Goal: Find specific page/section: Find specific page/section

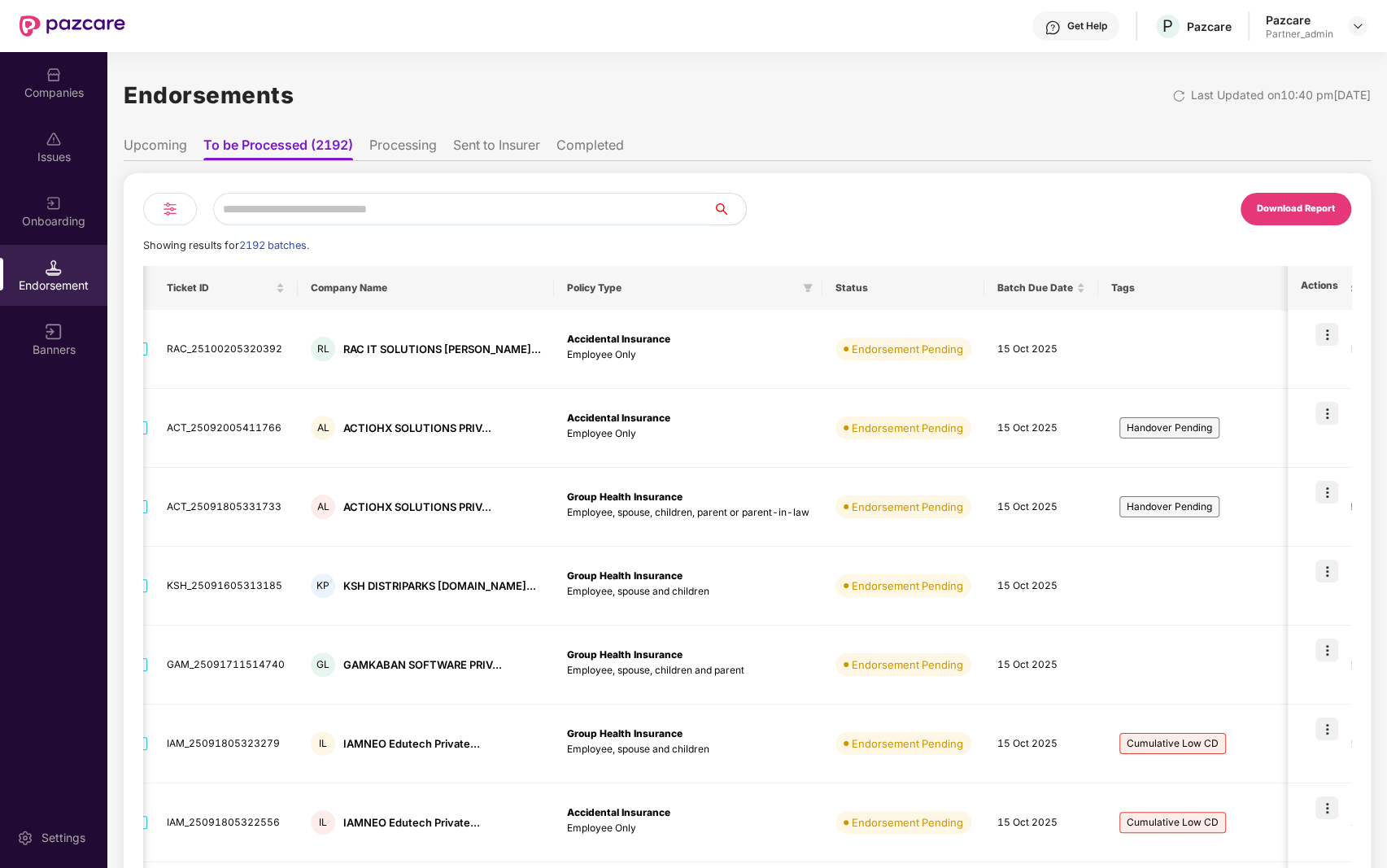
scroll to position [0, 2]
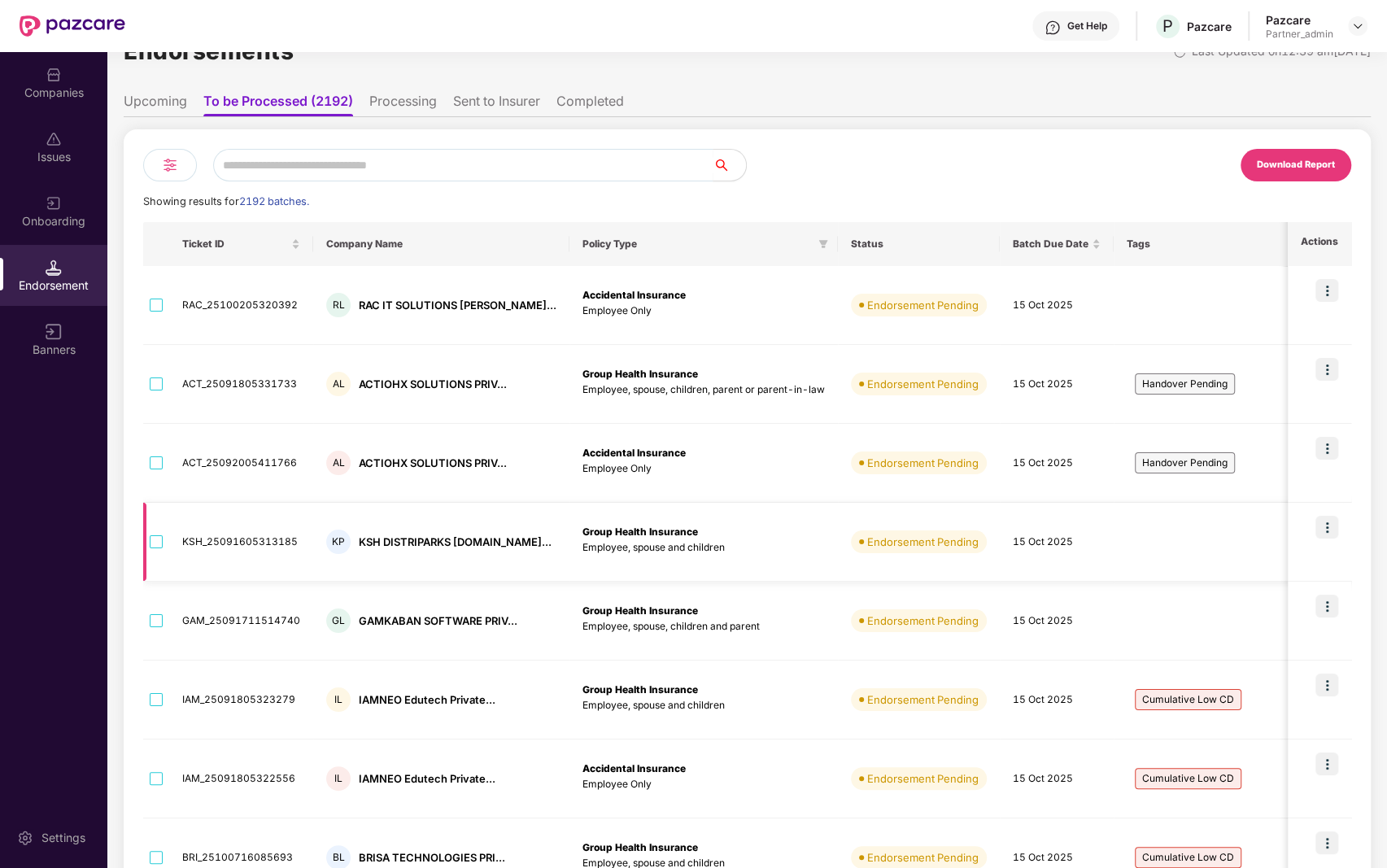
scroll to position [47, 0]
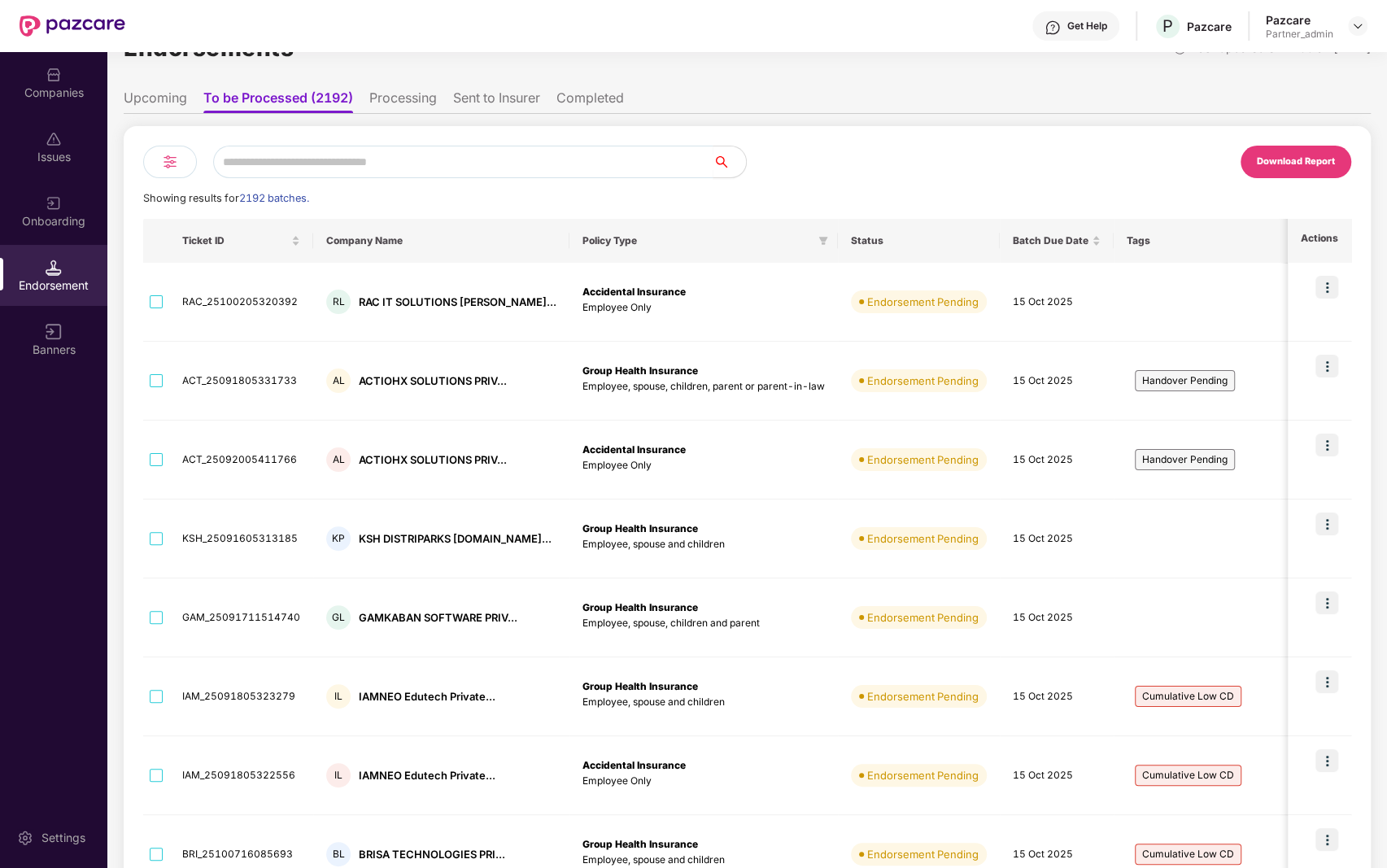
click at [182, 166] on div at bounding box center [170, 161] width 53 height 33
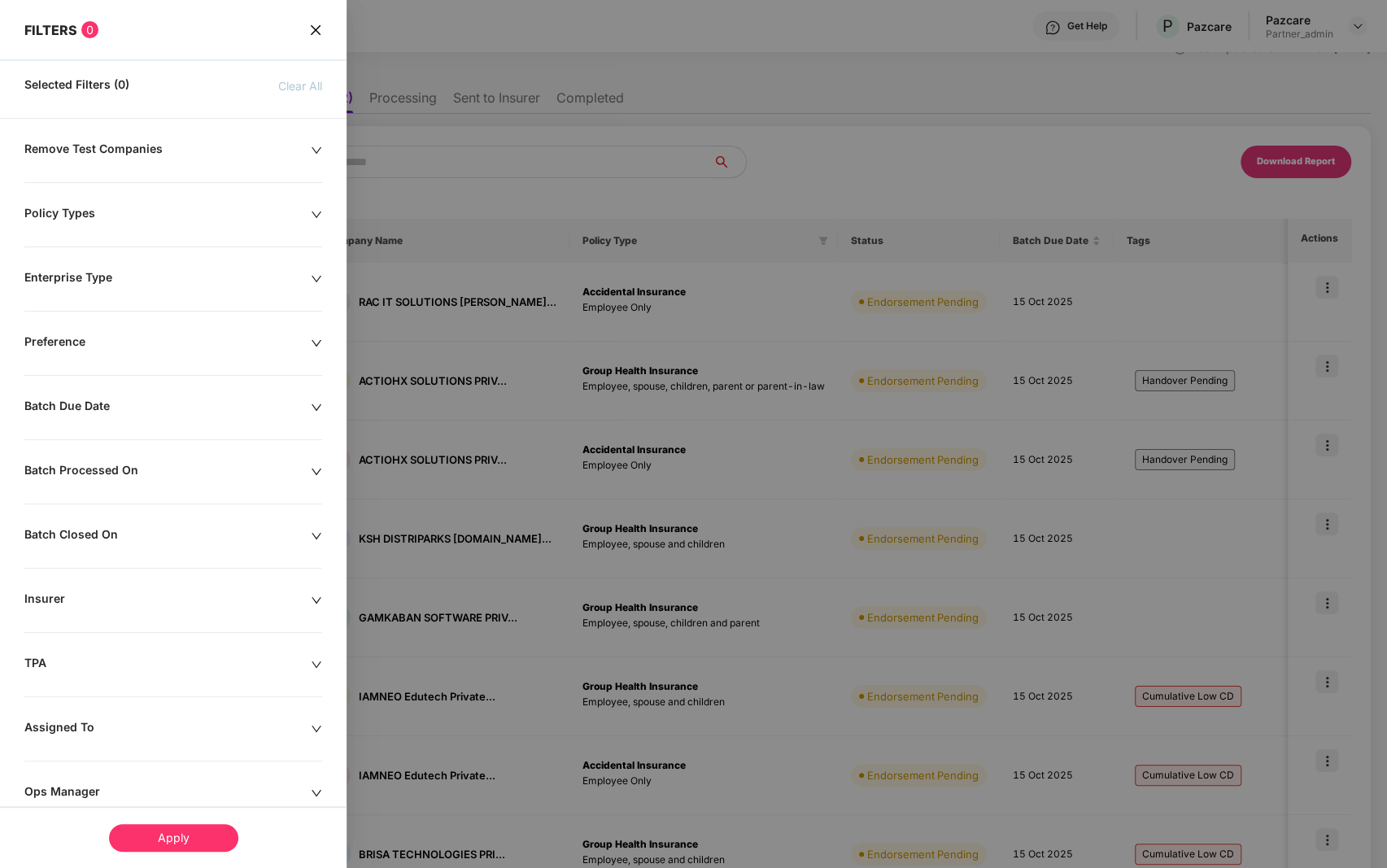
scroll to position [170, 0]
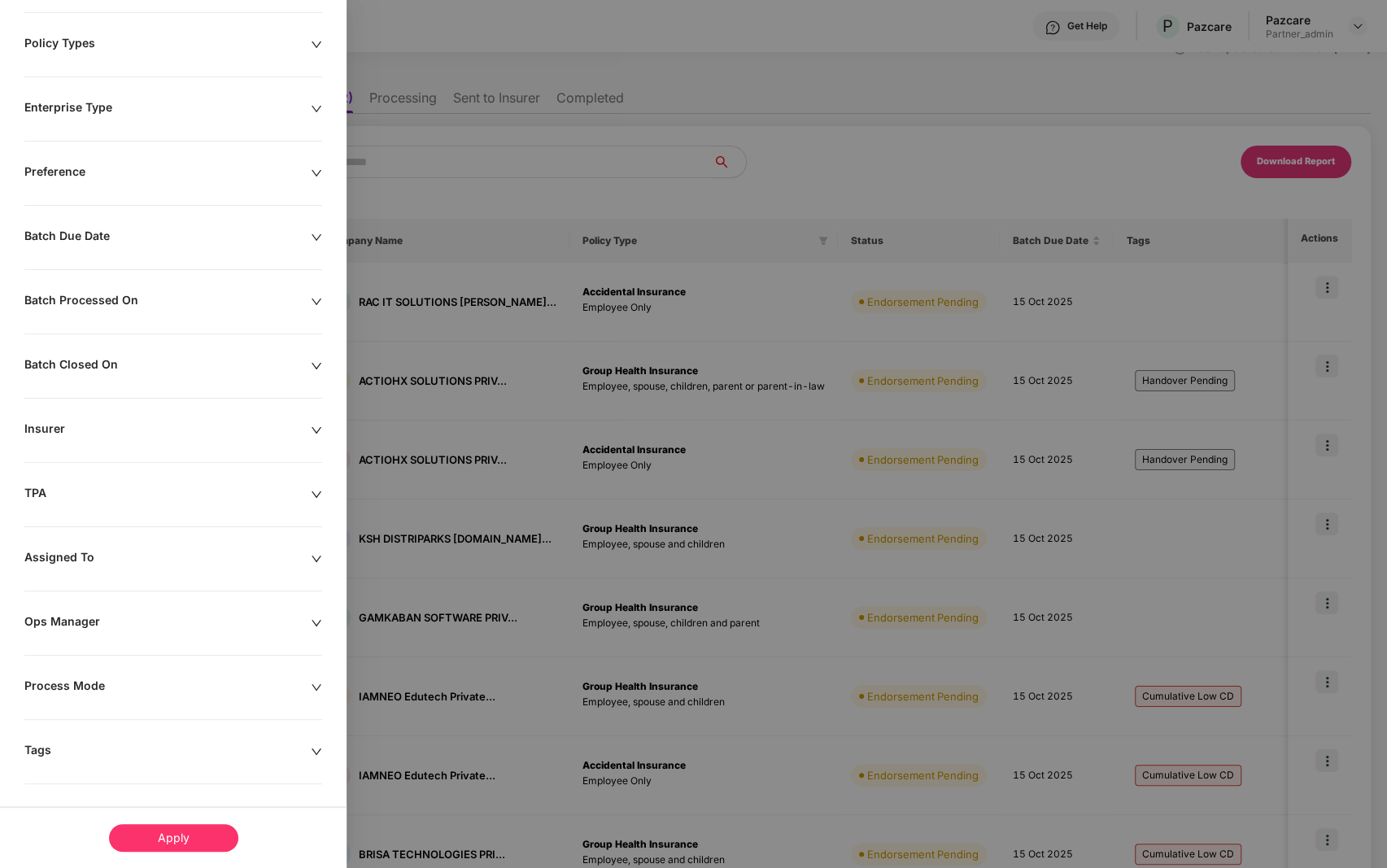
click at [173, 743] on div "Tags" at bounding box center [168, 751] width 286 height 18
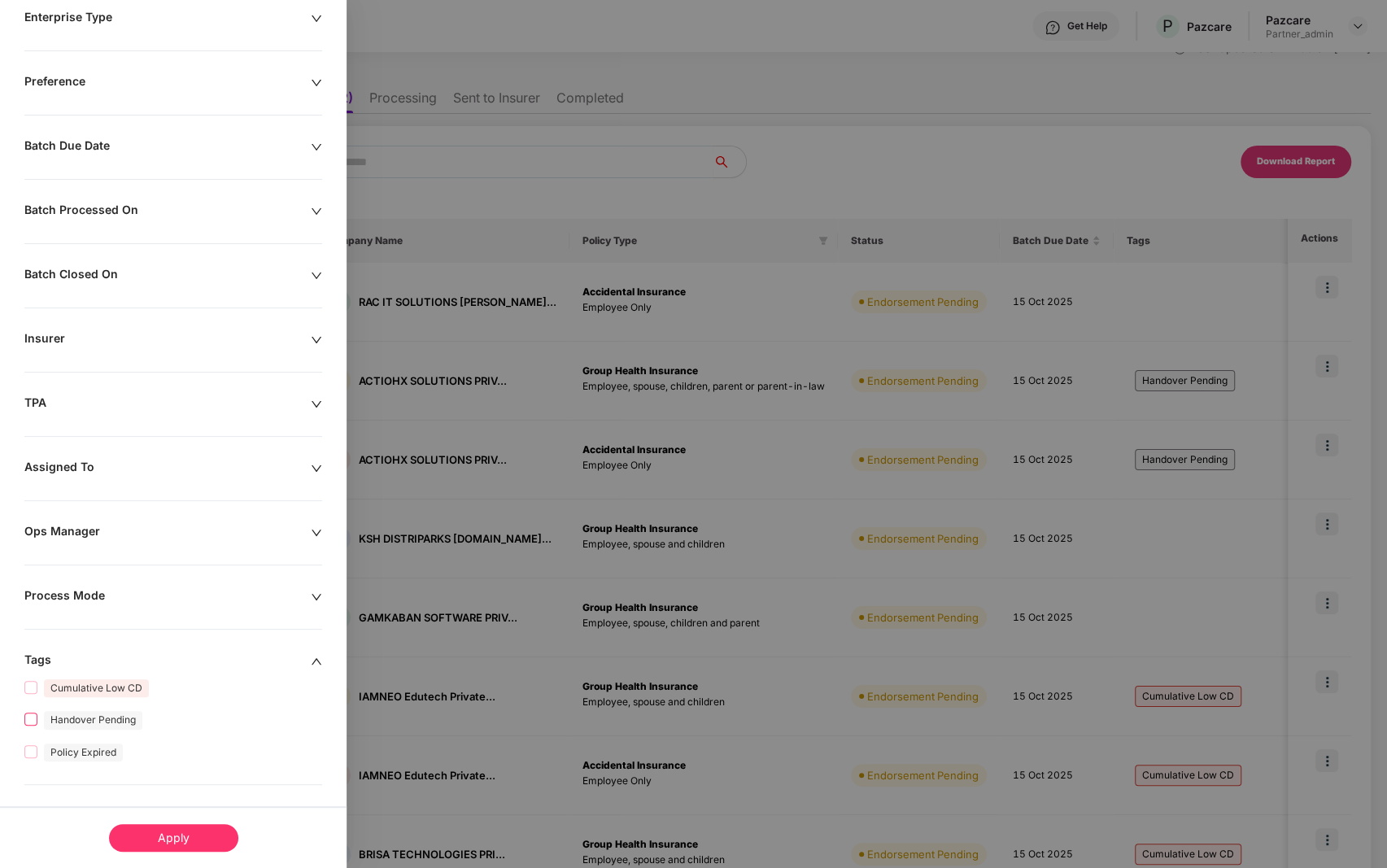
click at [72, 711] on span "Handover Pending" at bounding box center [93, 720] width 99 height 18
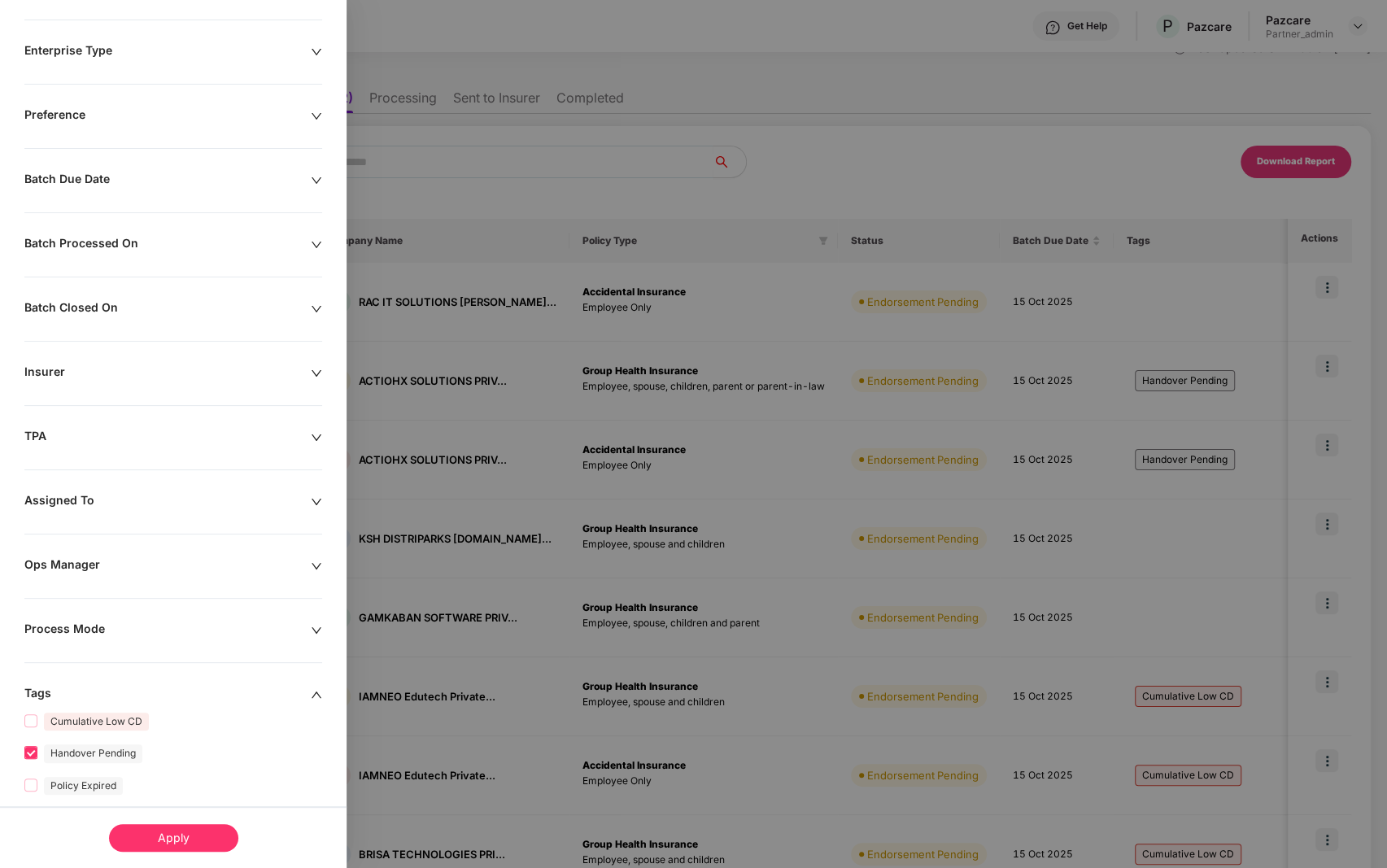
scroll to position [293, 0]
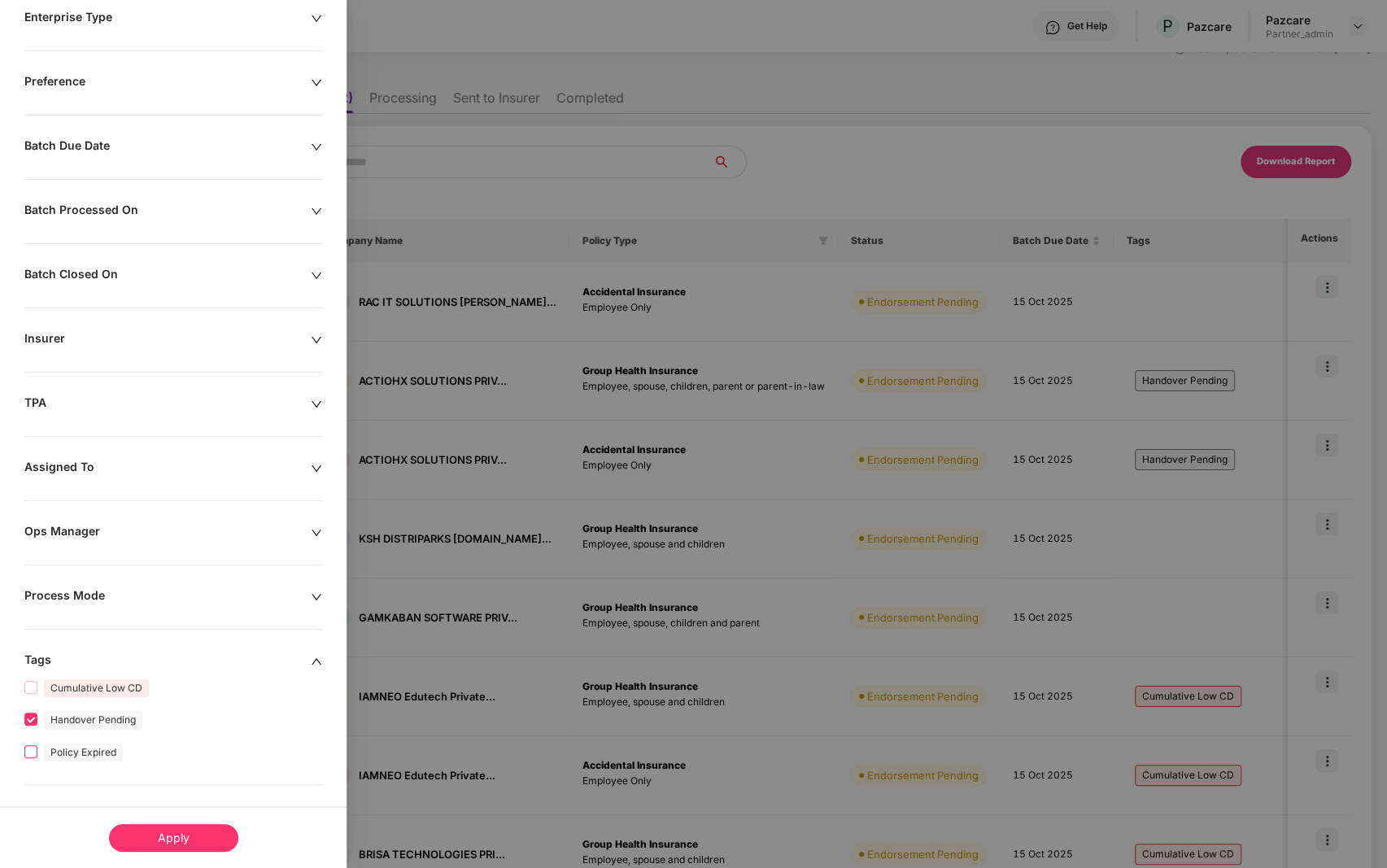
click at [90, 749] on span "Policy Expired" at bounding box center [83, 752] width 79 height 18
click at [86, 679] on span "Cumulative Low CD" at bounding box center [96, 688] width 105 height 18
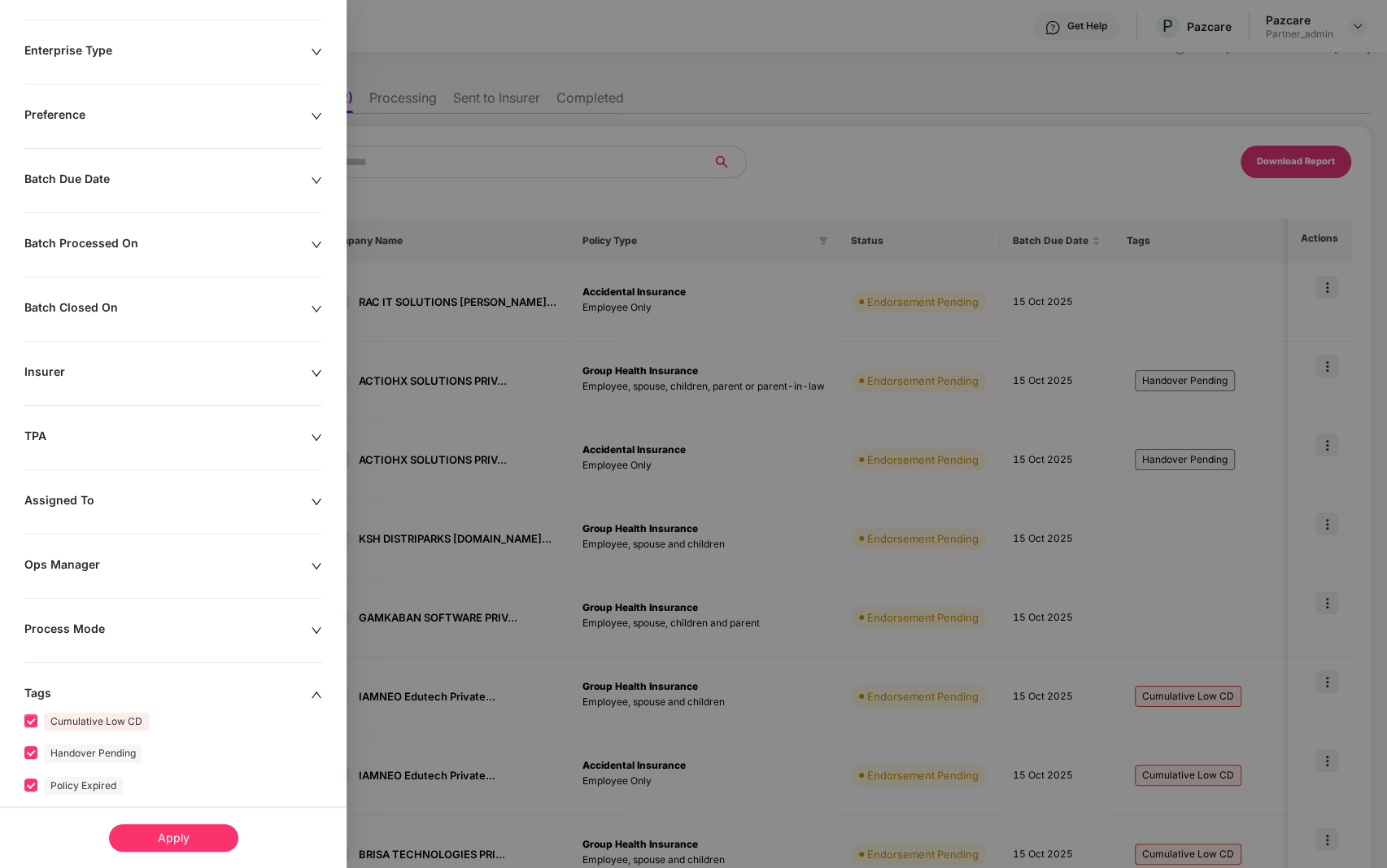
scroll to position [327, 0]
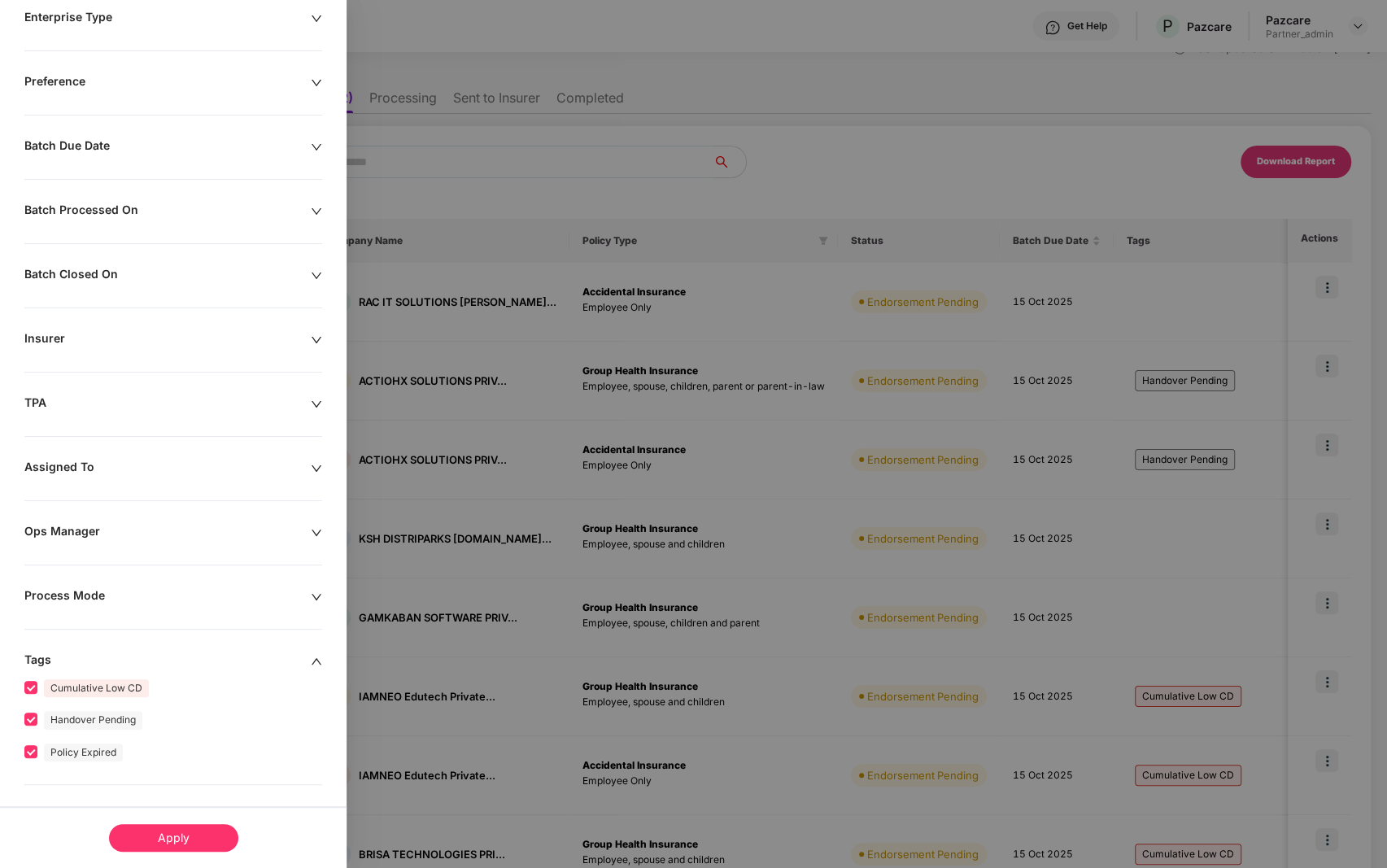
click at [168, 836] on div "Apply" at bounding box center [173, 837] width 129 height 28
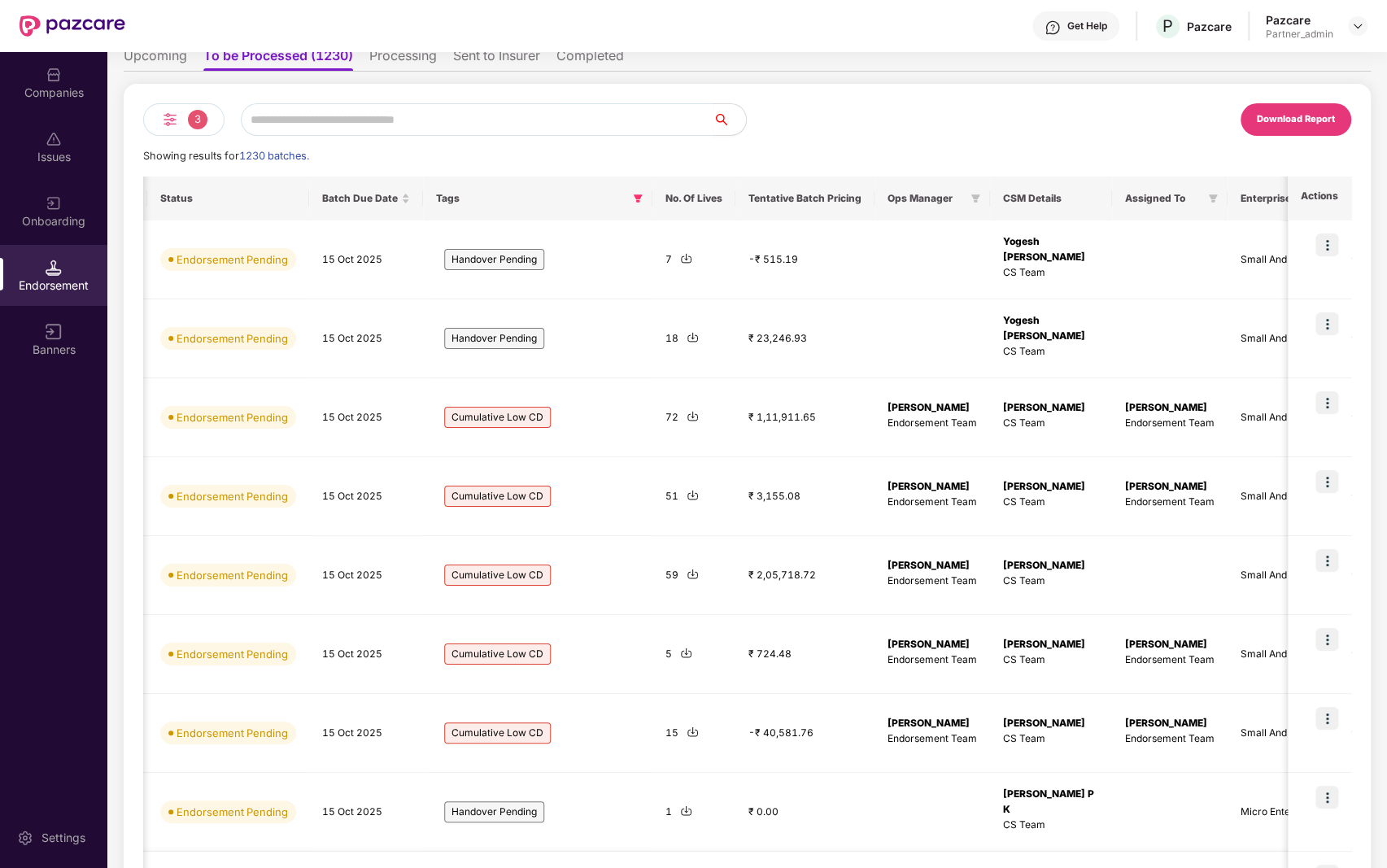
scroll to position [0, 0]
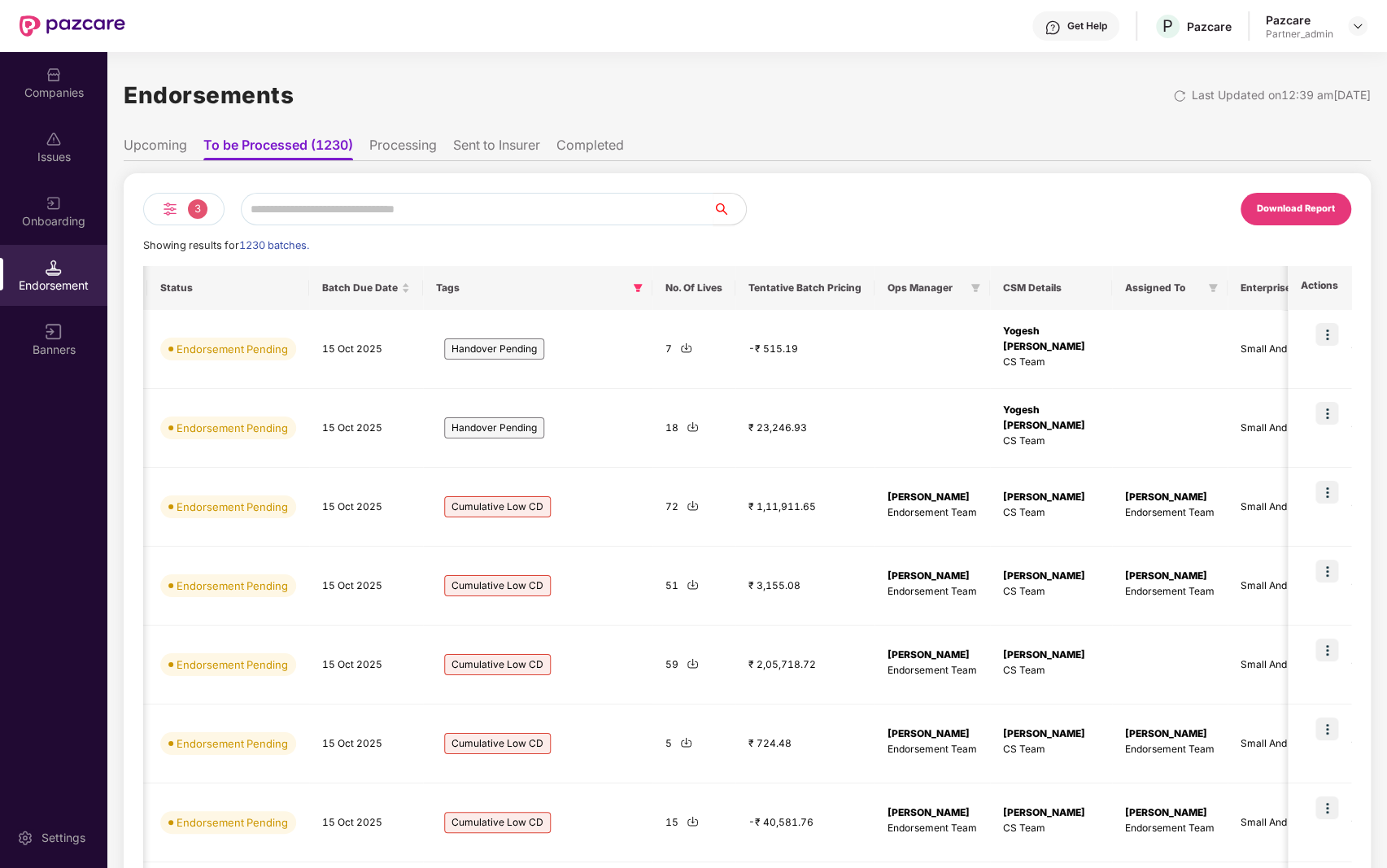
click at [419, 149] on li "Processing" at bounding box center [403, 148] width 67 height 24
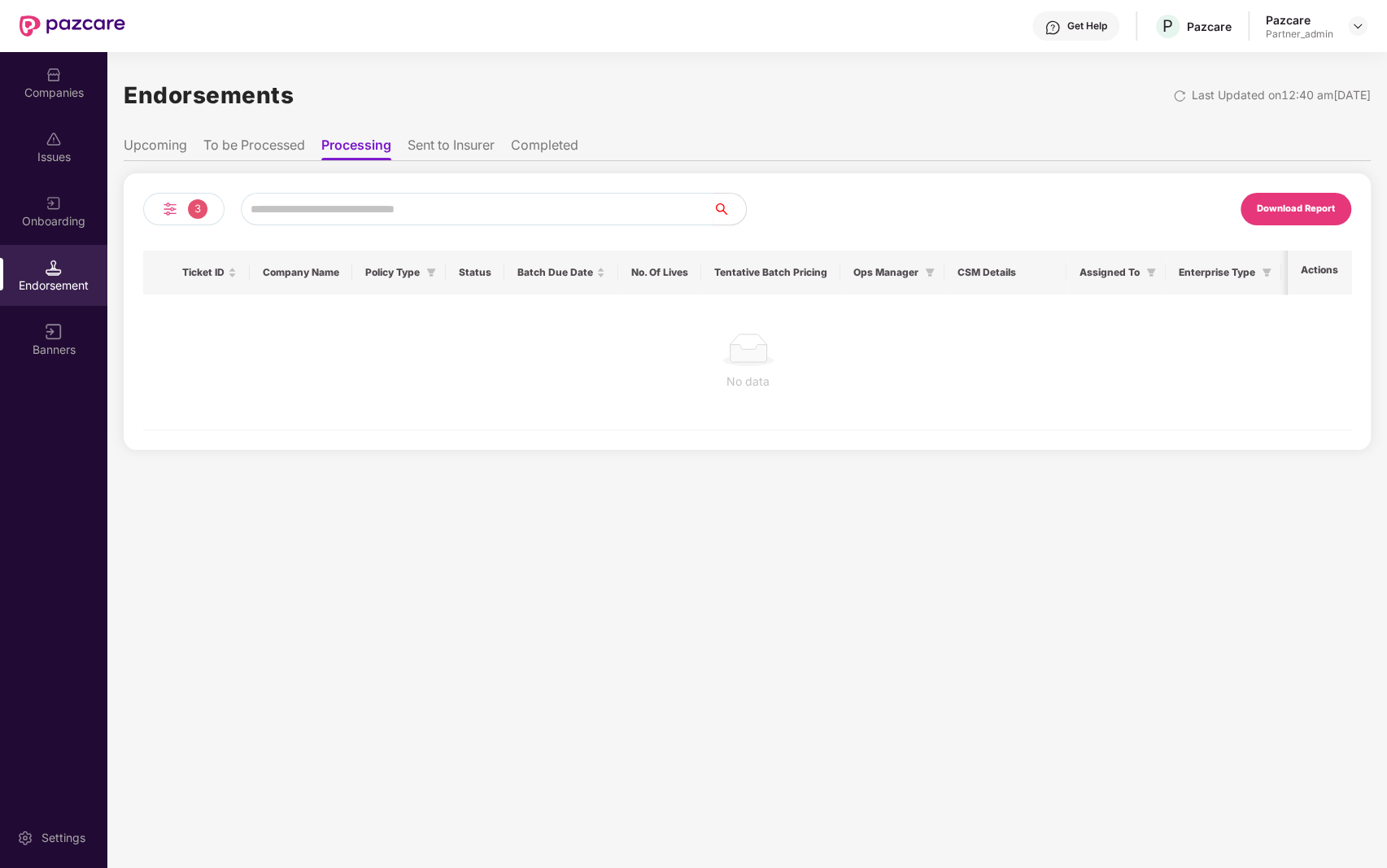
click at [447, 149] on li "Sent to Insurer" at bounding box center [451, 148] width 87 height 24
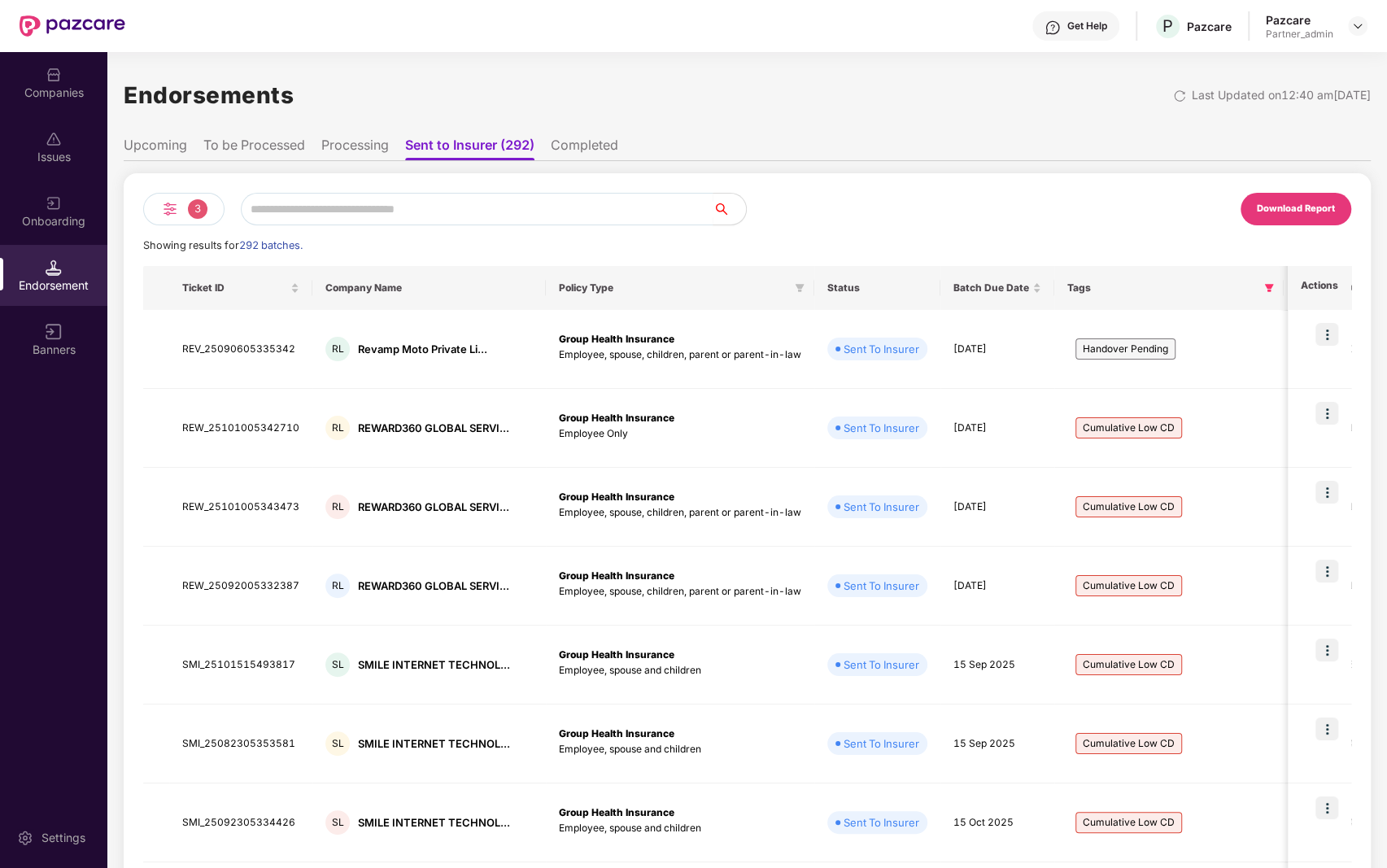
click at [601, 143] on li "Completed" at bounding box center [585, 148] width 67 height 24
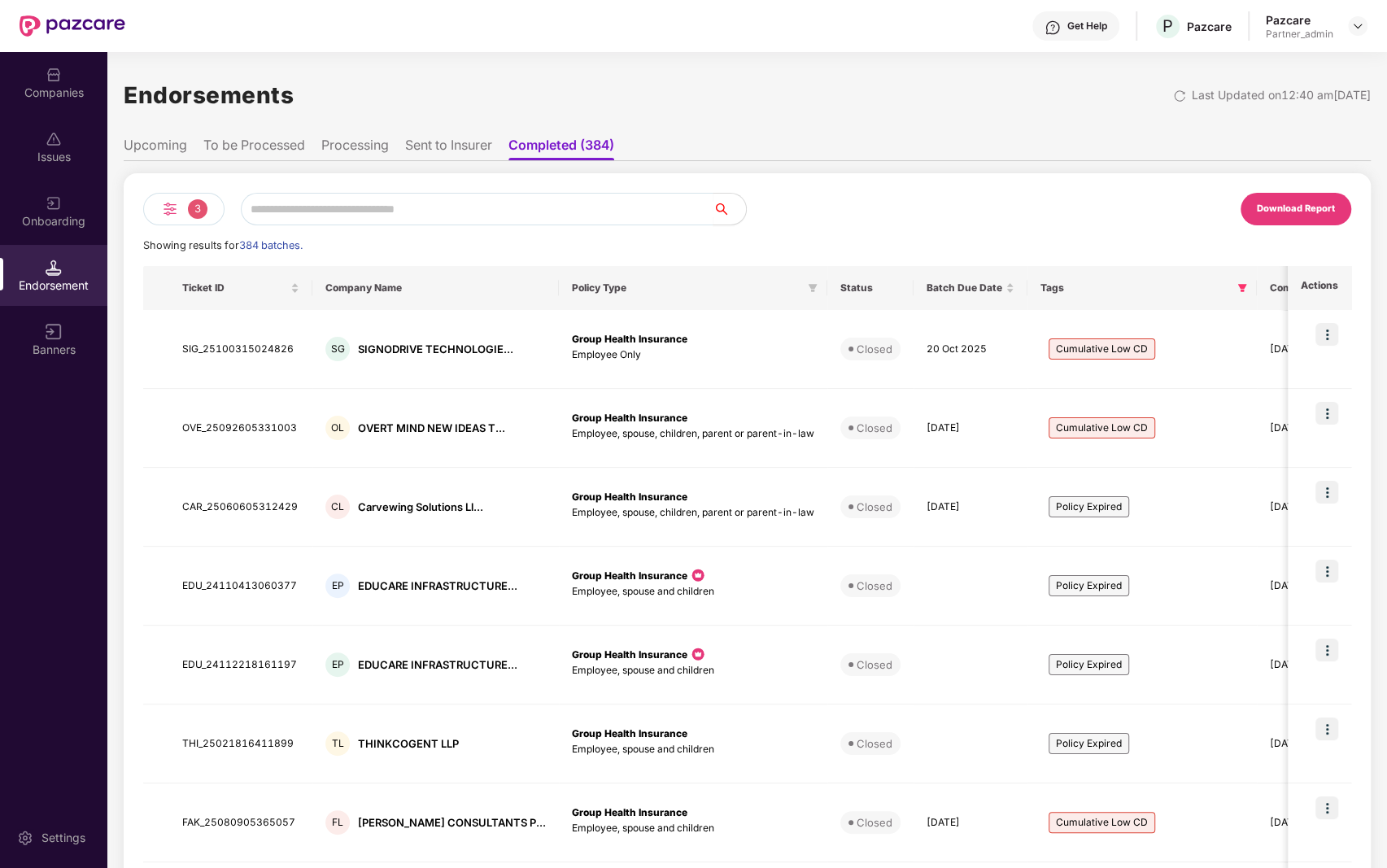
click at [172, 205] on img at bounding box center [170, 209] width 20 height 20
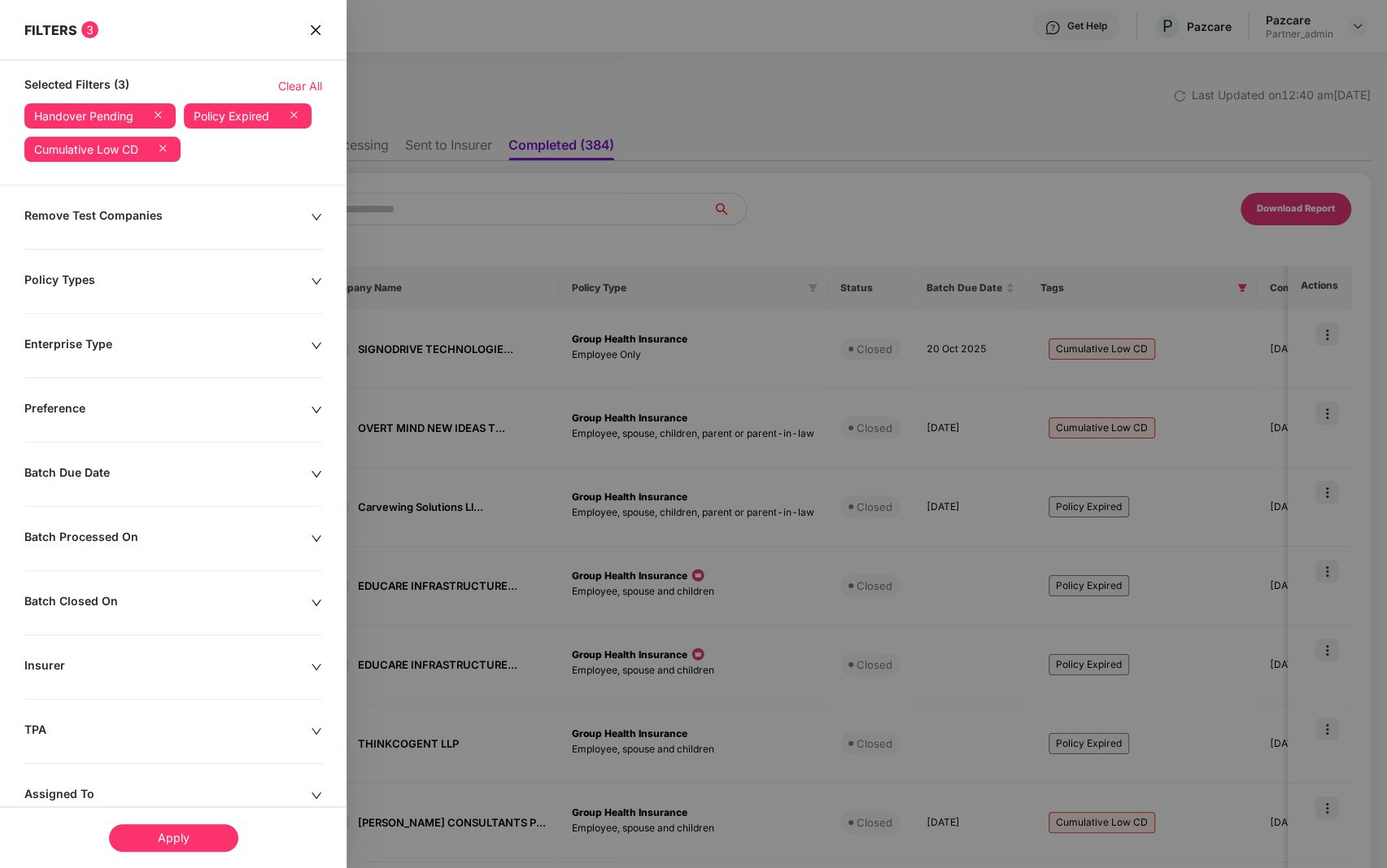
click at [312, 29] on icon "close" at bounding box center [315, 30] width 13 height 13
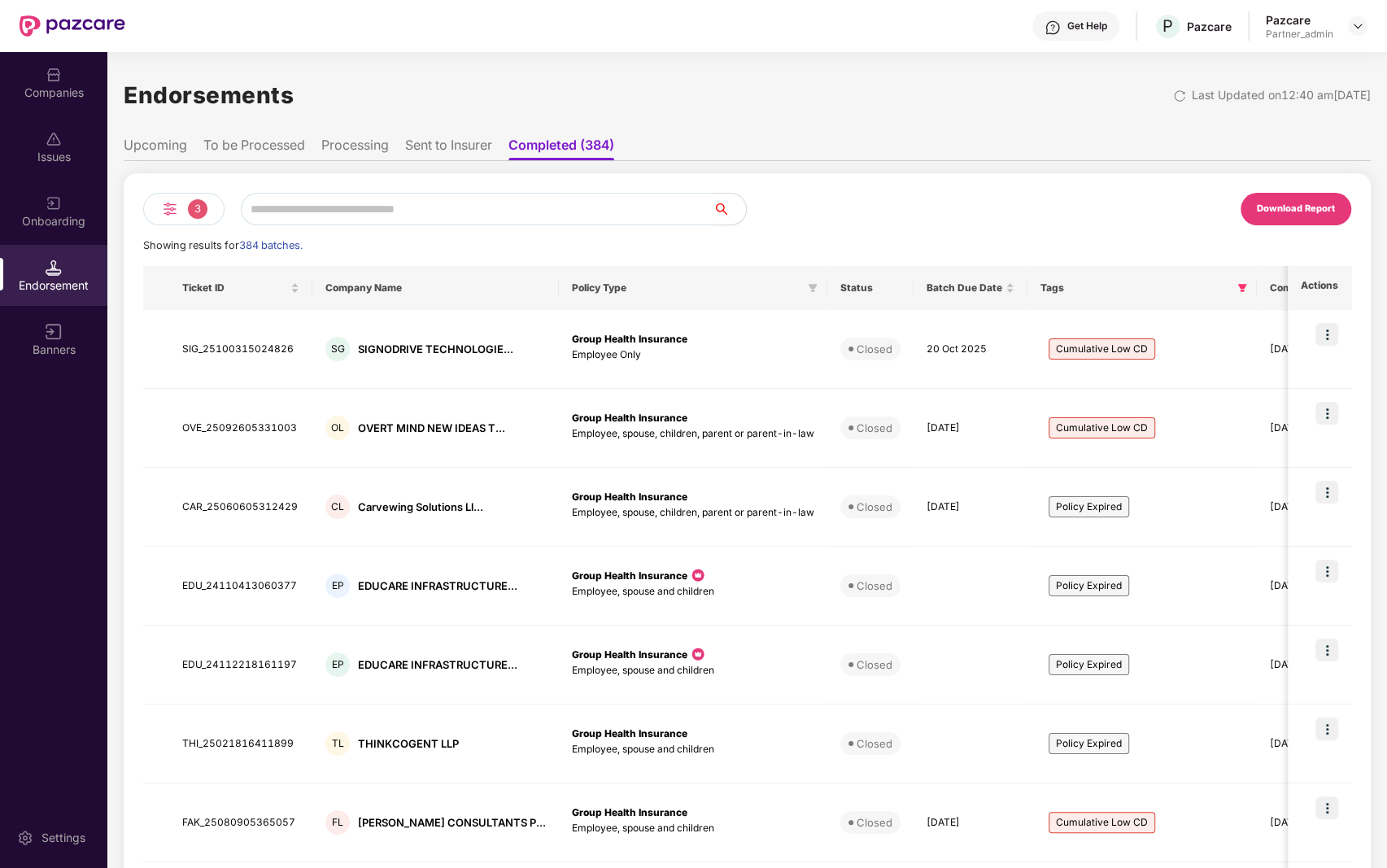
click at [185, 217] on div "3" at bounding box center [184, 208] width 81 height 33
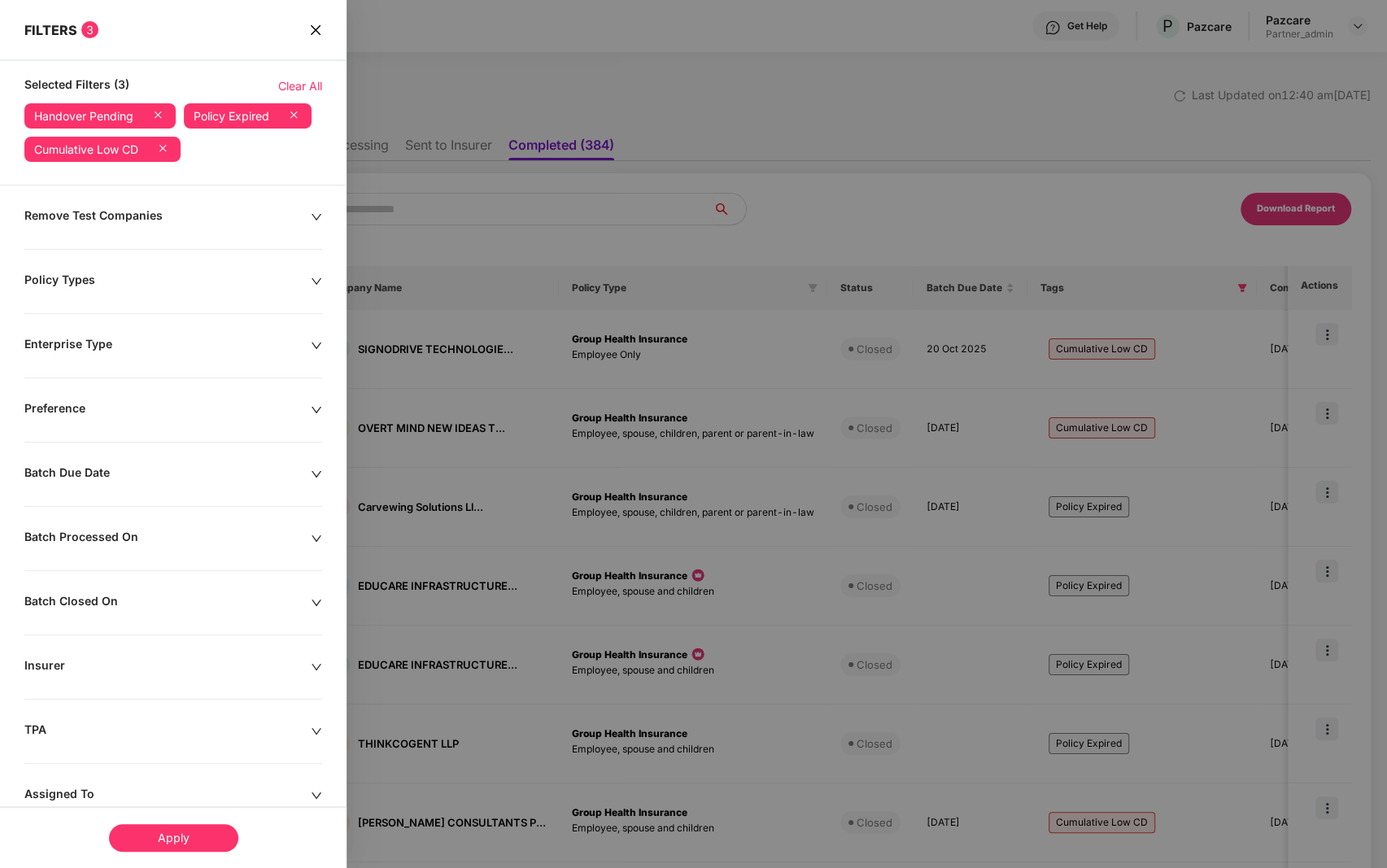
click at [159, 467] on div "Batch Due Date" at bounding box center [168, 474] width 286 height 18
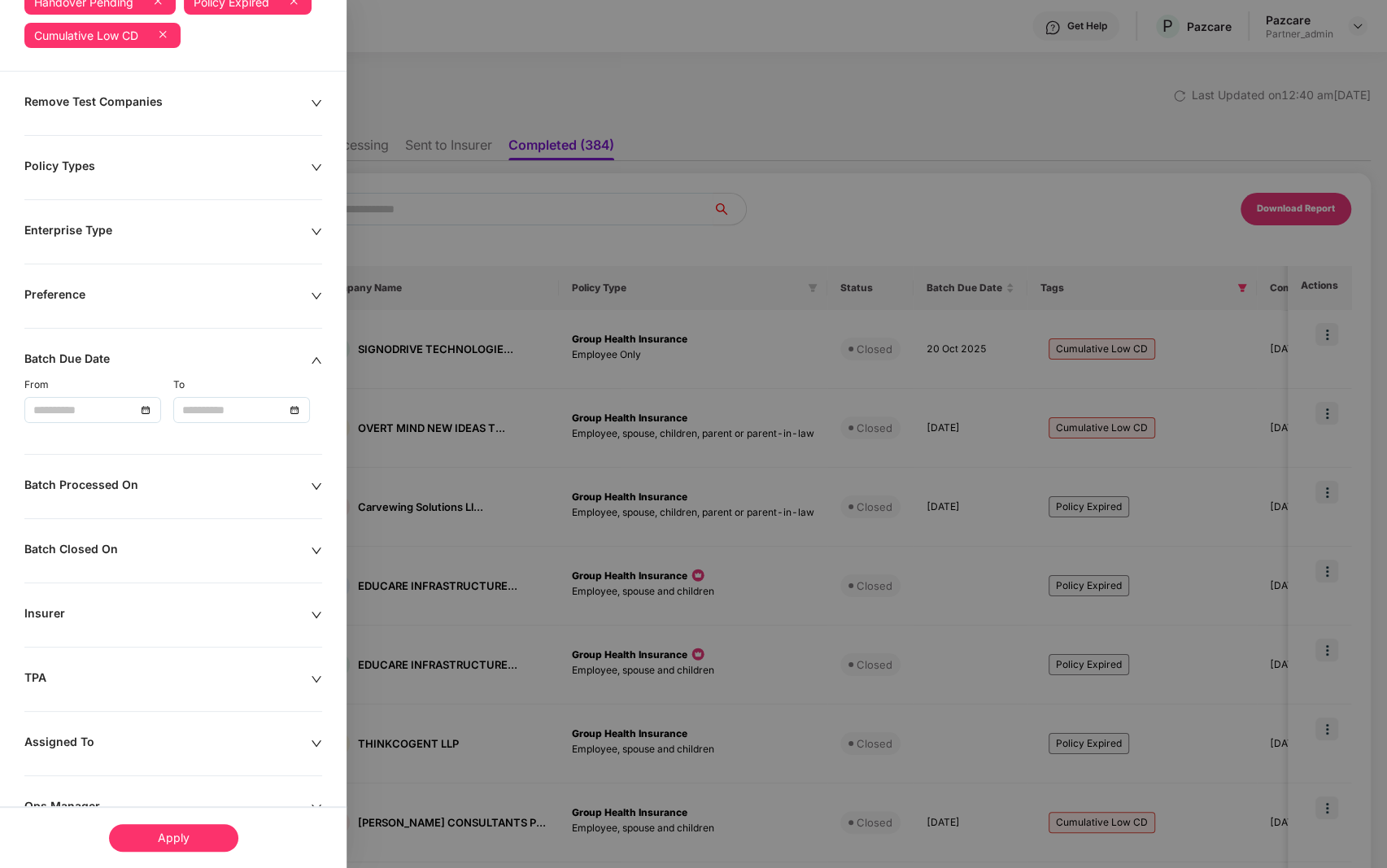
scroll to position [190, 0]
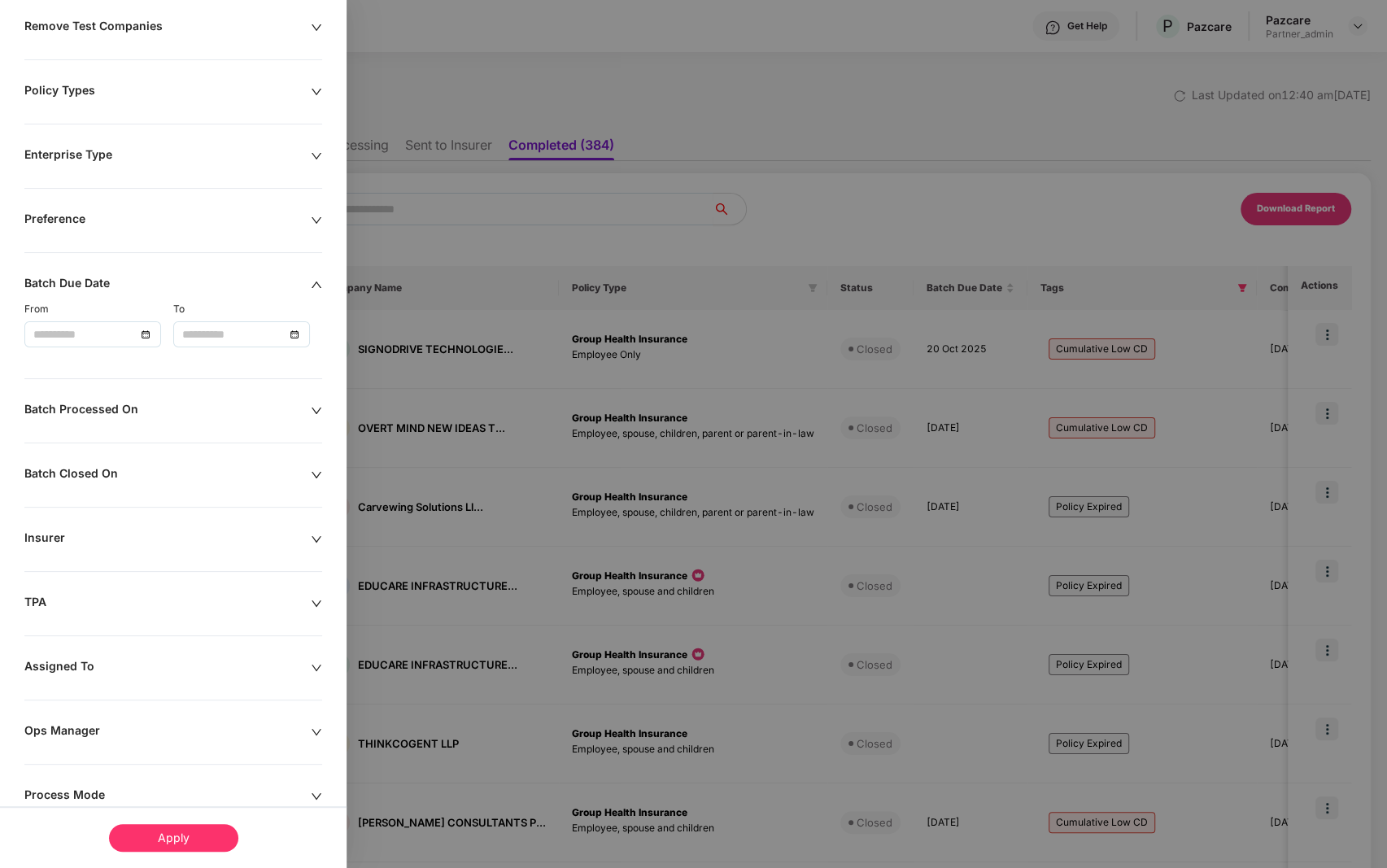
click at [138, 330] on div at bounding box center [93, 334] width 119 height 18
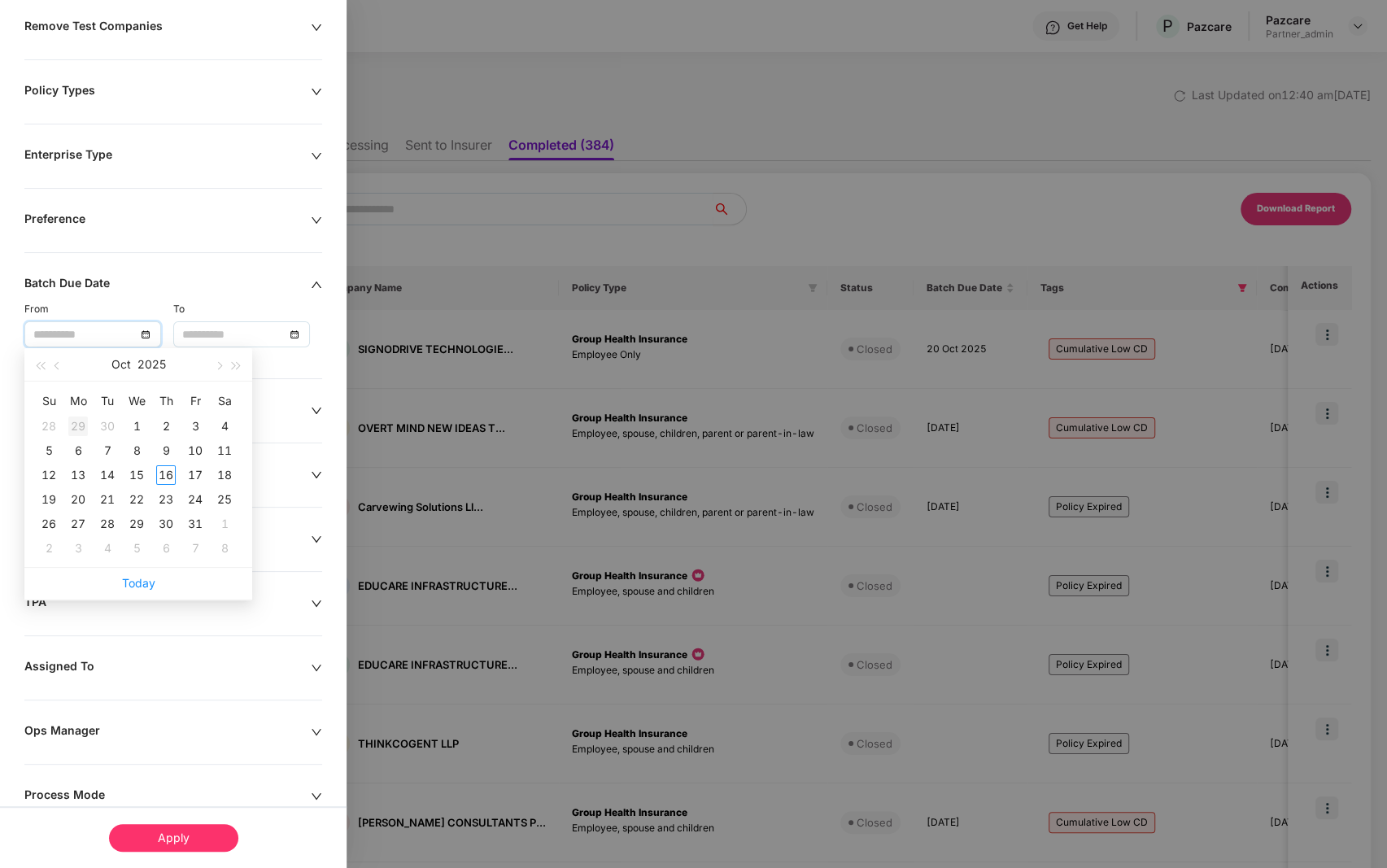
type input "**********"
click at [58, 366] on span "button" at bounding box center [58, 365] width 8 height 8
type input "**********"
click at [76, 422] on div "1" at bounding box center [78, 427] width 20 height 20
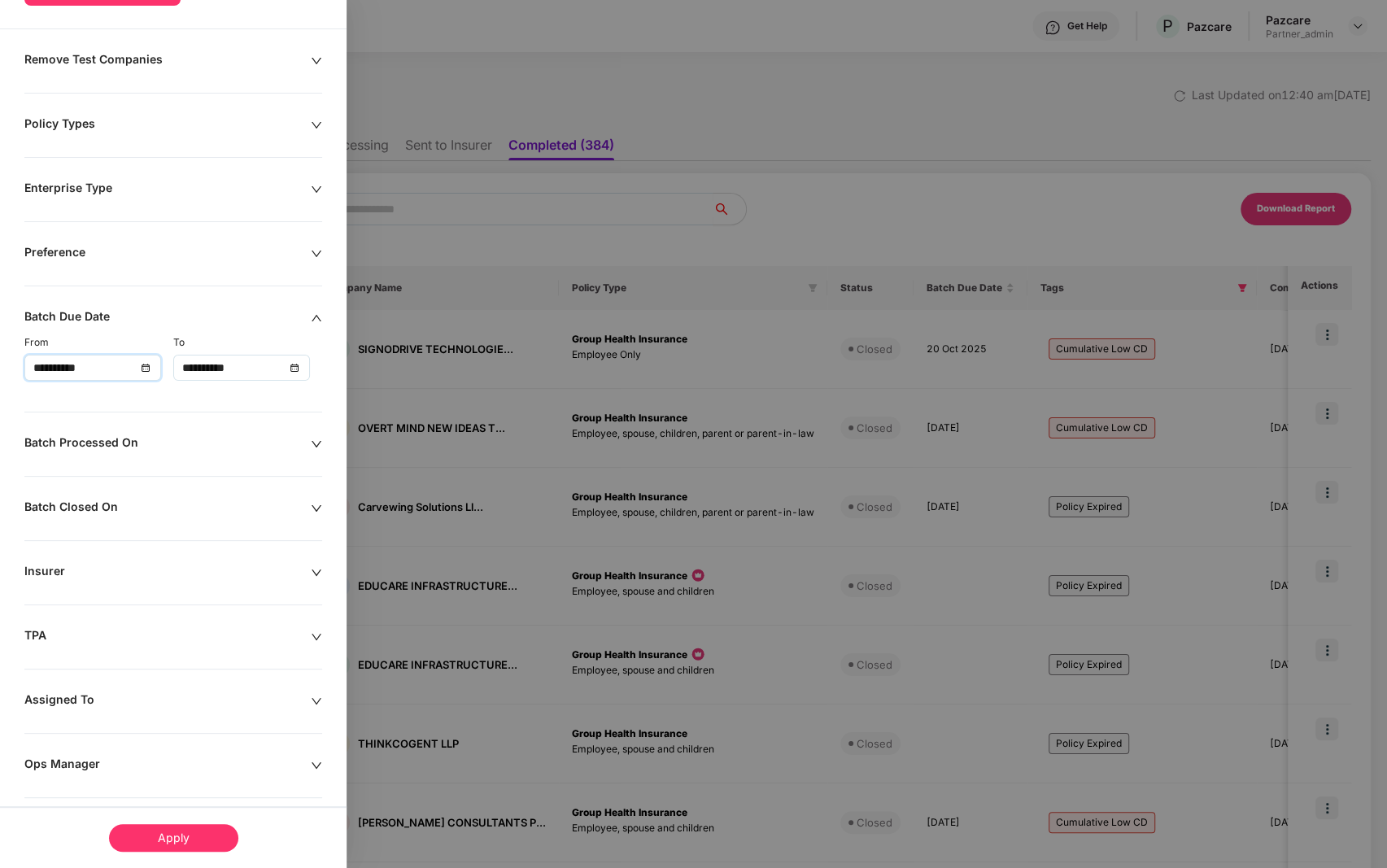
scroll to position [223, 0]
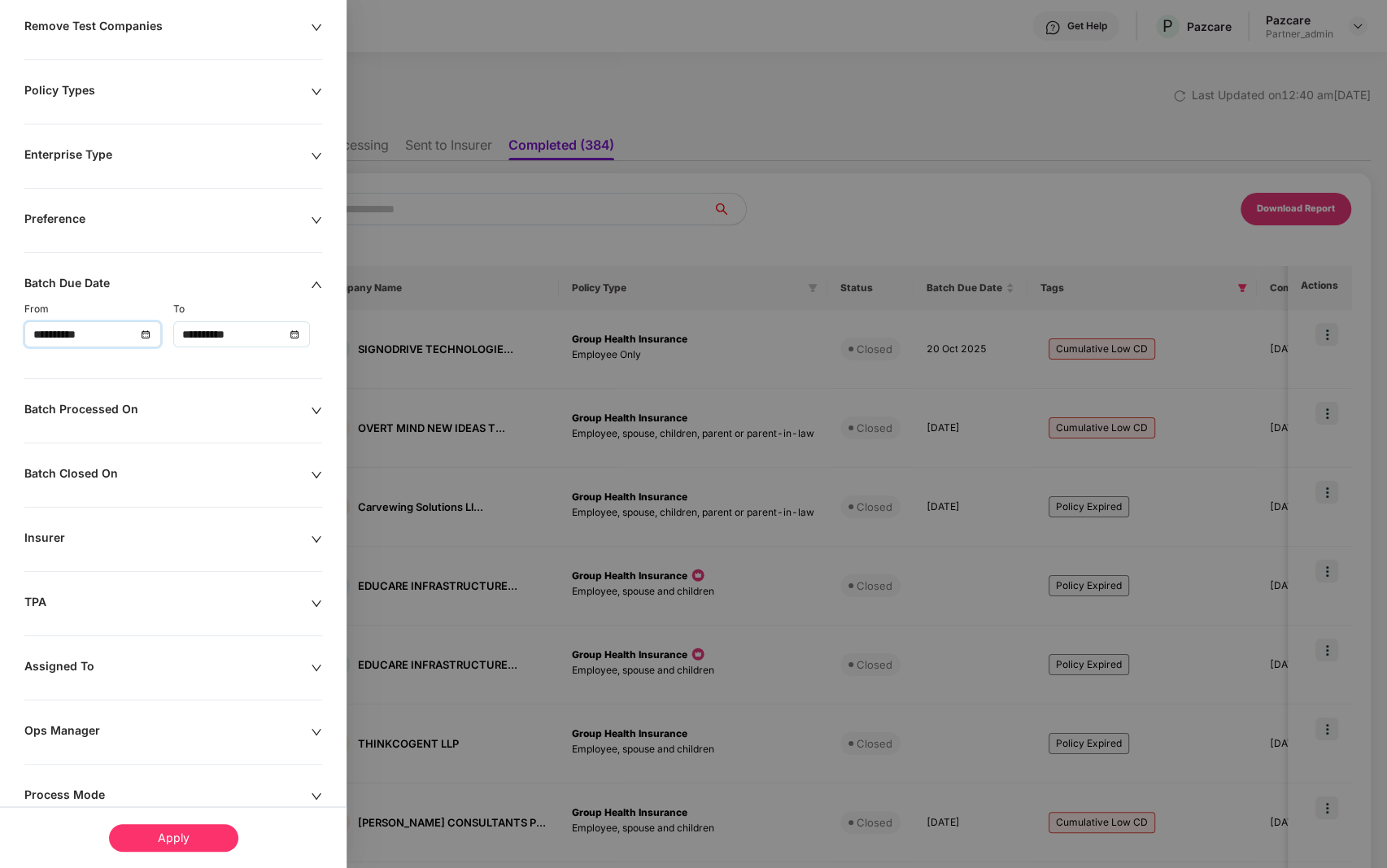
click at [213, 334] on input "**********" at bounding box center [233, 334] width 103 height 18
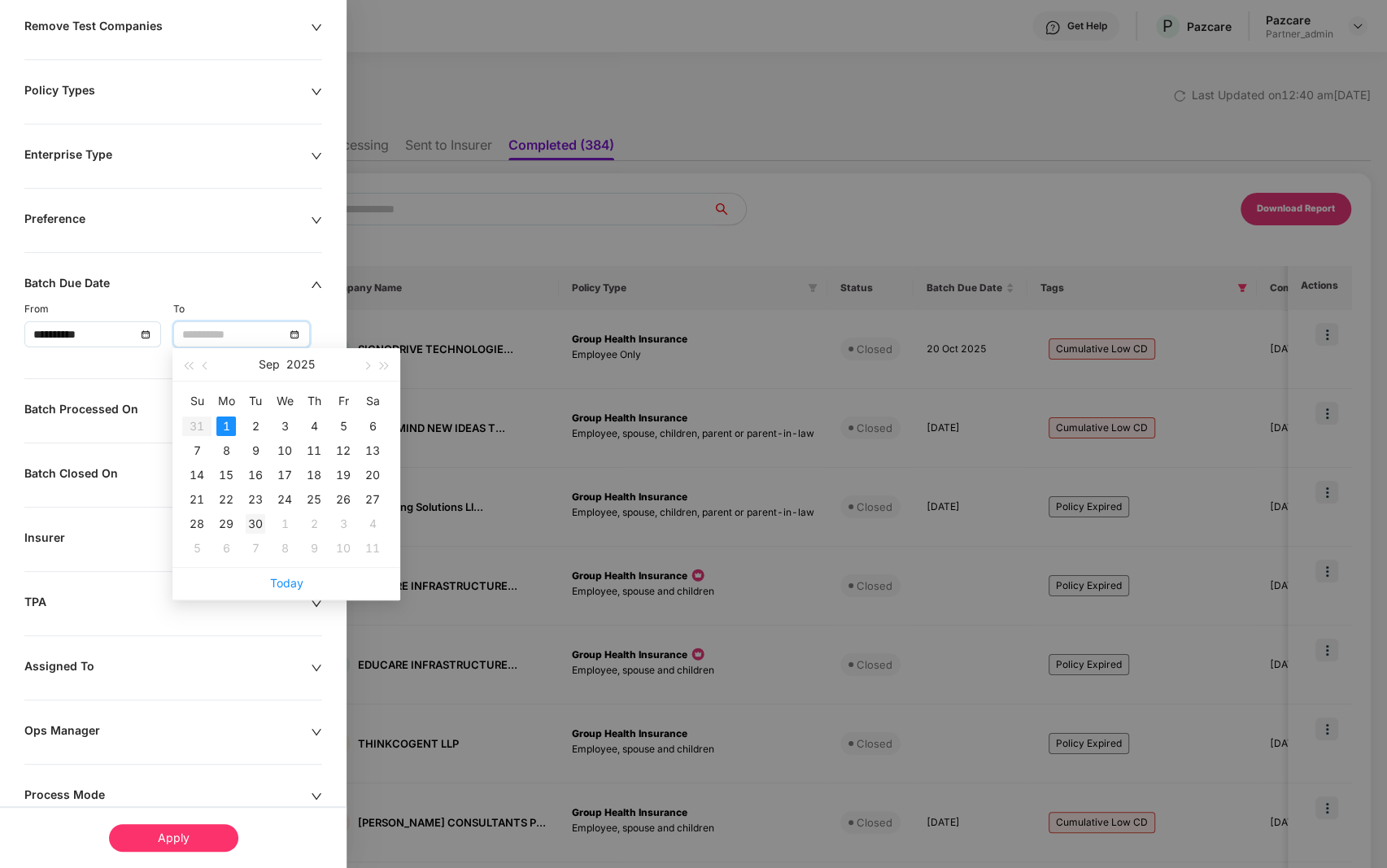
type input "**********"
click at [260, 520] on div "30" at bounding box center [256, 523] width 20 height 20
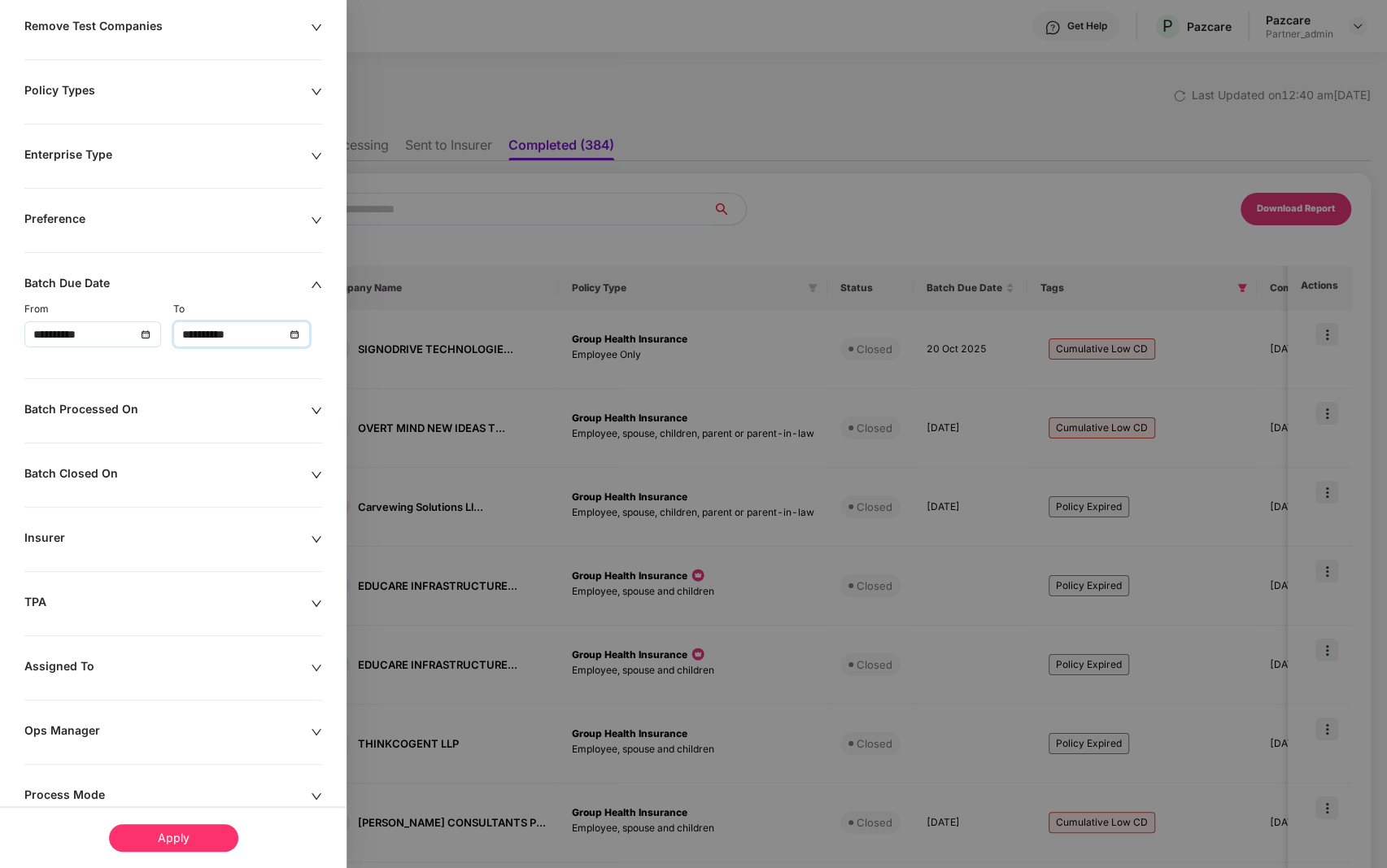
click at [151, 838] on div "Apply" at bounding box center [173, 837] width 129 height 28
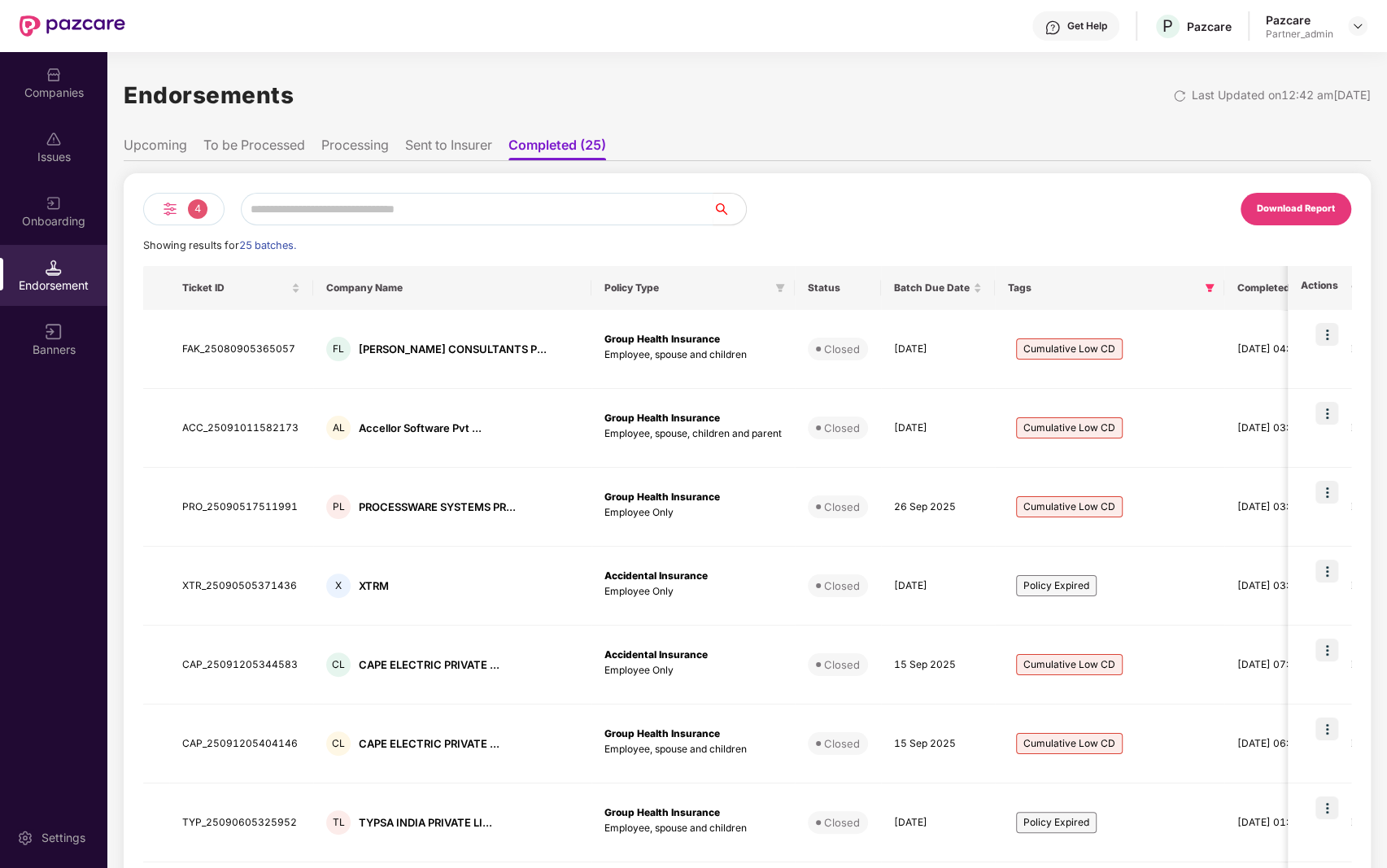
click at [344, 133] on ul "Upcoming To be Processed Processing Sent to Insurer Completed (25)" at bounding box center [747, 144] width 1247 height 33
click at [334, 144] on li "Processing" at bounding box center [355, 148] width 67 height 24
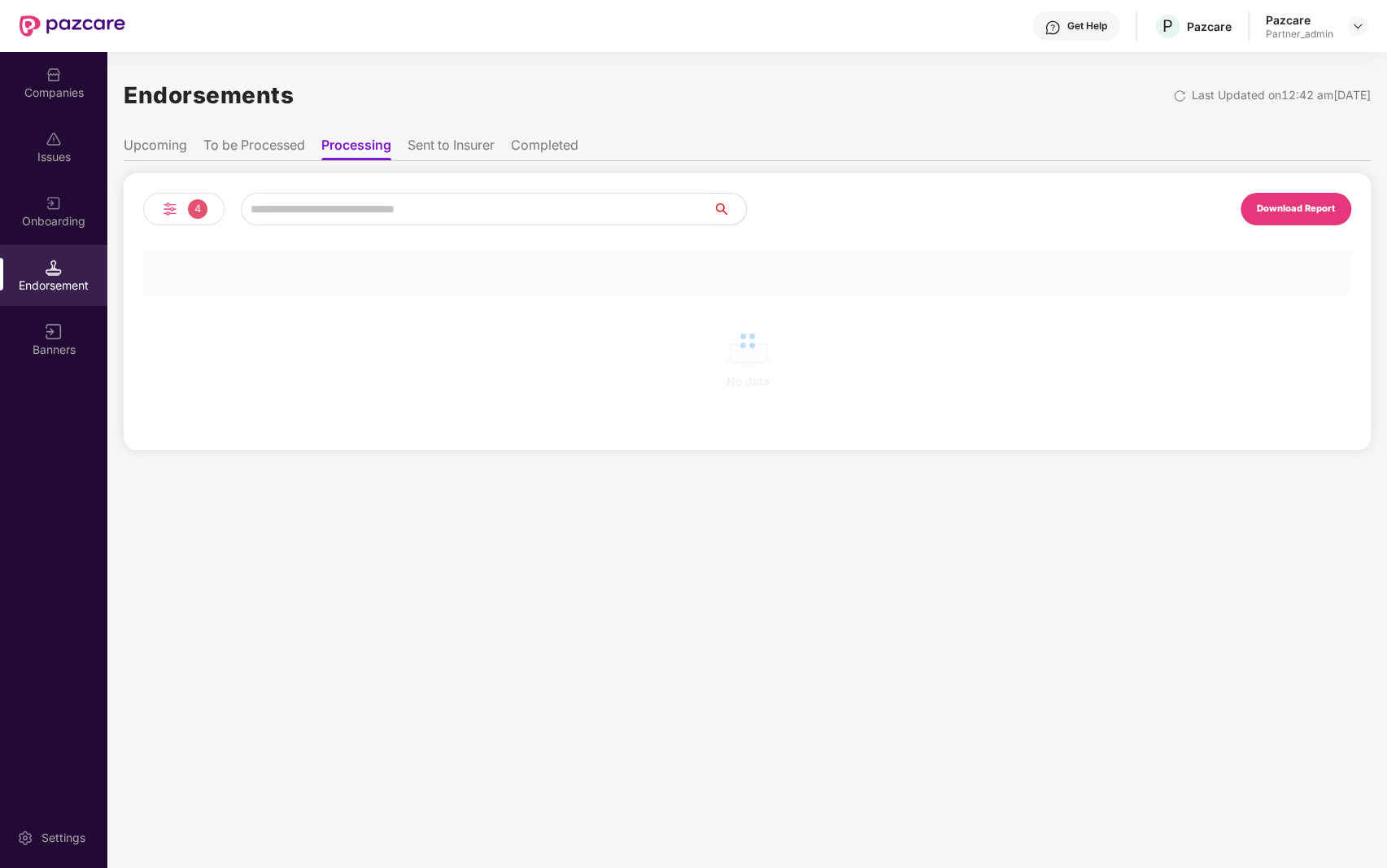
click at [288, 140] on li "To be Processed" at bounding box center [254, 148] width 102 height 24
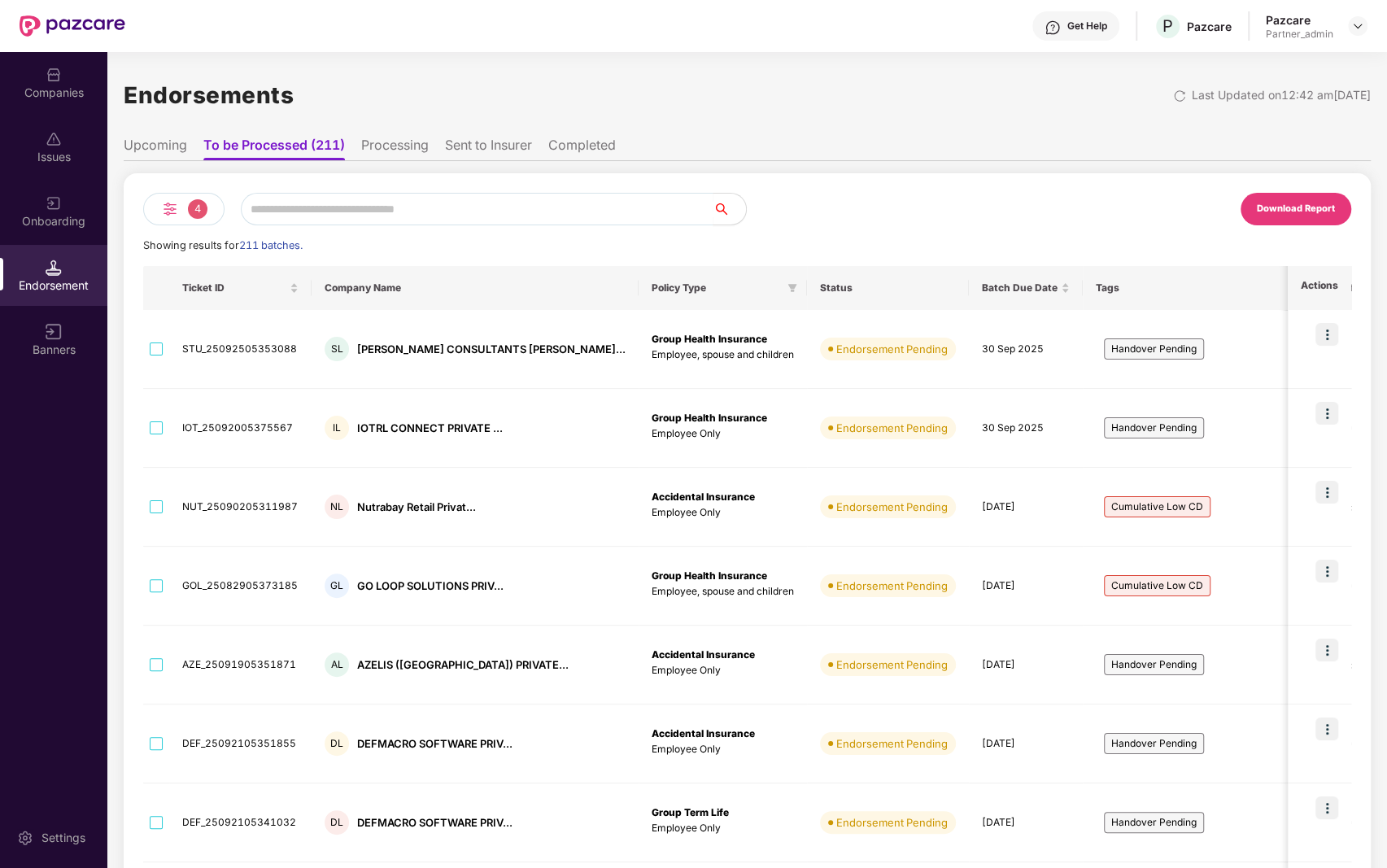
click at [199, 202] on span "4" at bounding box center [198, 209] width 20 height 20
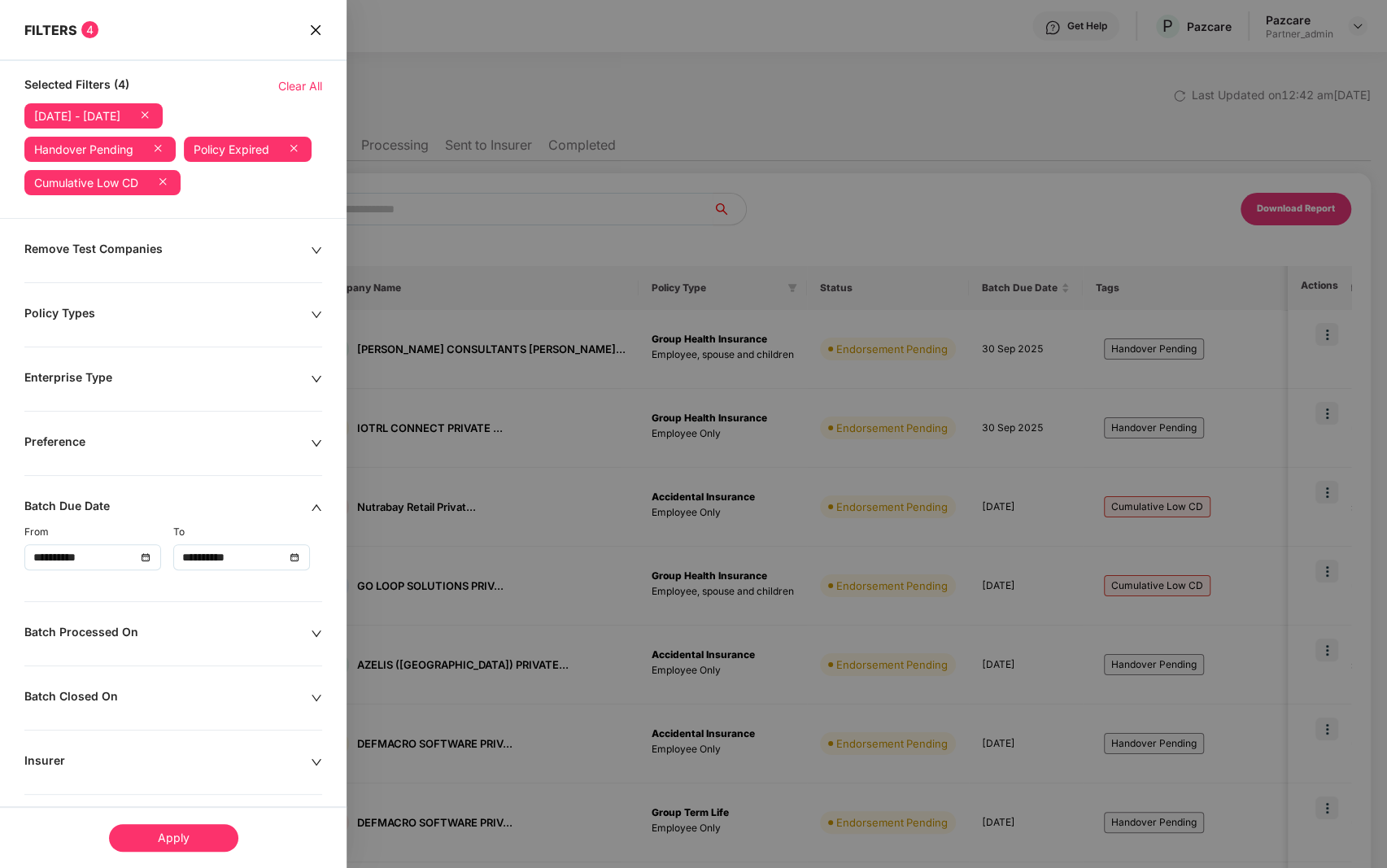
click at [160, 152] on icon at bounding box center [158, 148] width 16 height 16
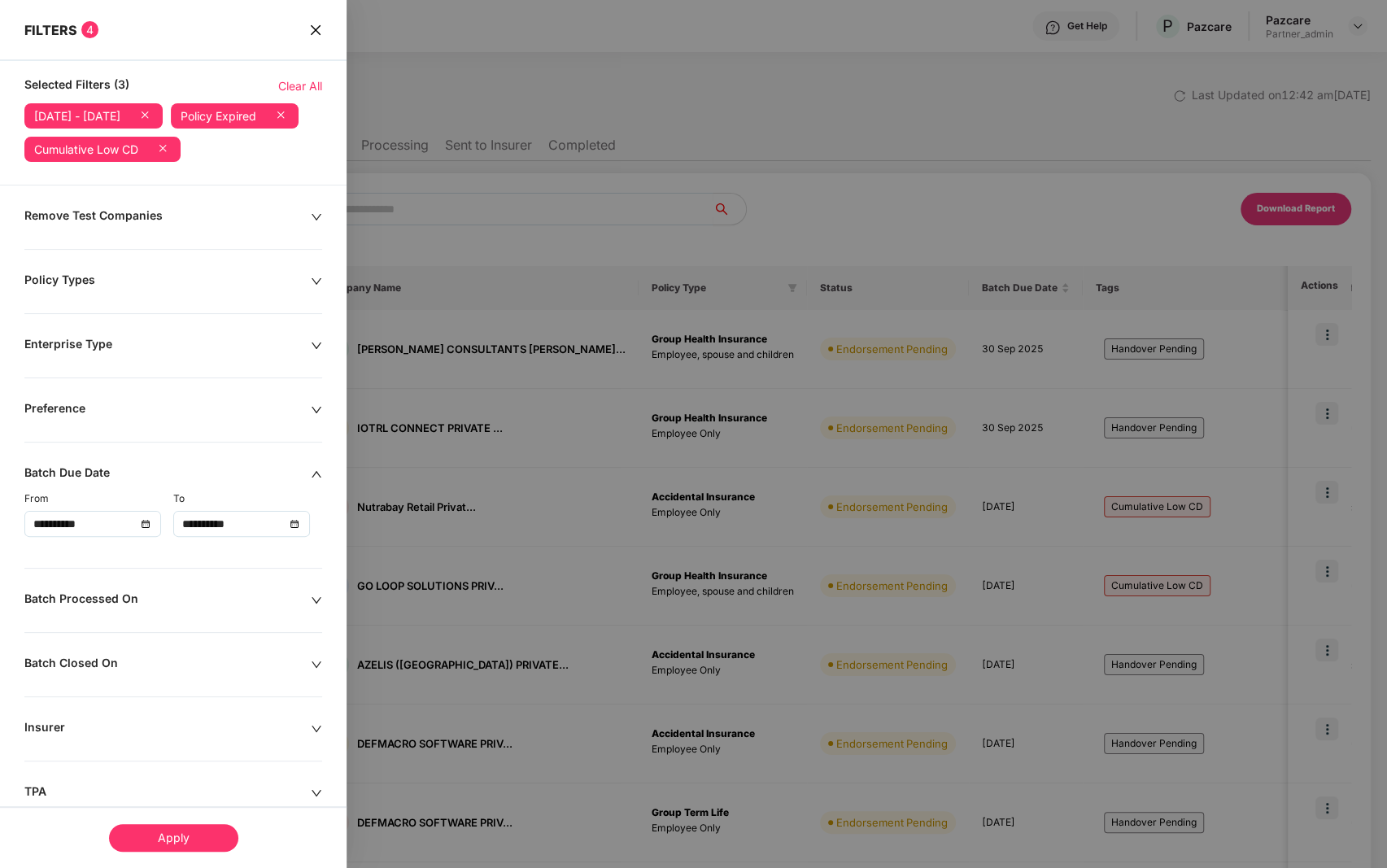
click at [273, 122] on icon at bounding box center [281, 115] width 16 height 16
click at [164, 150] on icon at bounding box center [162, 148] width 16 height 16
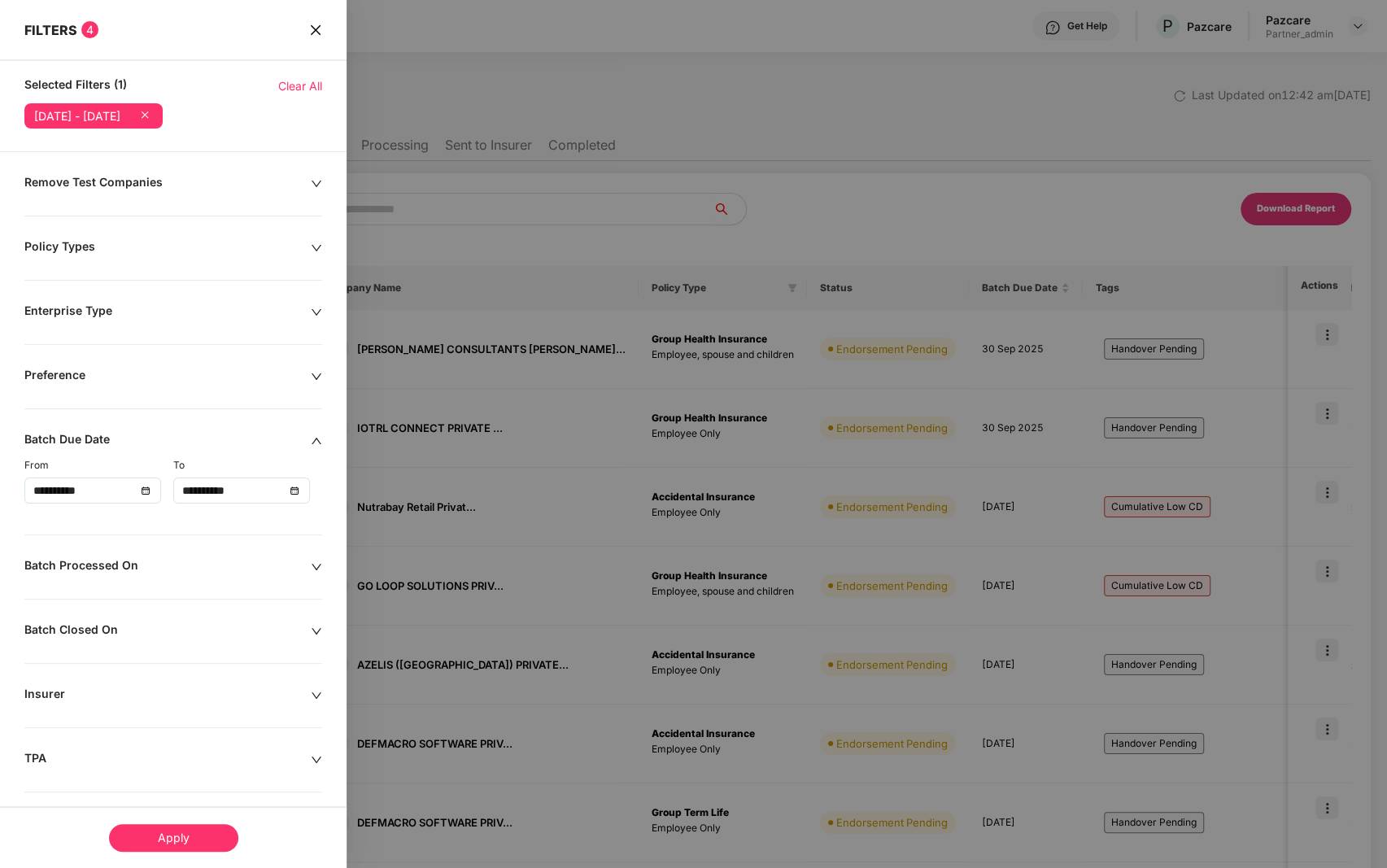
click at [180, 842] on div "Apply" at bounding box center [173, 837] width 129 height 28
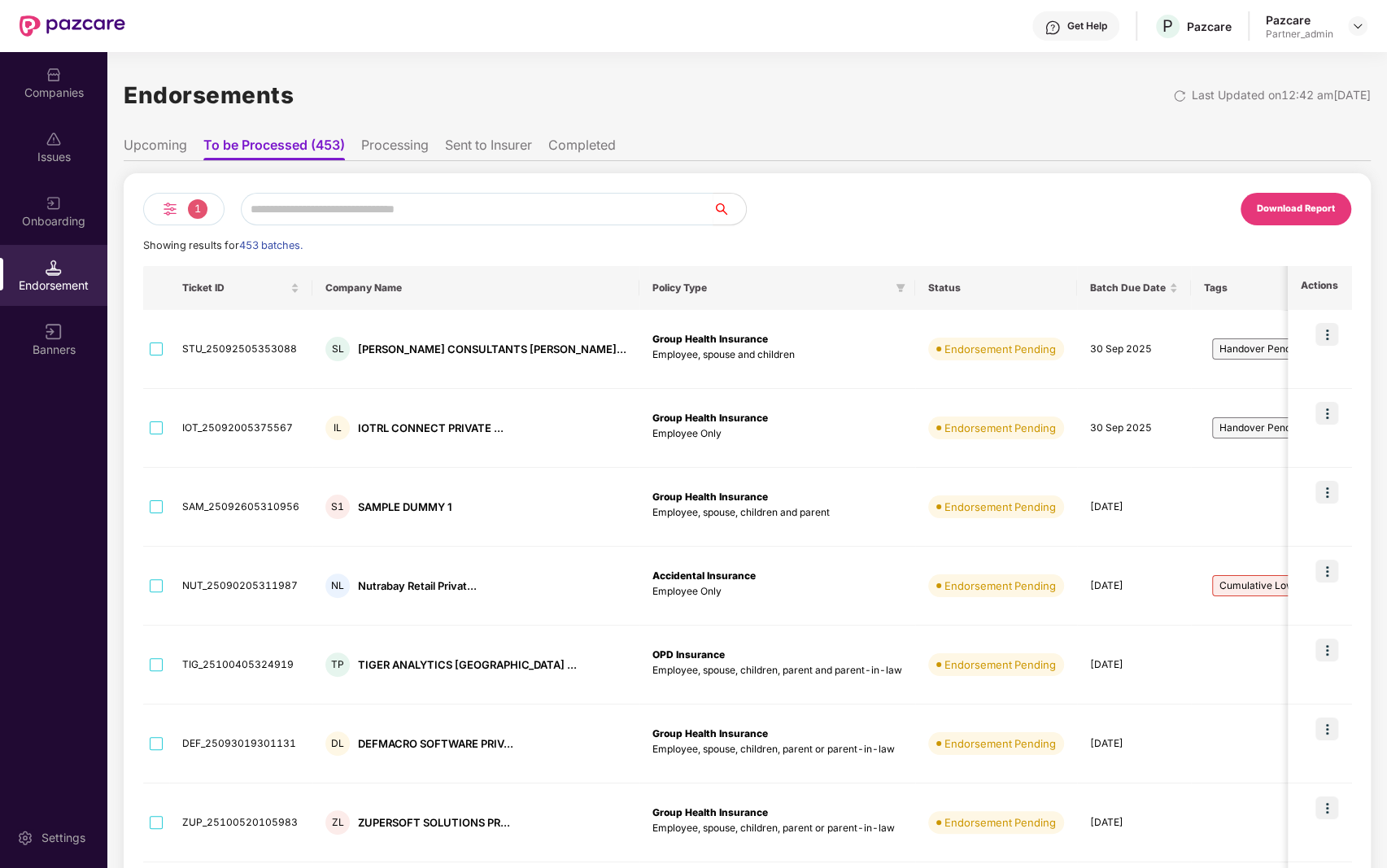
click at [168, 204] on img at bounding box center [170, 209] width 20 height 20
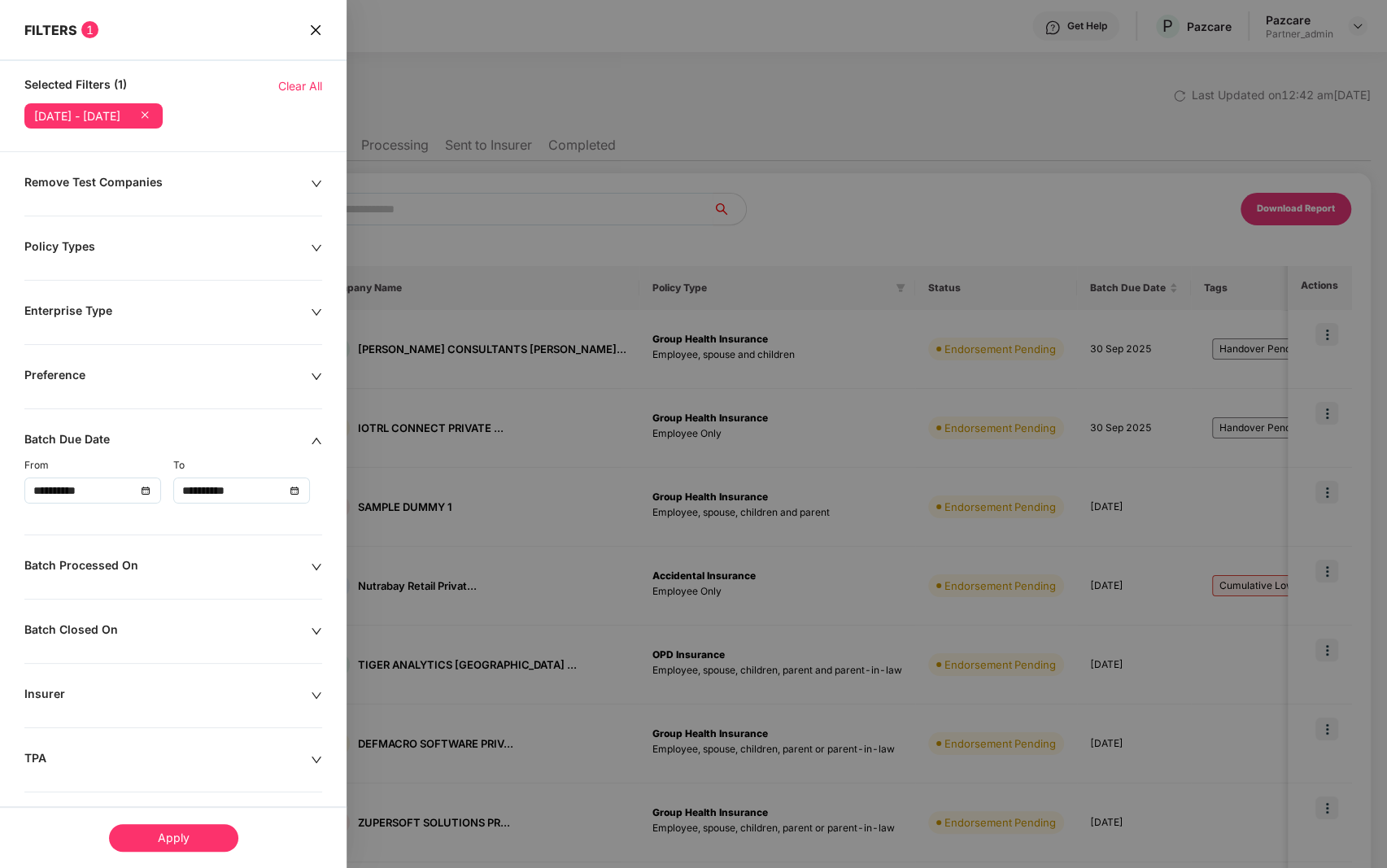
click at [192, 178] on div "Remove Test Companies" at bounding box center [168, 184] width 286 height 18
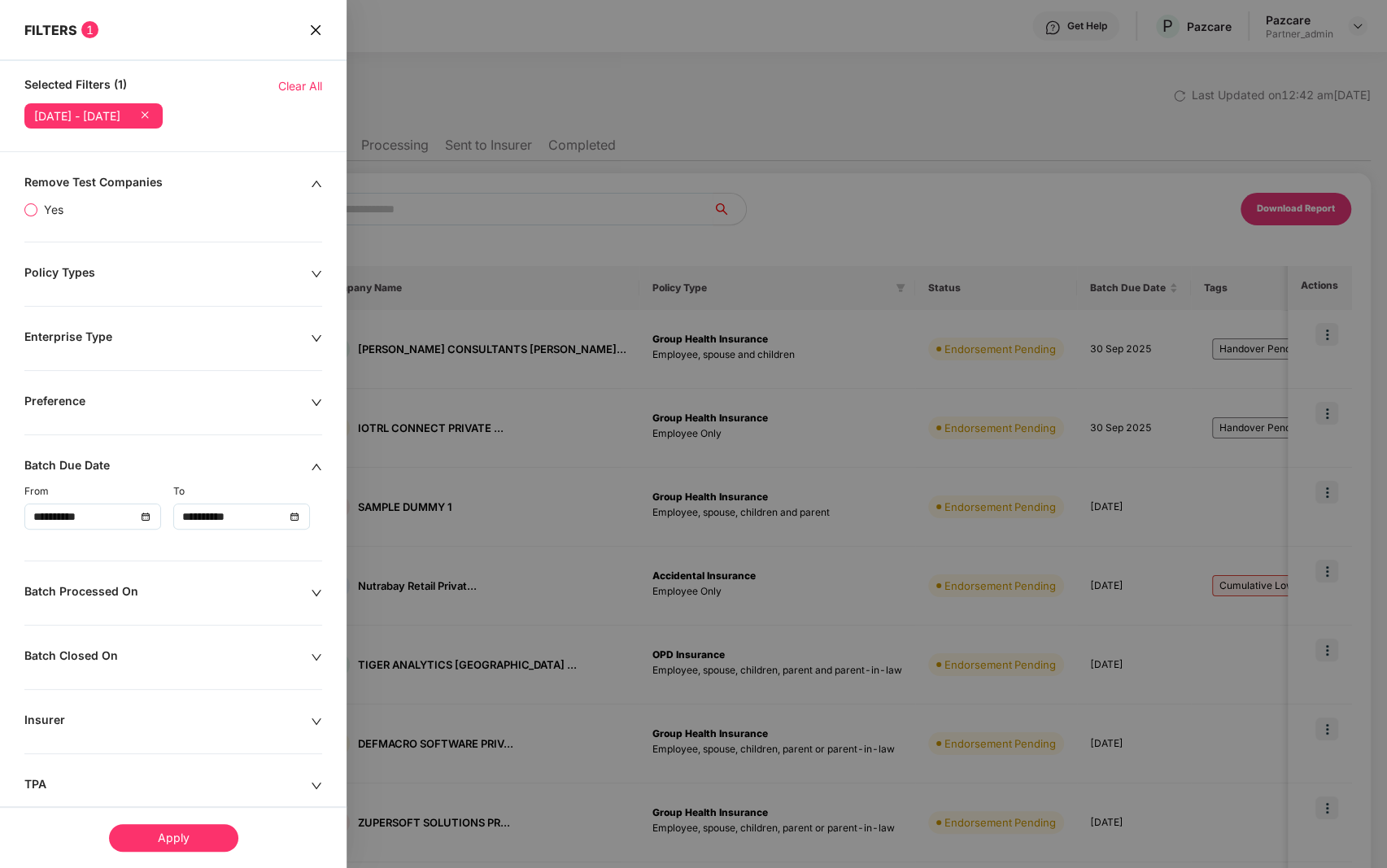
click at [50, 209] on span "Yes" at bounding box center [53, 209] width 33 height 18
click at [181, 836] on div "Apply" at bounding box center [173, 837] width 129 height 28
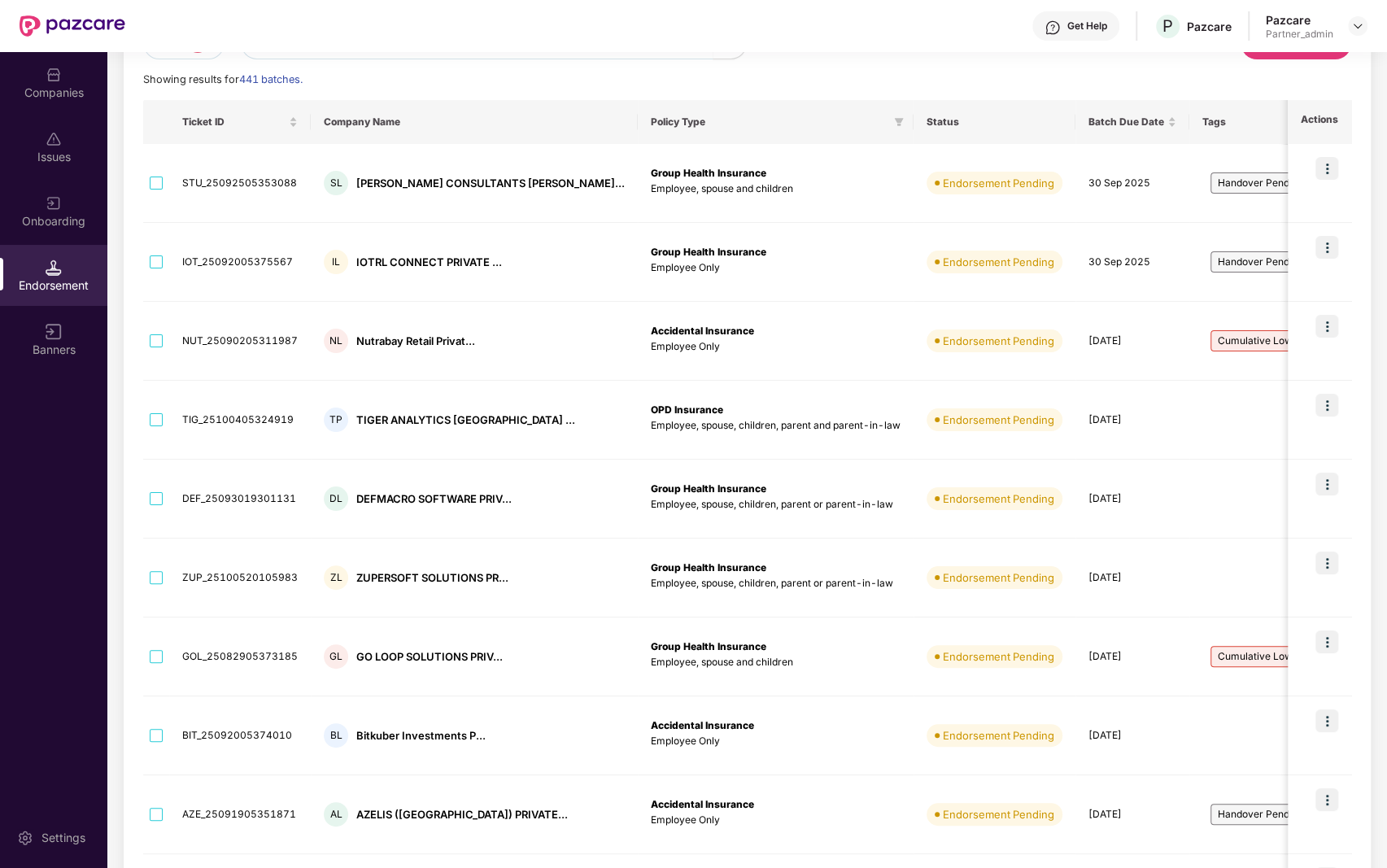
scroll to position [179, 0]
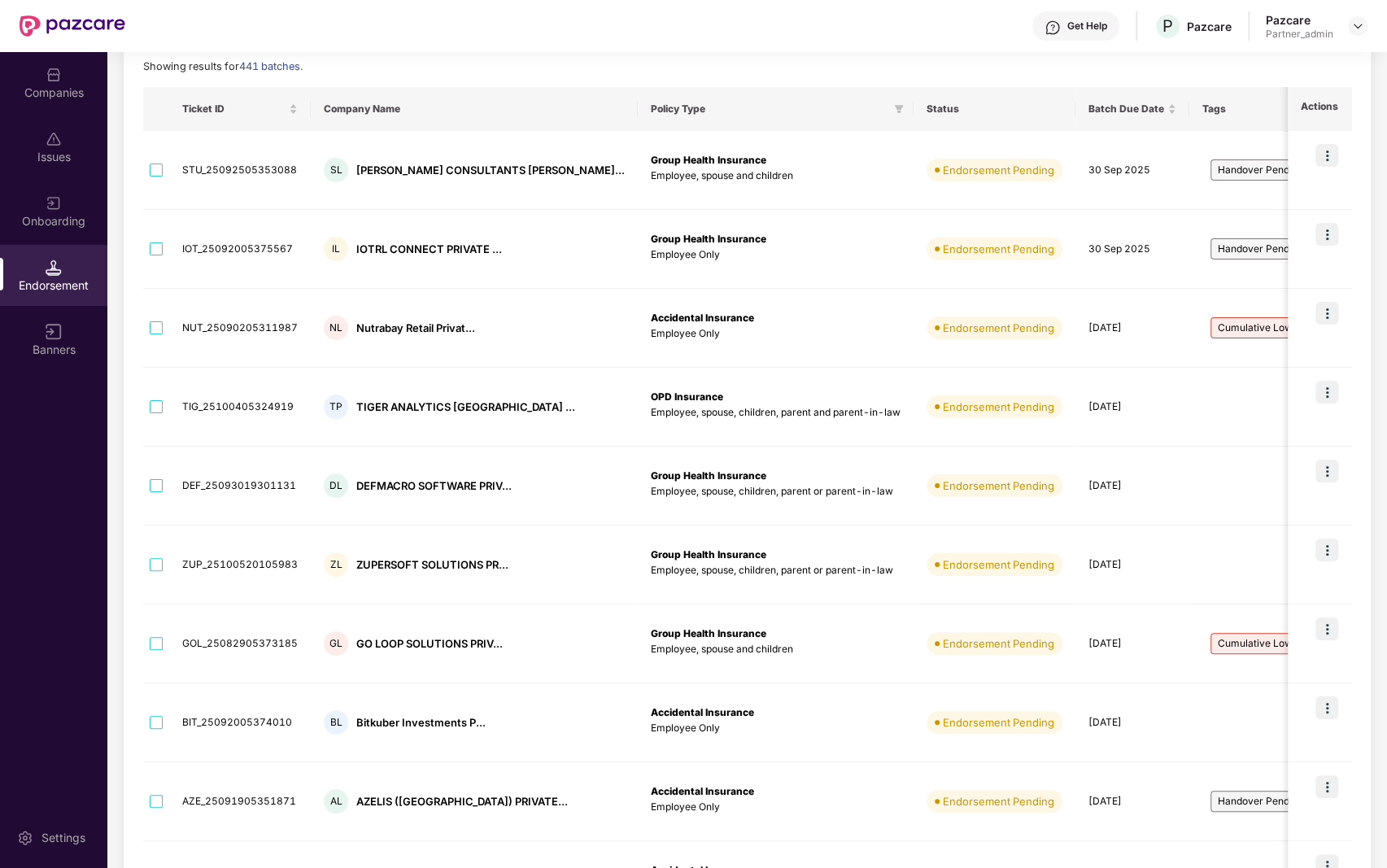
click at [45, 173] on div "Issues" at bounding box center [53, 147] width 108 height 61
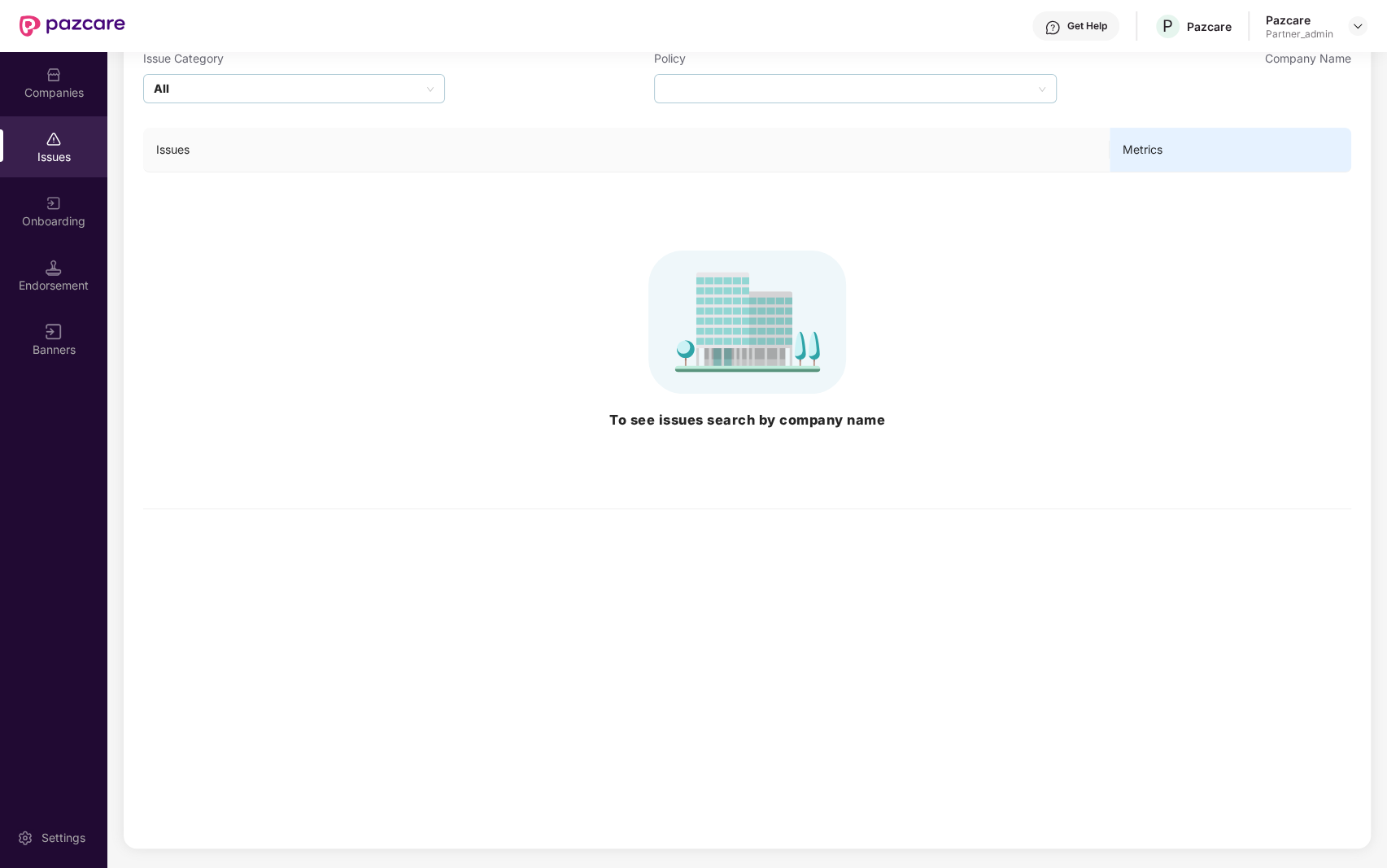
scroll to position [141, 0]
click at [45, 73] on img at bounding box center [53, 75] width 16 height 16
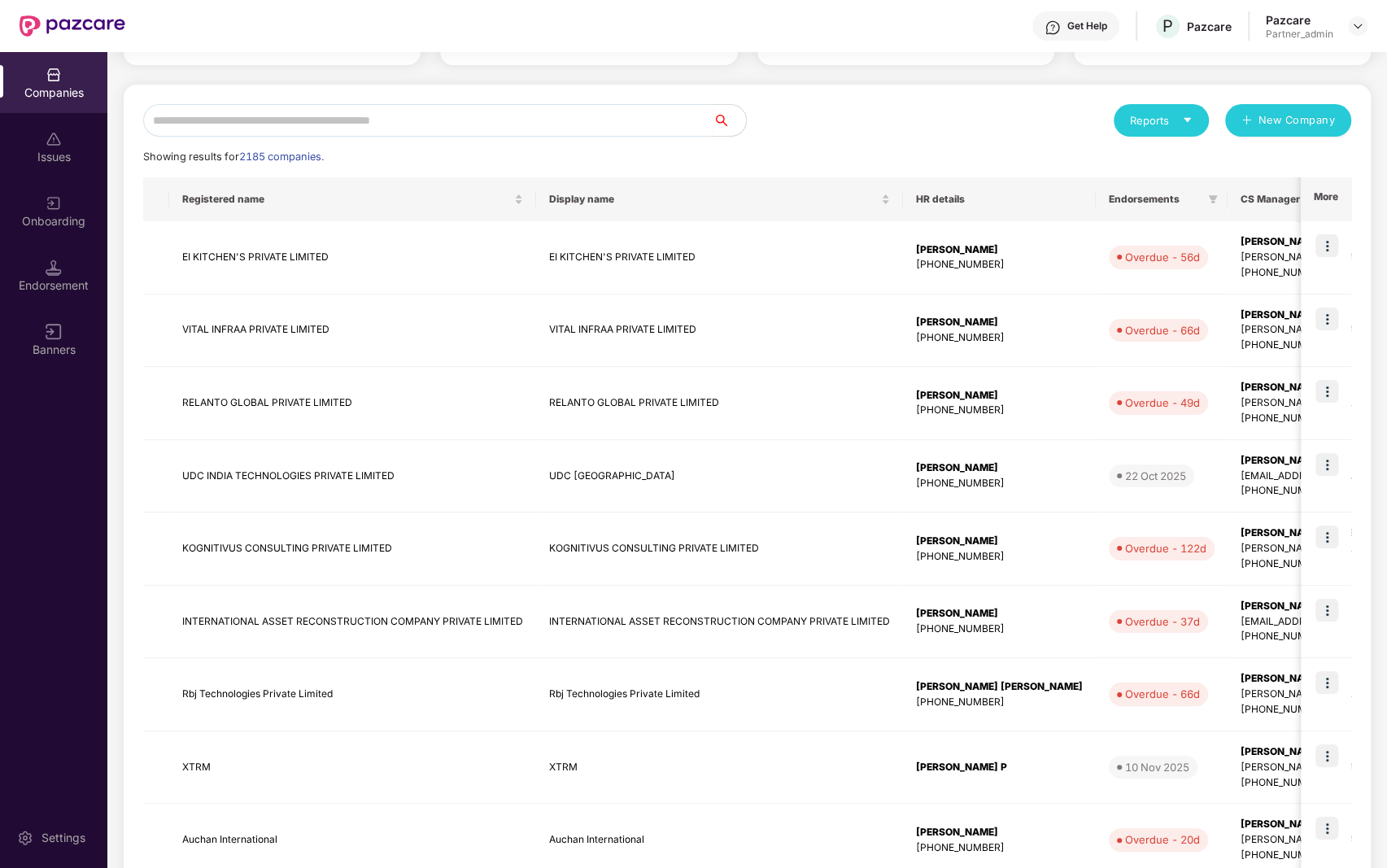
scroll to position [0, 0]
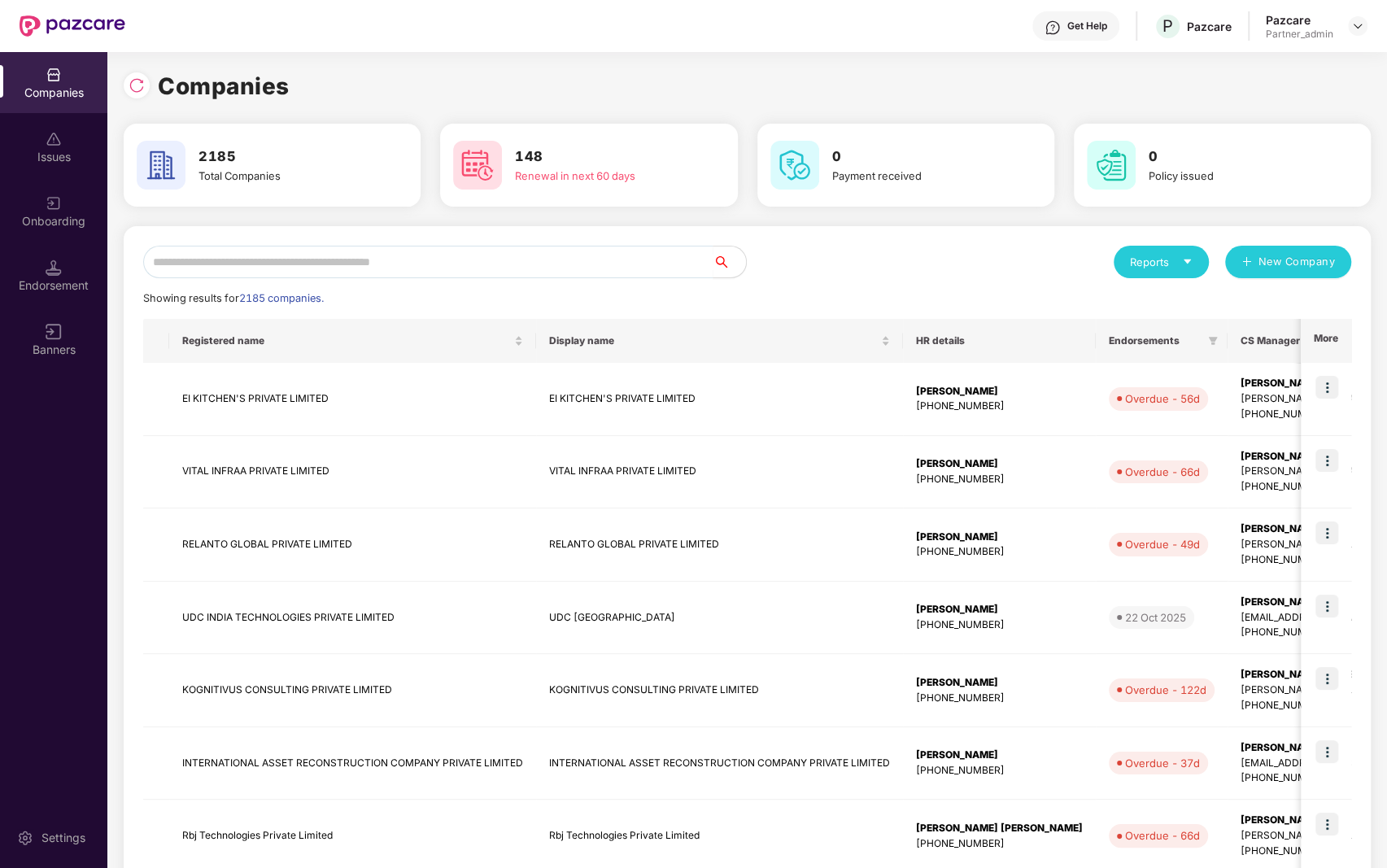
click at [58, 201] on img at bounding box center [53, 203] width 16 height 16
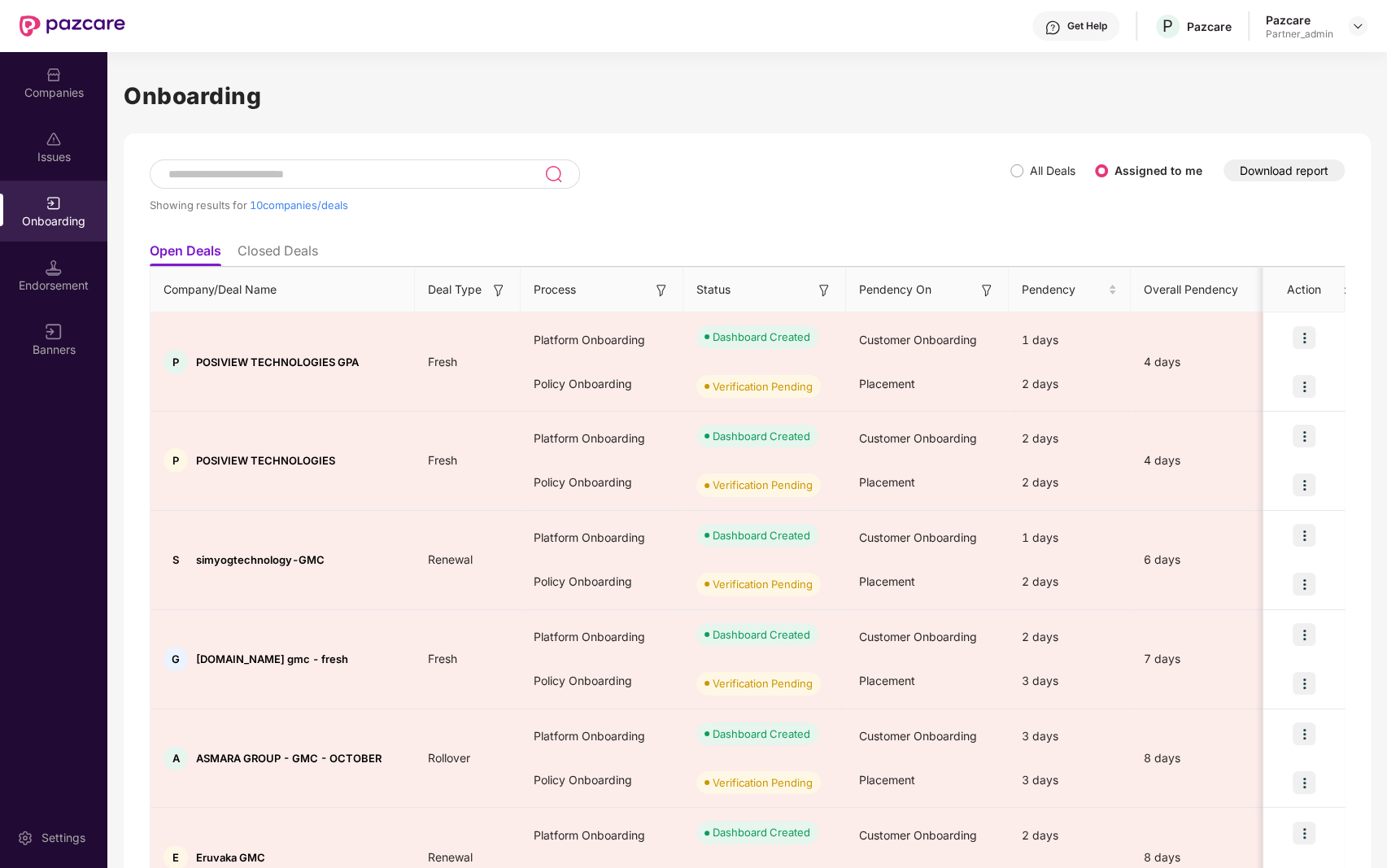
click at [1020, 160] on div "All Deals Assigned to me" at bounding box center [1113, 171] width 205 height 26
click at [1020, 163] on label "All Deals" at bounding box center [1046, 171] width 71 height 18
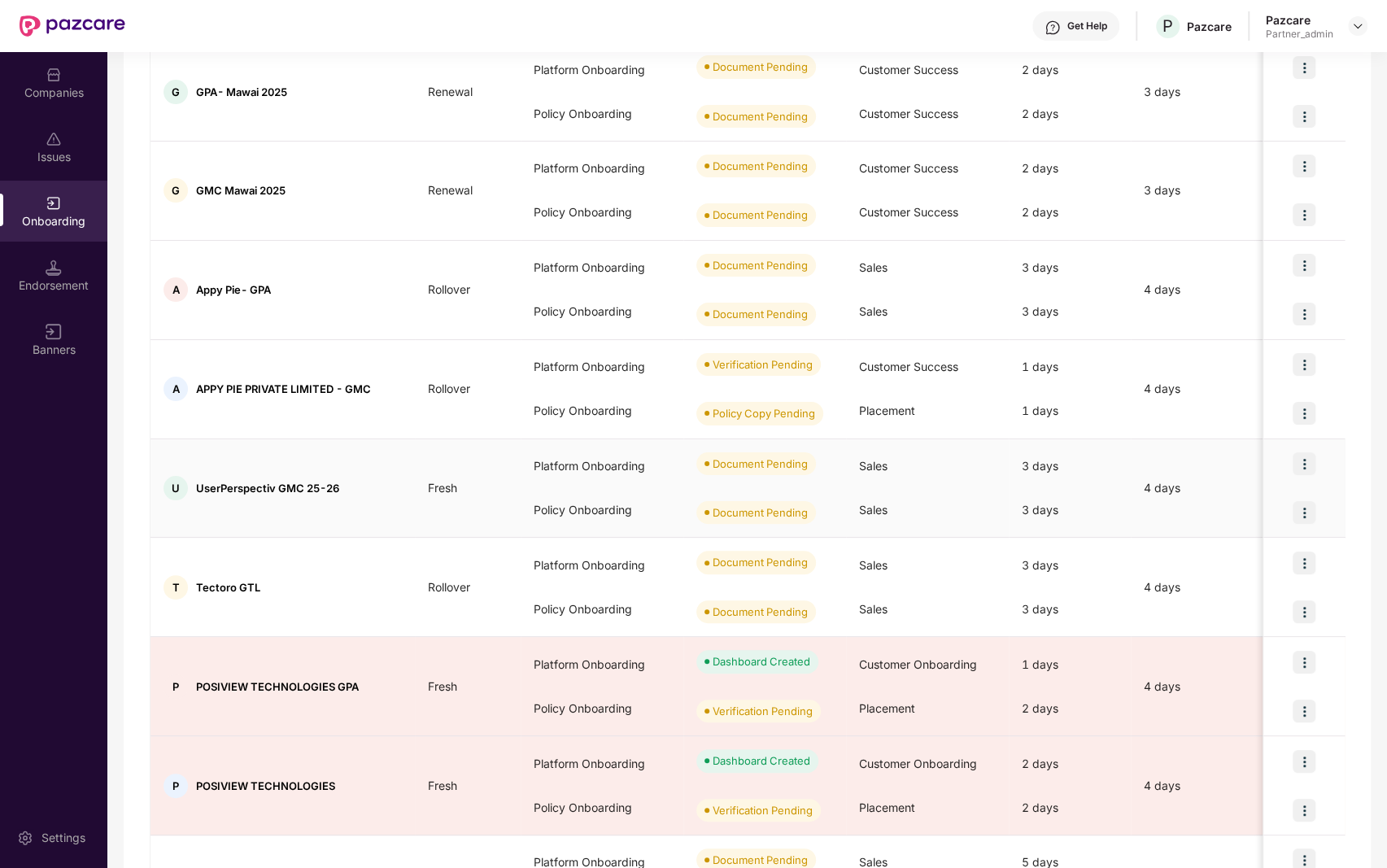
scroll to position [7, 0]
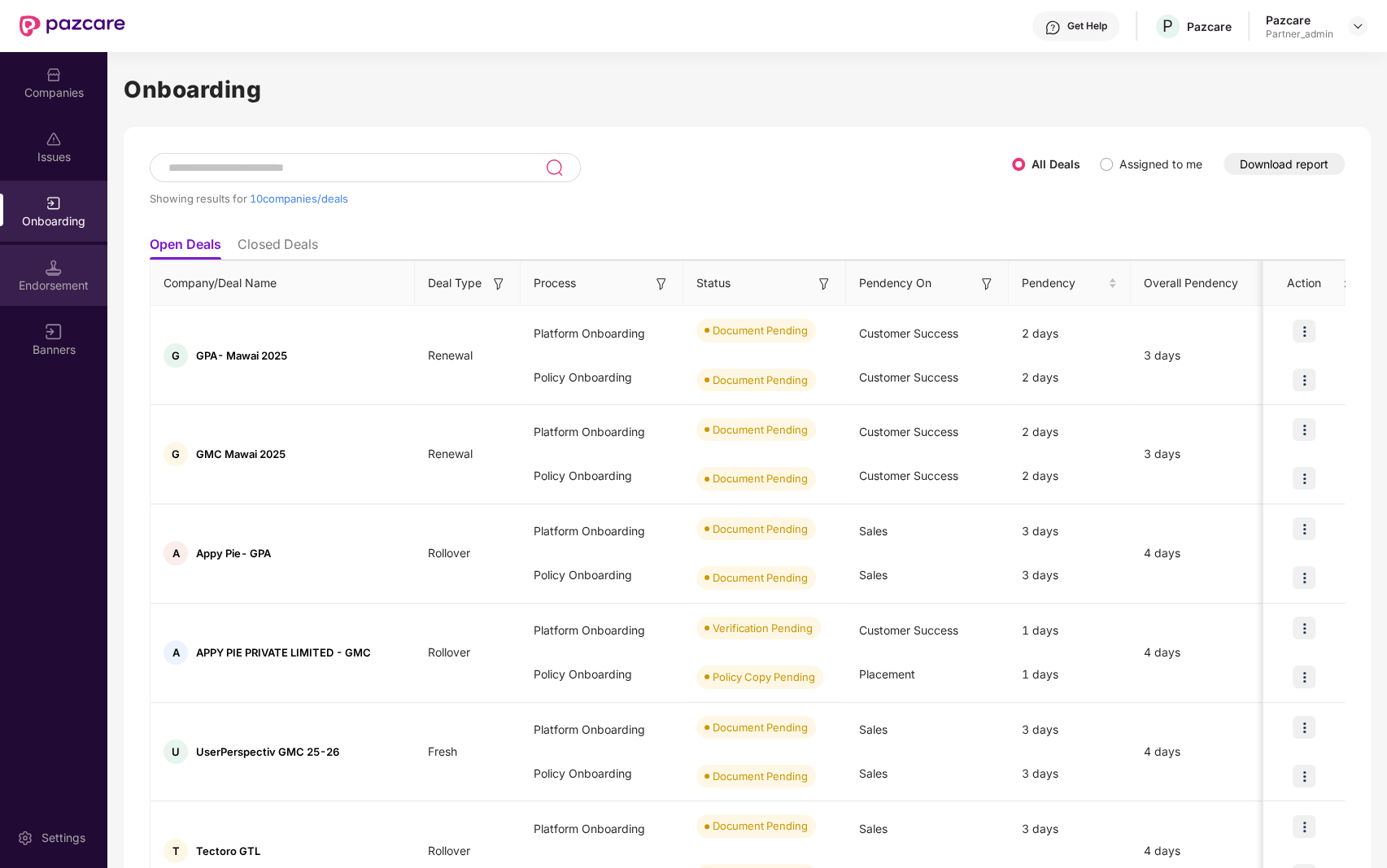
click at [64, 268] on div "Endorsement" at bounding box center [53, 276] width 108 height 61
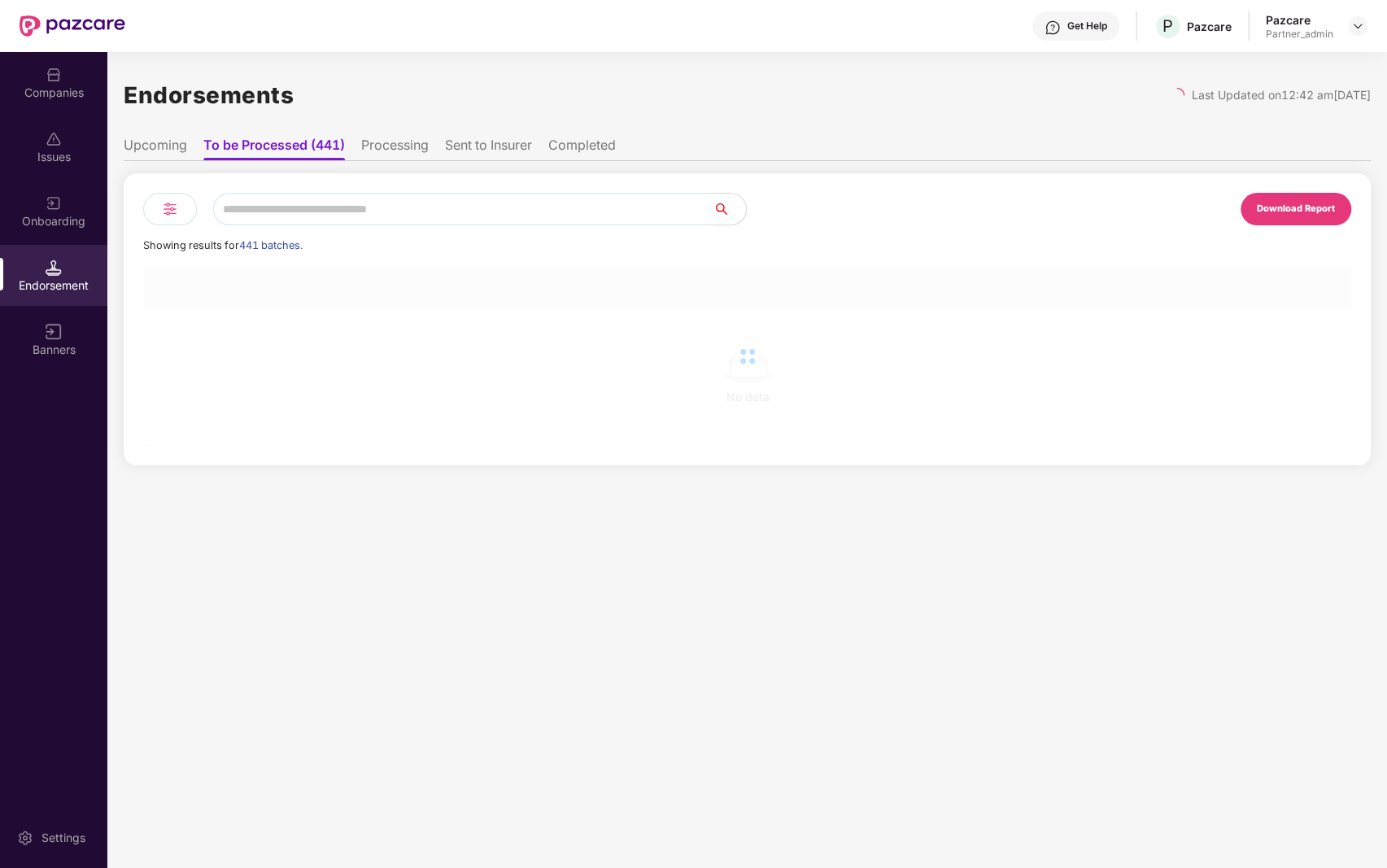
scroll to position [0, 0]
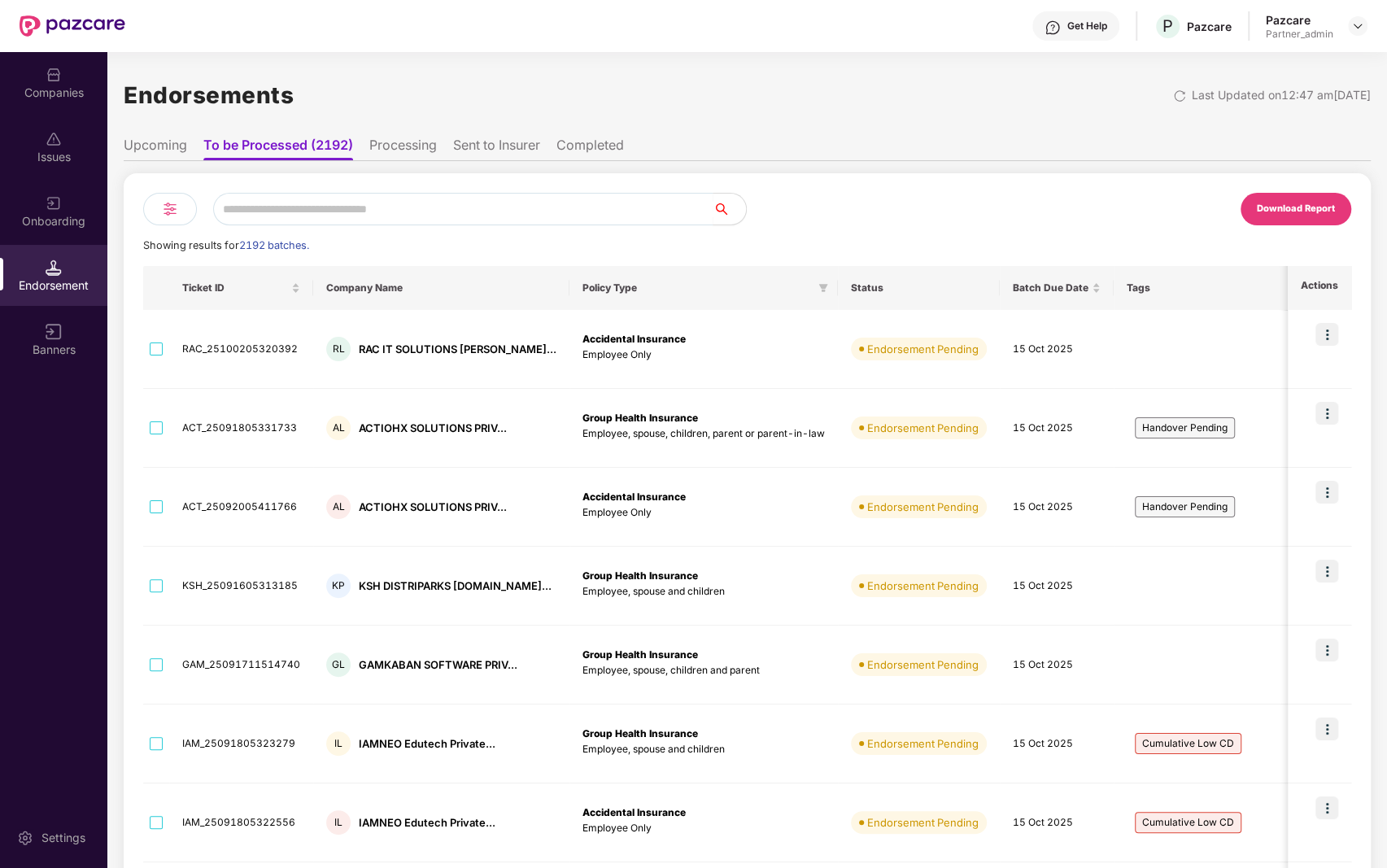
click at [181, 212] on div at bounding box center [170, 208] width 53 height 33
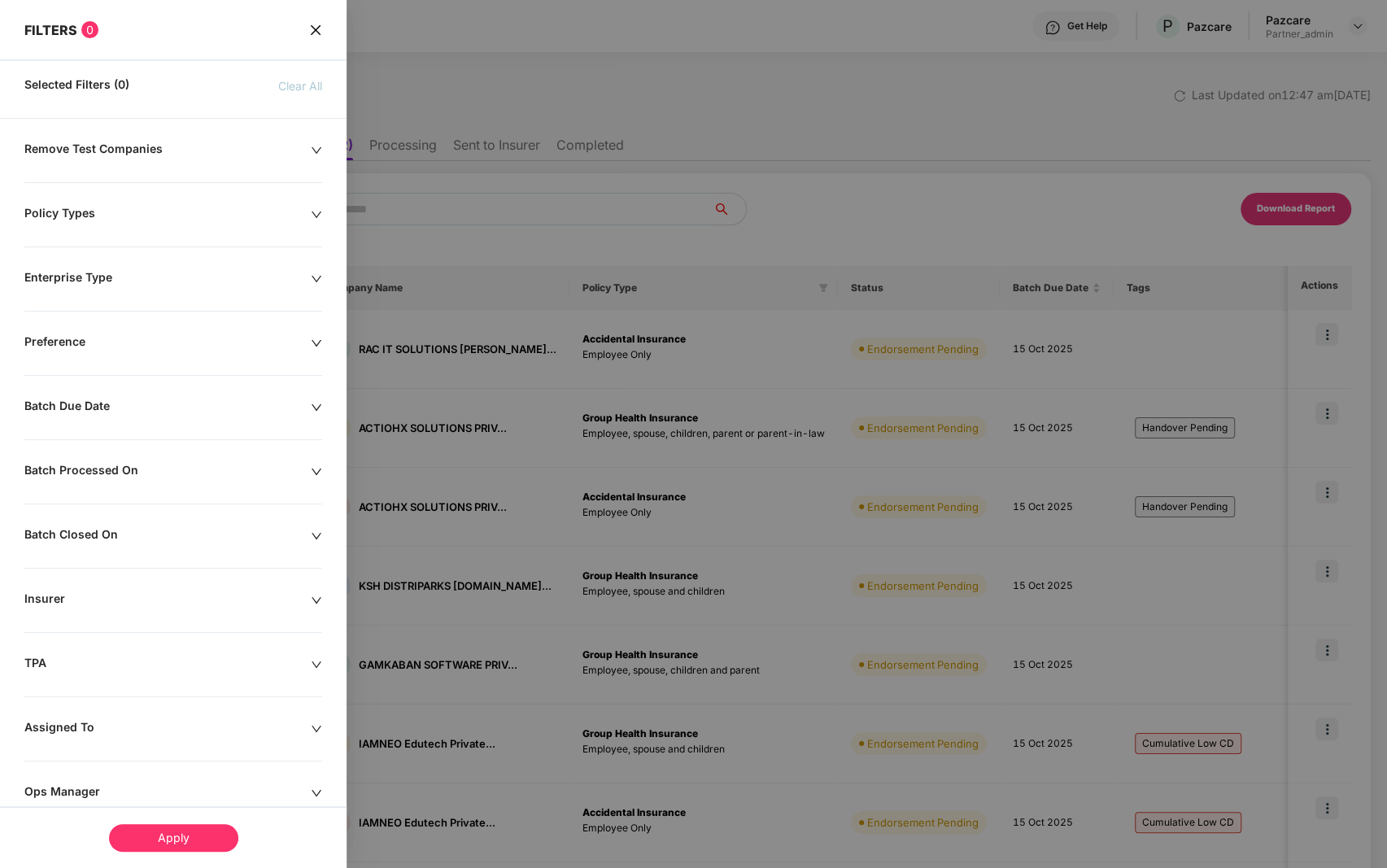
click at [158, 403] on div "Batch Due Date" at bounding box center [168, 408] width 286 height 18
click at [140, 461] on div at bounding box center [93, 457] width 119 height 18
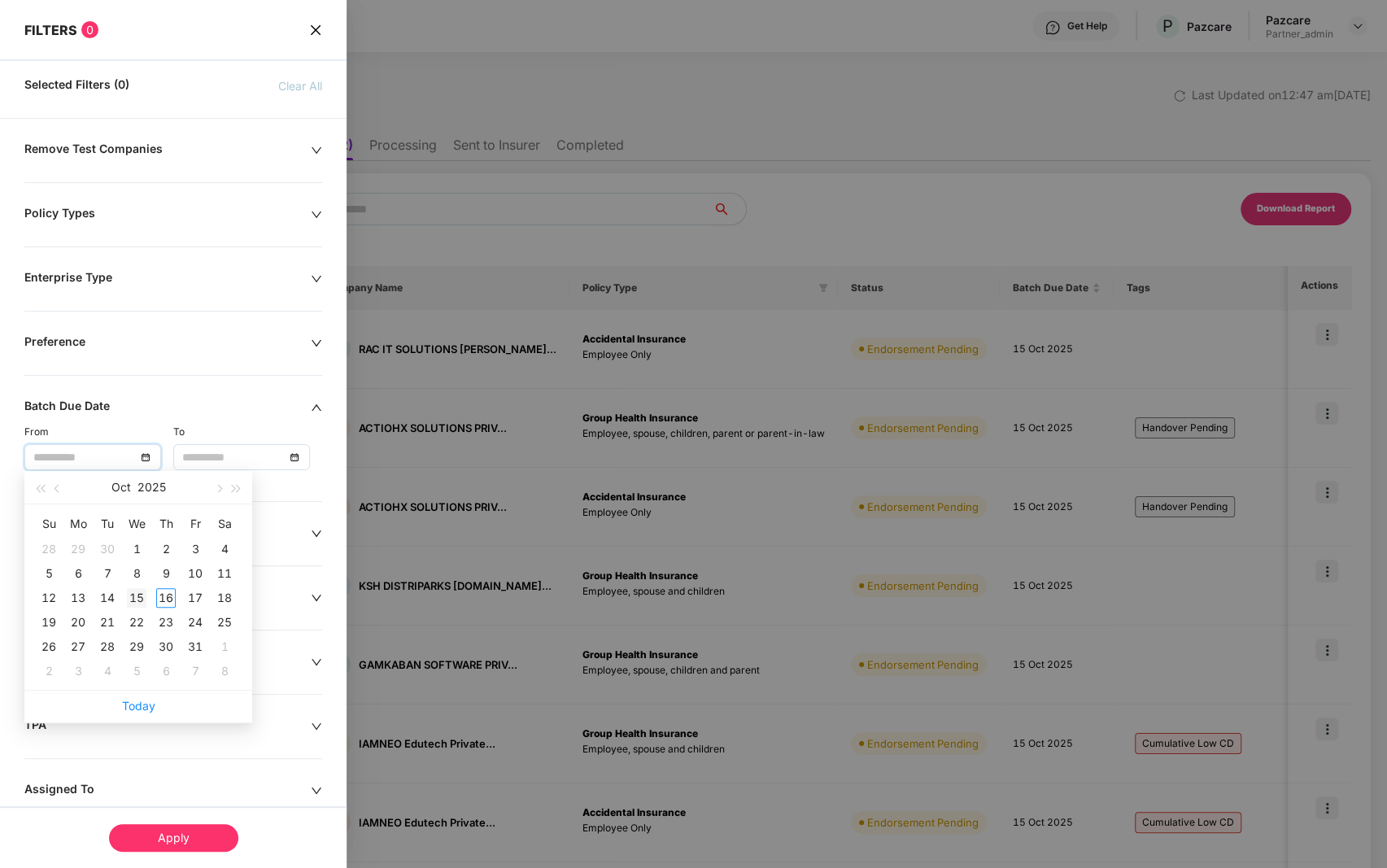
type input "**********"
click at [140, 596] on div "15" at bounding box center [136, 597] width 20 height 20
type input "**********"
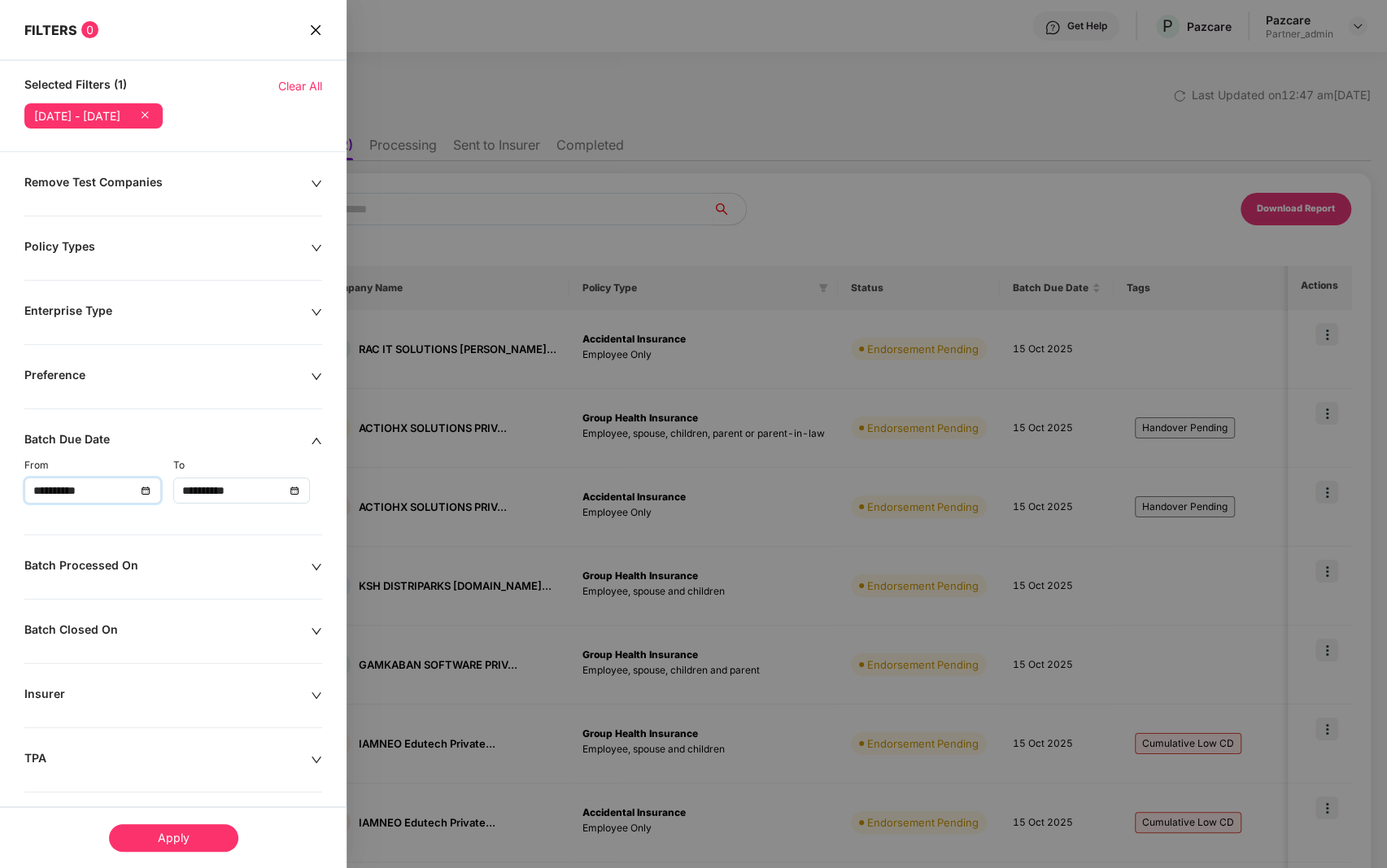
click at [189, 841] on div "Apply" at bounding box center [173, 837] width 129 height 28
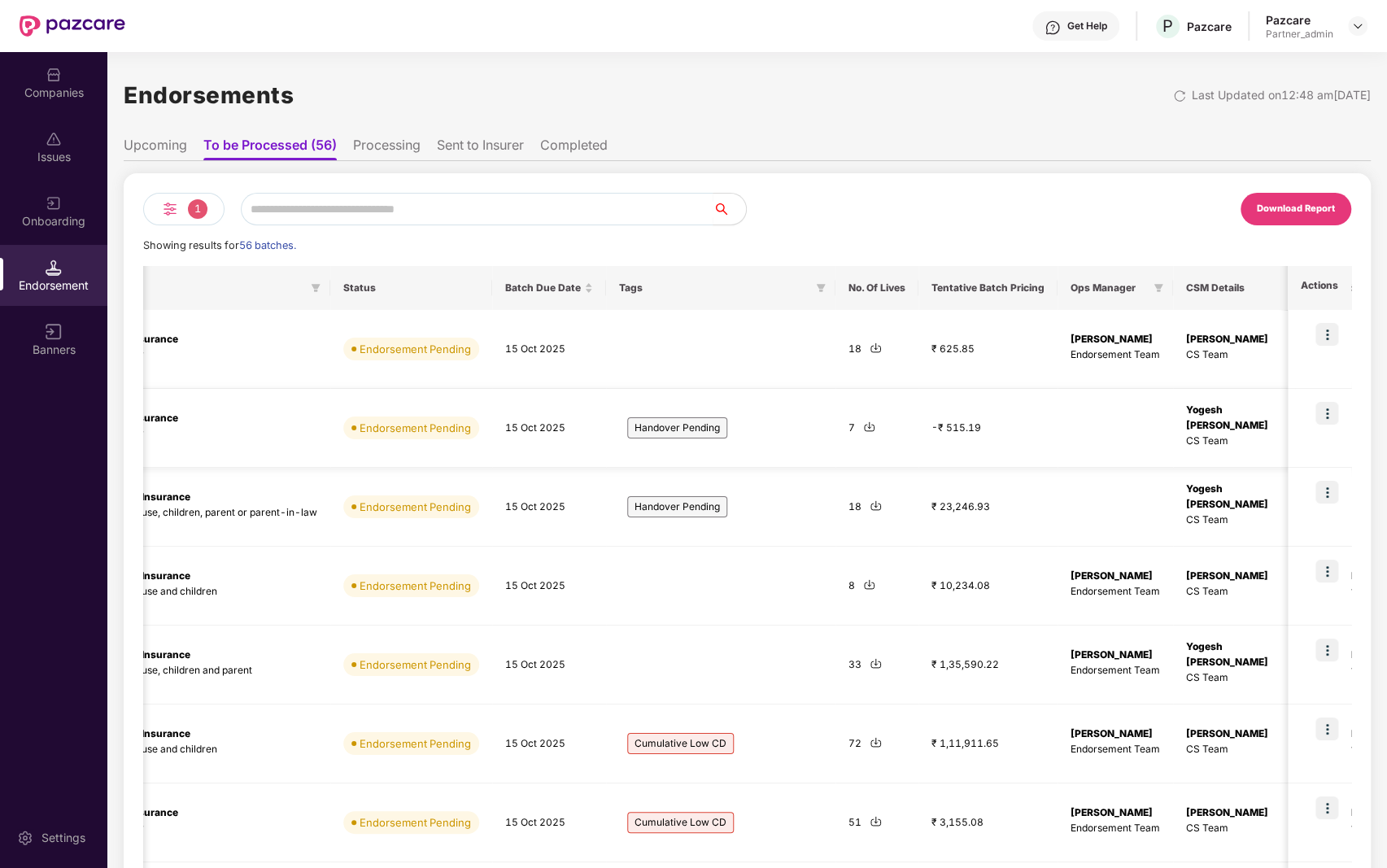
scroll to position [304, 0]
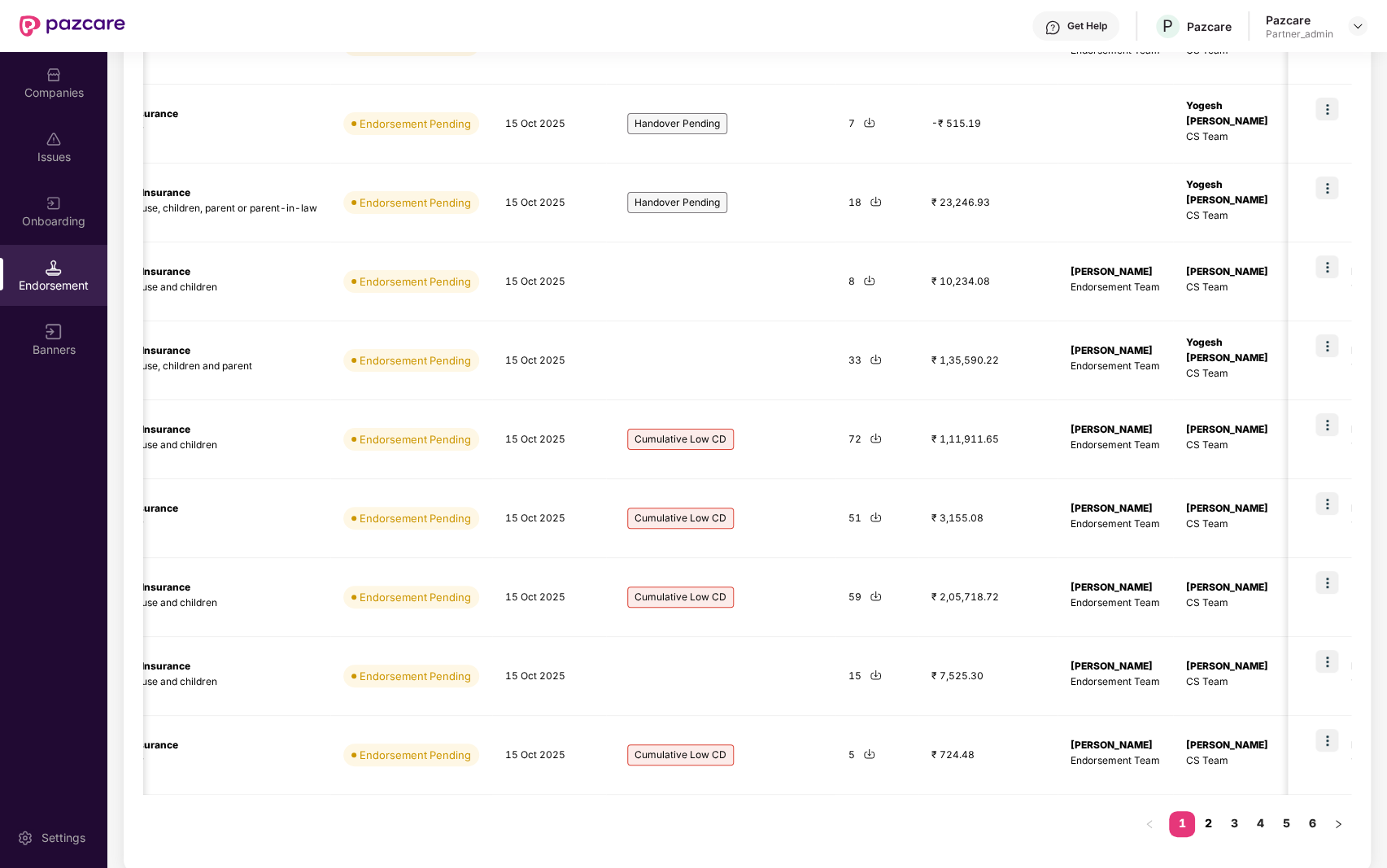
click at [1204, 818] on link "2" at bounding box center [1208, 823] width 26 height 25
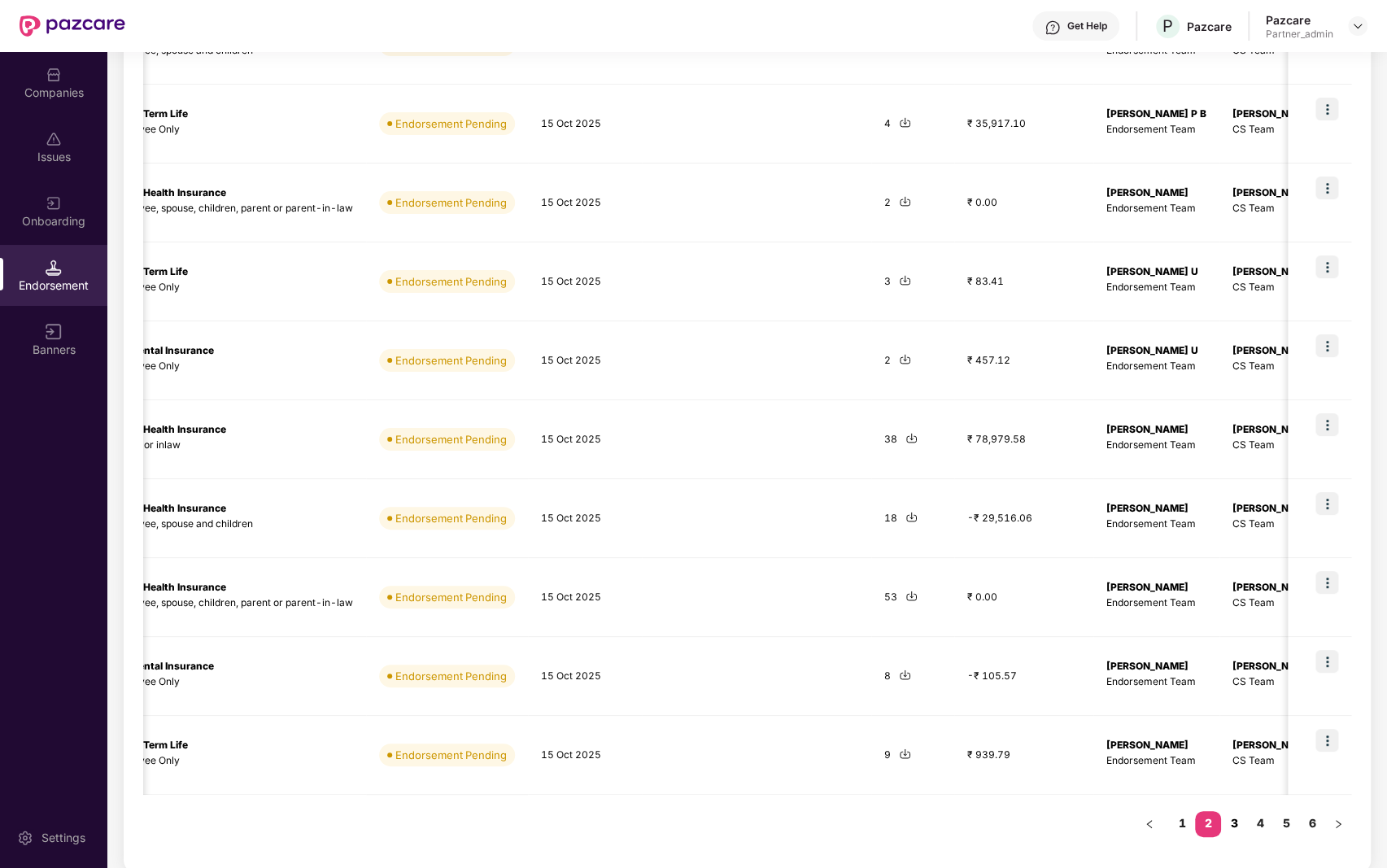
click at [1244, 823] on link "3" at bounding box center [1234, 823] width 26 height 25
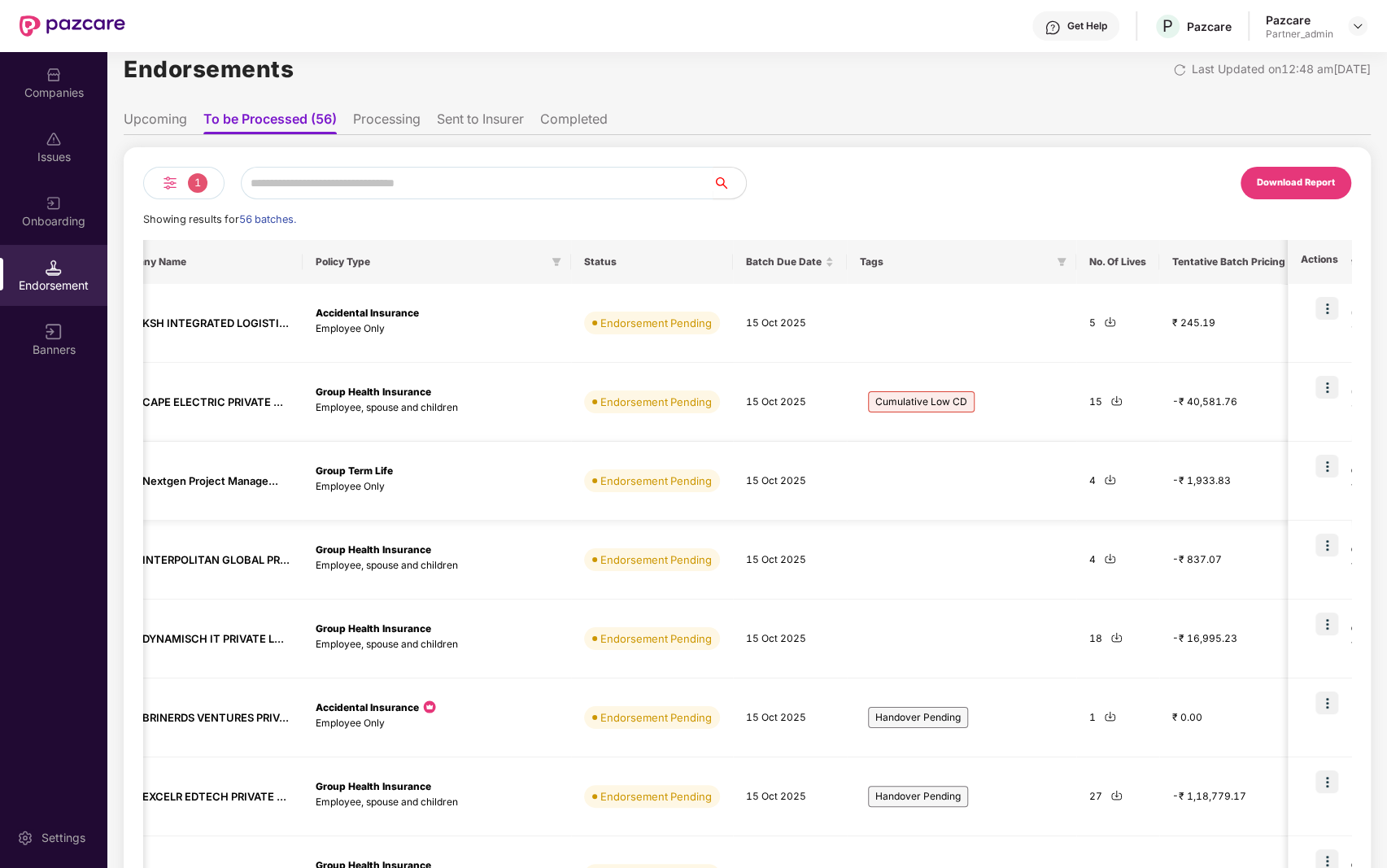
scroll to position [0, 0]
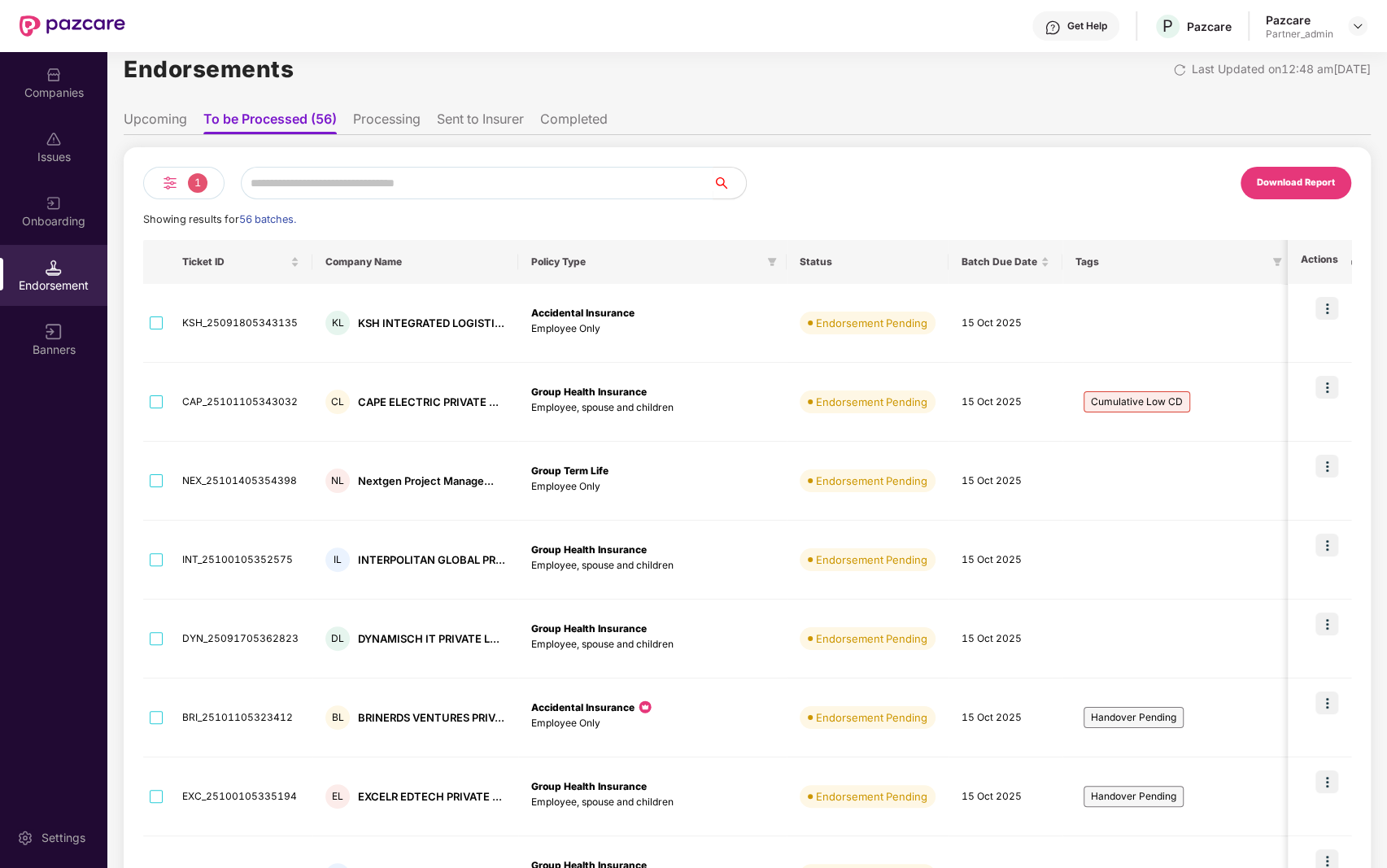
click at [143, 118] on li "Upcoming" at bounding box center [155, 122] width 63 height 24
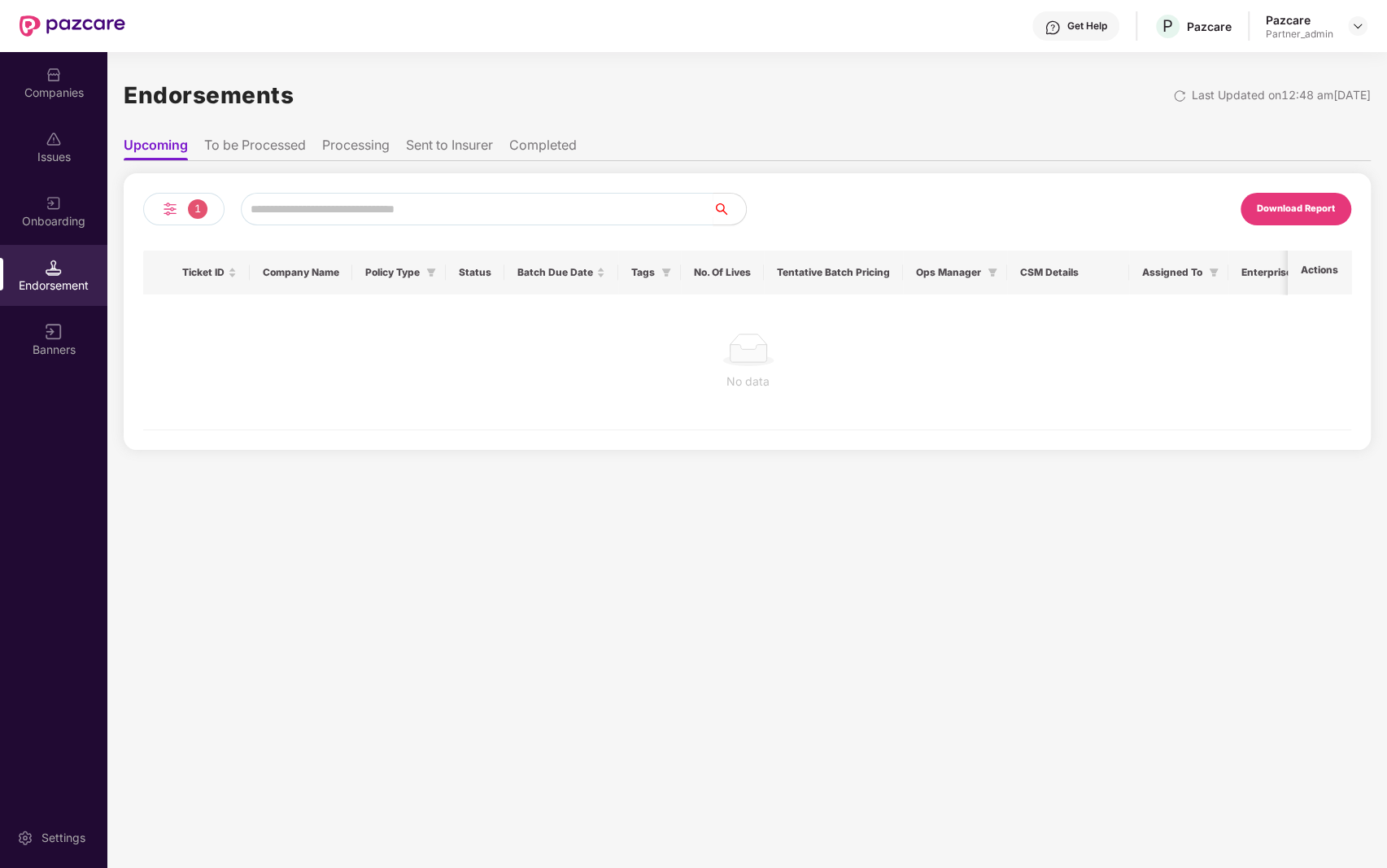
click at [188, 210] on span "1" at bounding box center [198, 209] width 20 height 20
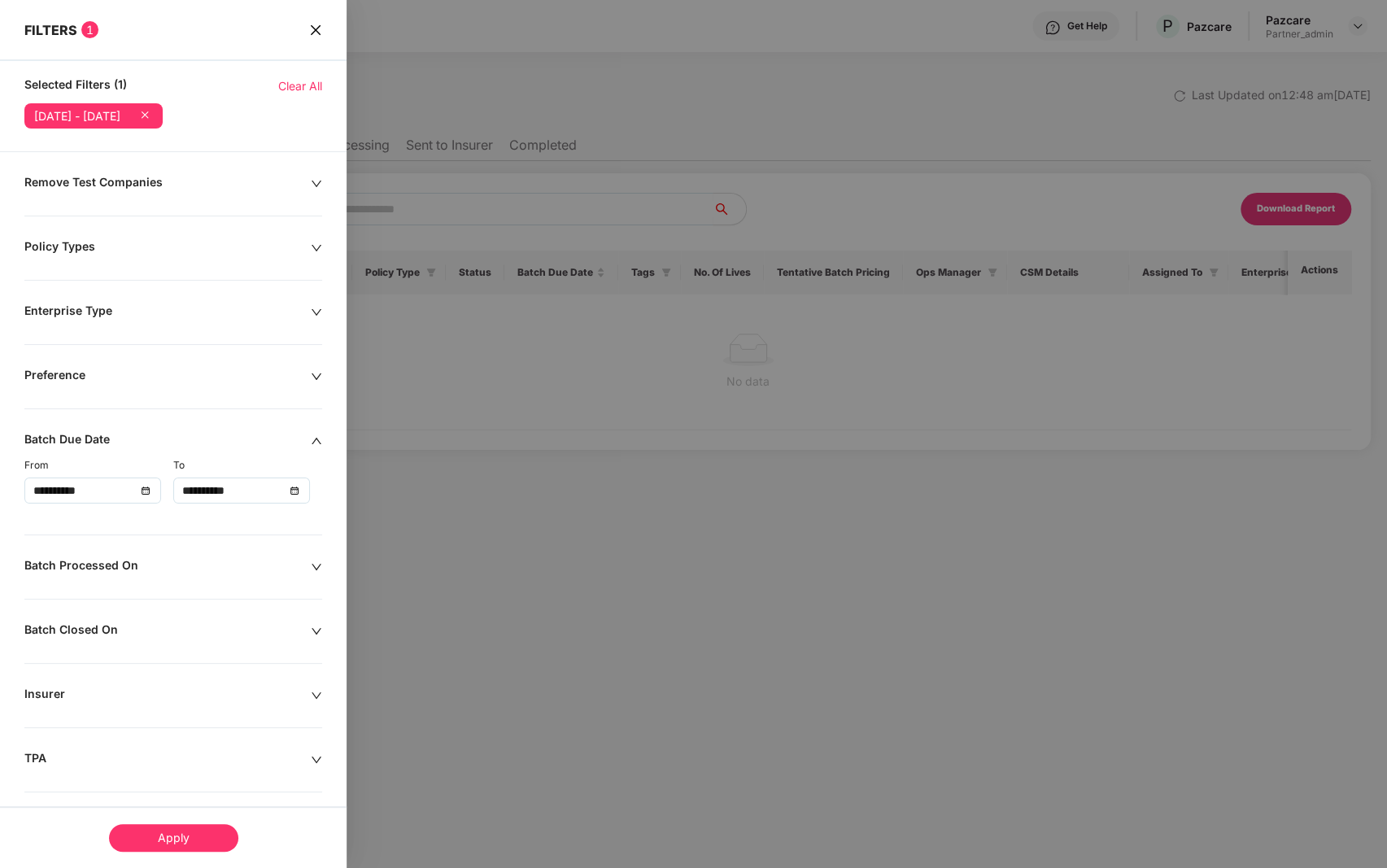
click at [153, 118] on icon at bounding box center [144, 115] width 16 height 16
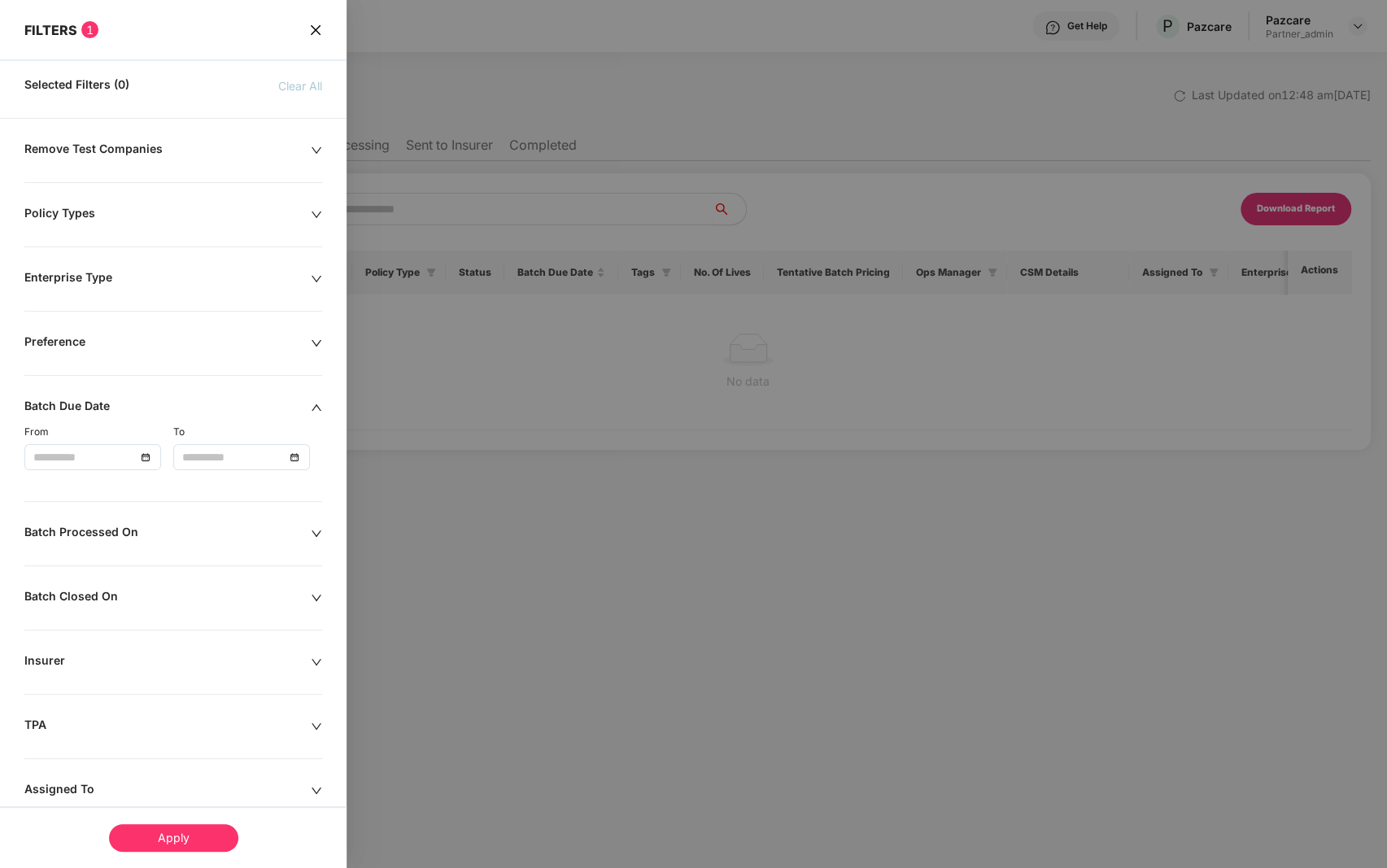
click at [131, 824] on div "Apply" at bounding box center [173, 837] width 129 height 28
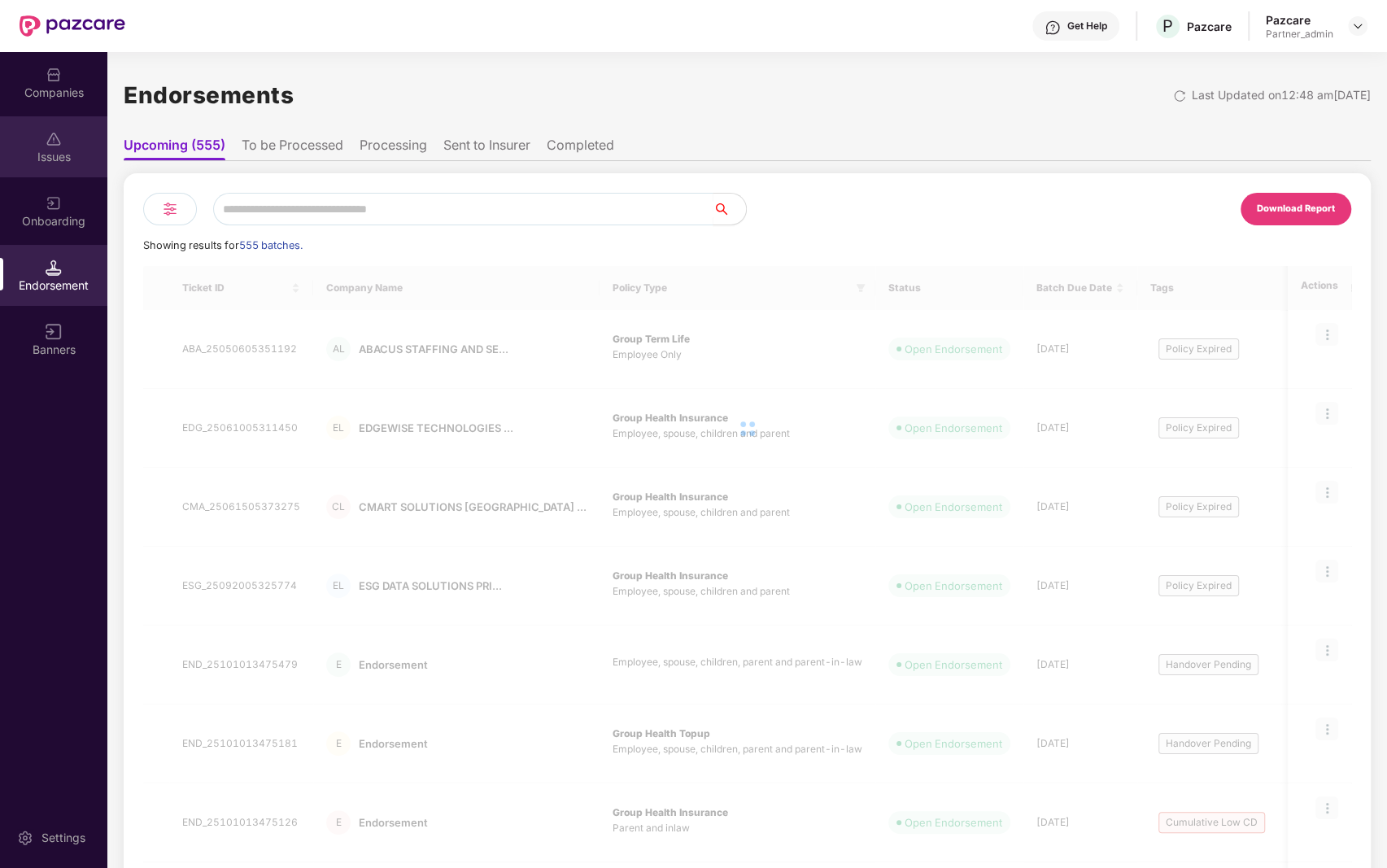
click at [45, 126] on div "Issues" at bounding box center [53, 147] width 108 height 61
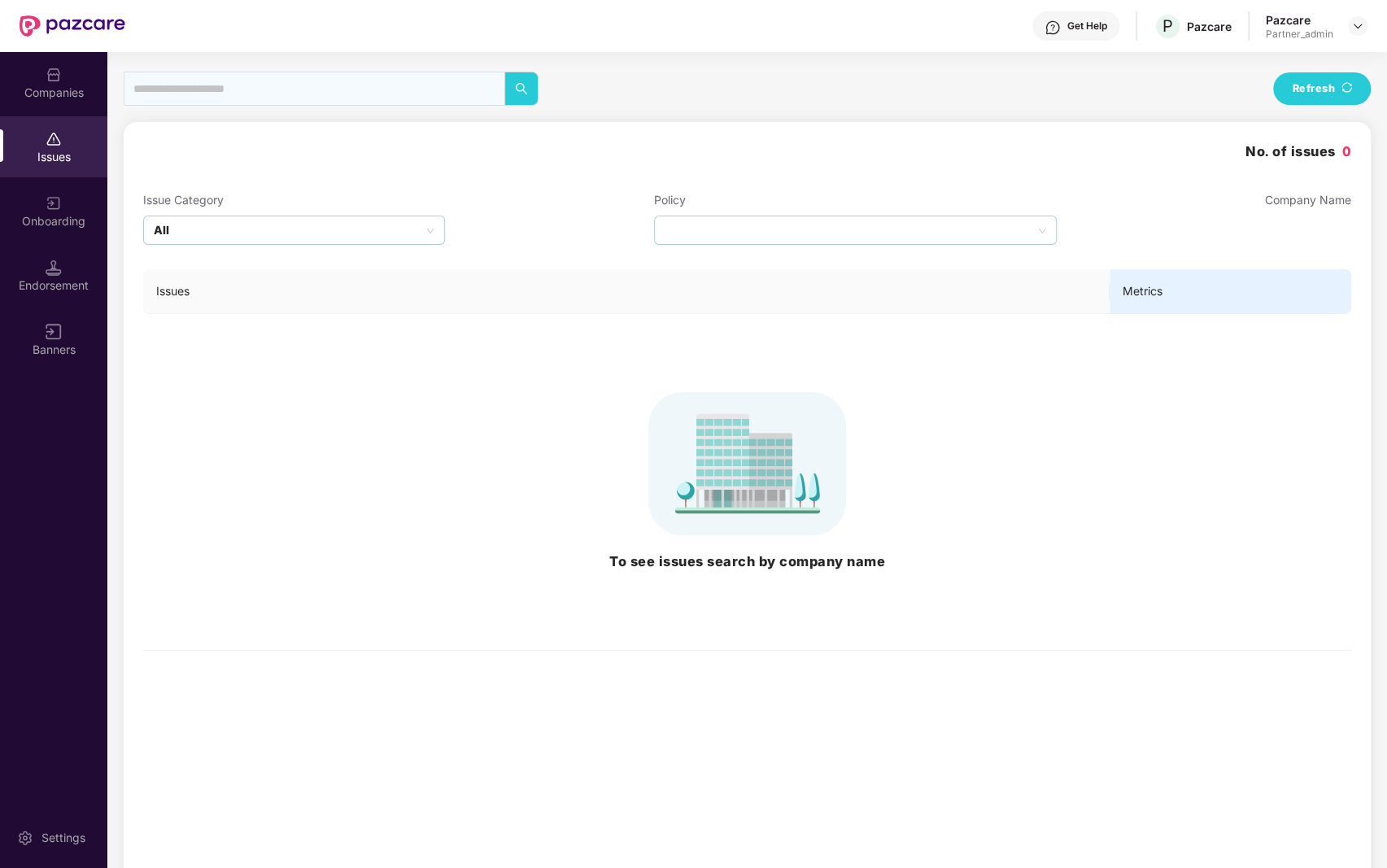
click at [44, 297] on div "Endorsement" at bounding box center [53, 276] width 108 height 61
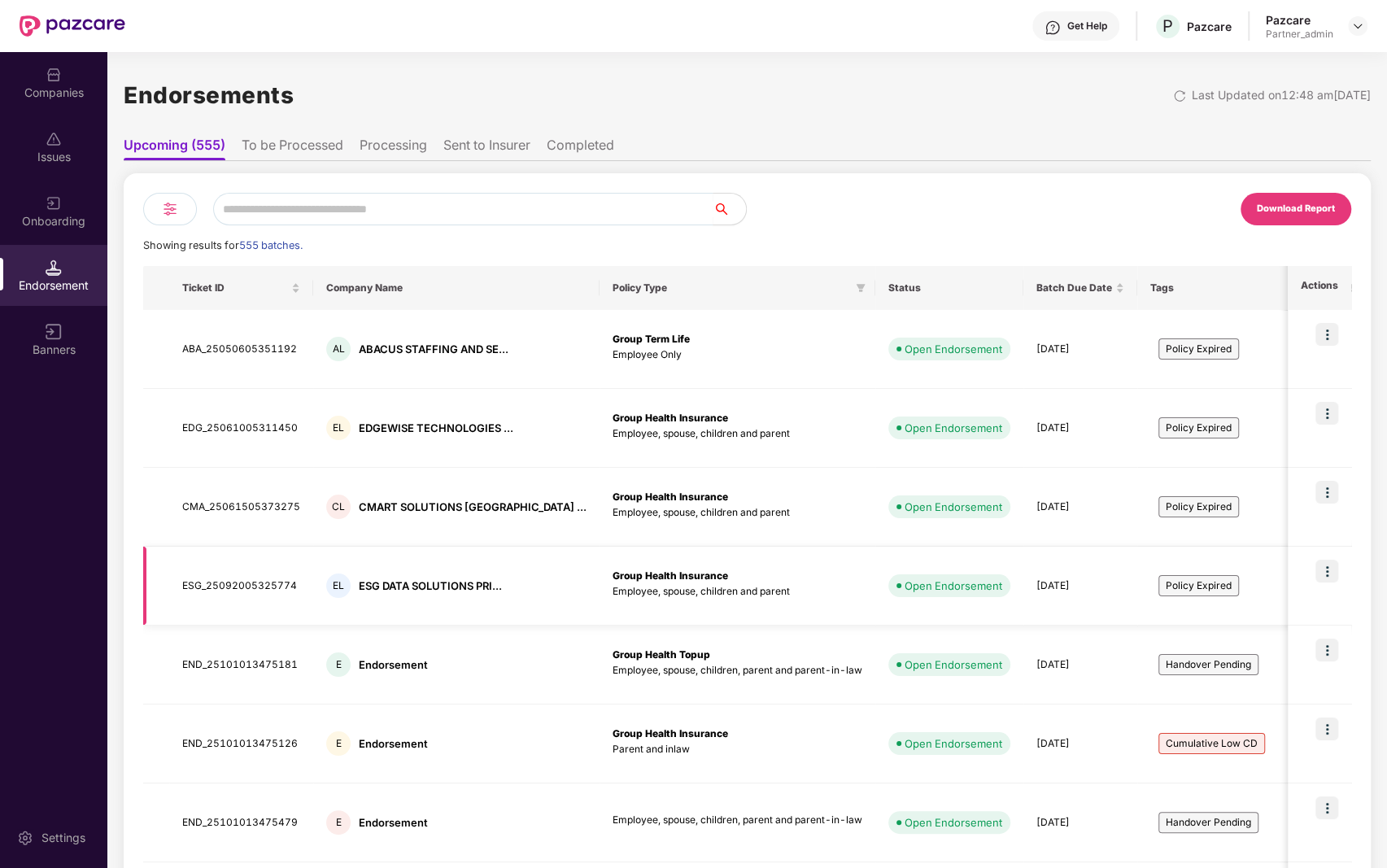
scroll to position [306, 0]
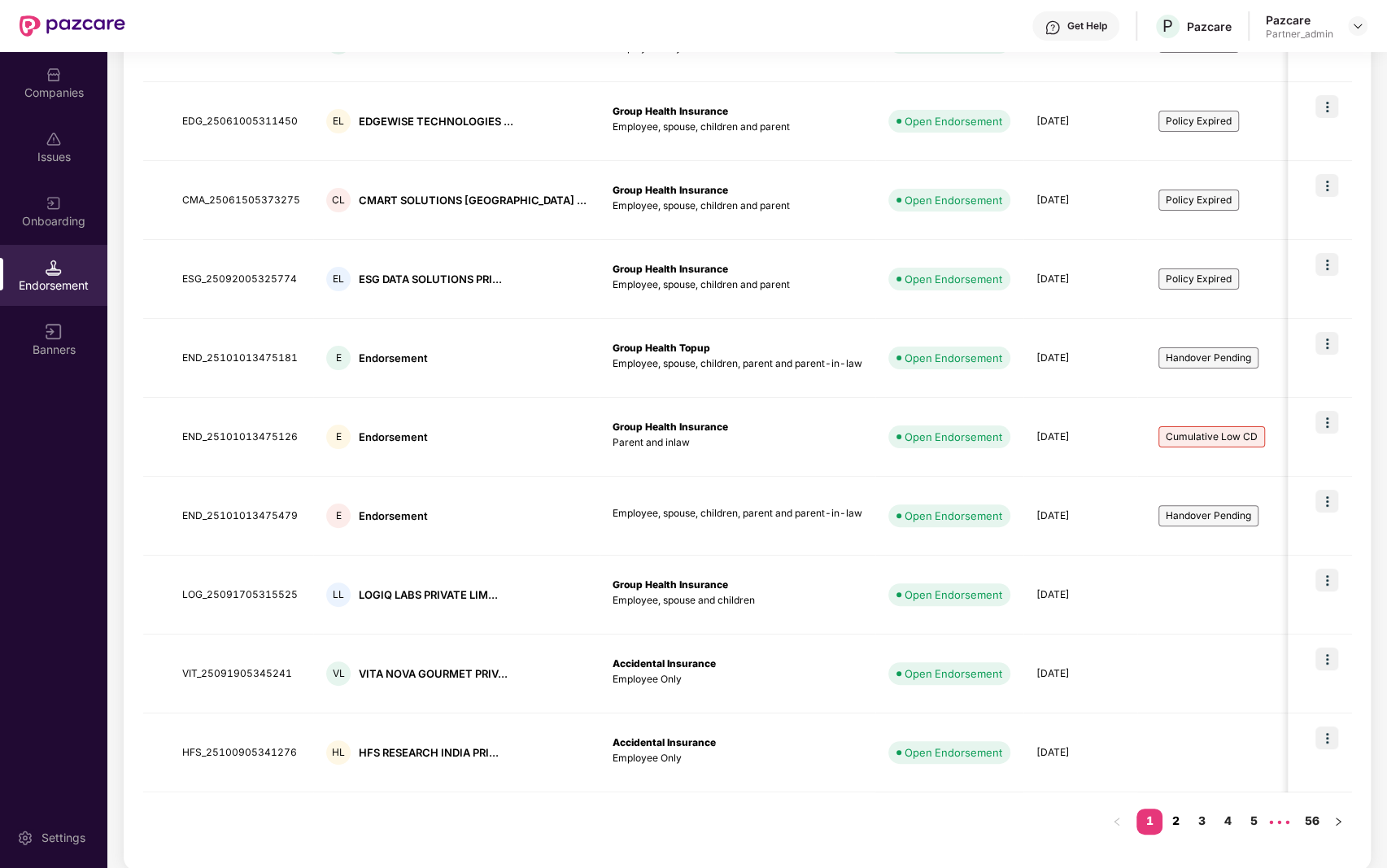
click at [1183, 813] on link "2" at bounding box center [1176, 821] width 26 height 25
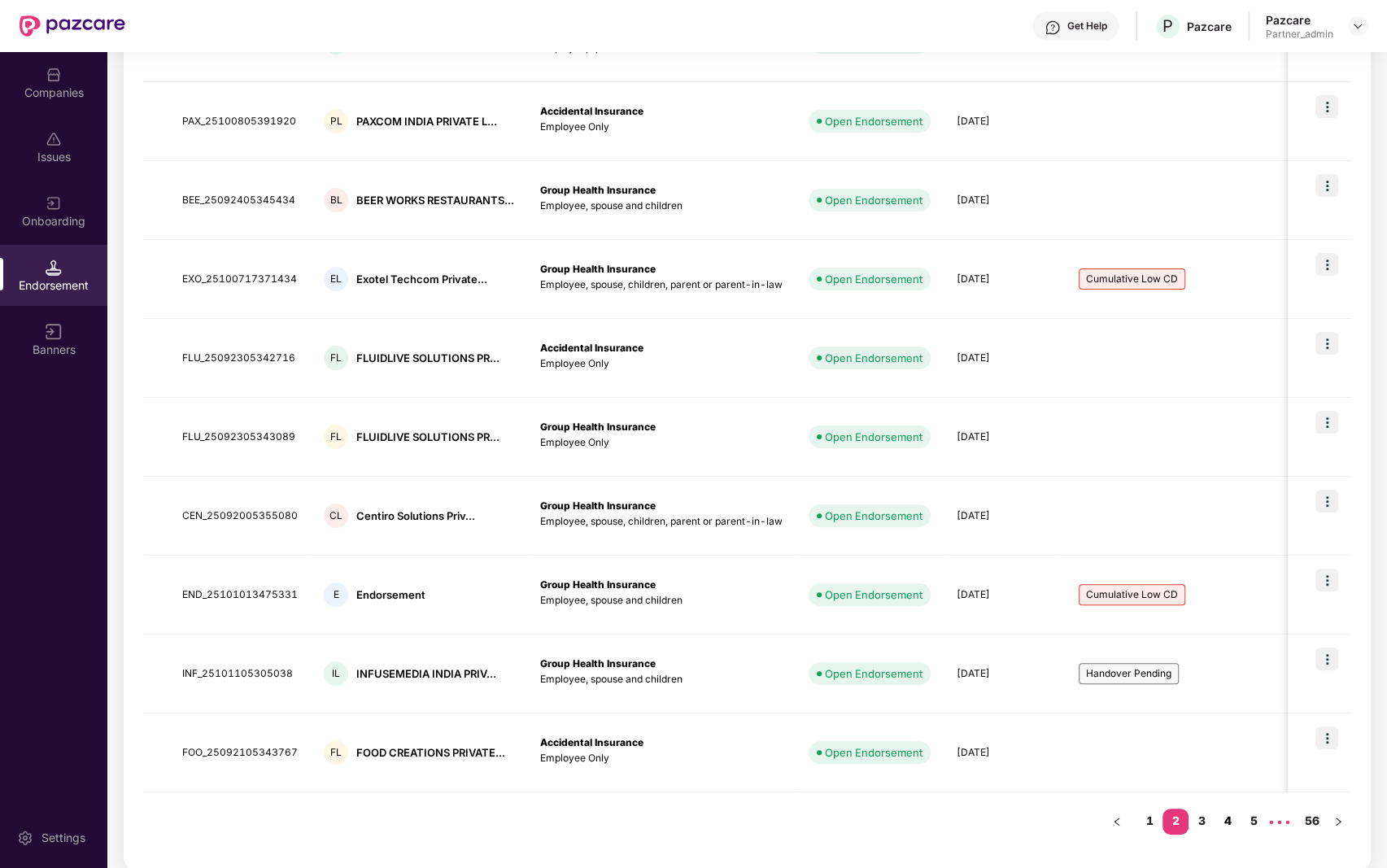
click at [1224, 809] on link "4" at bounding box center [1227, 821] width 26 height 25
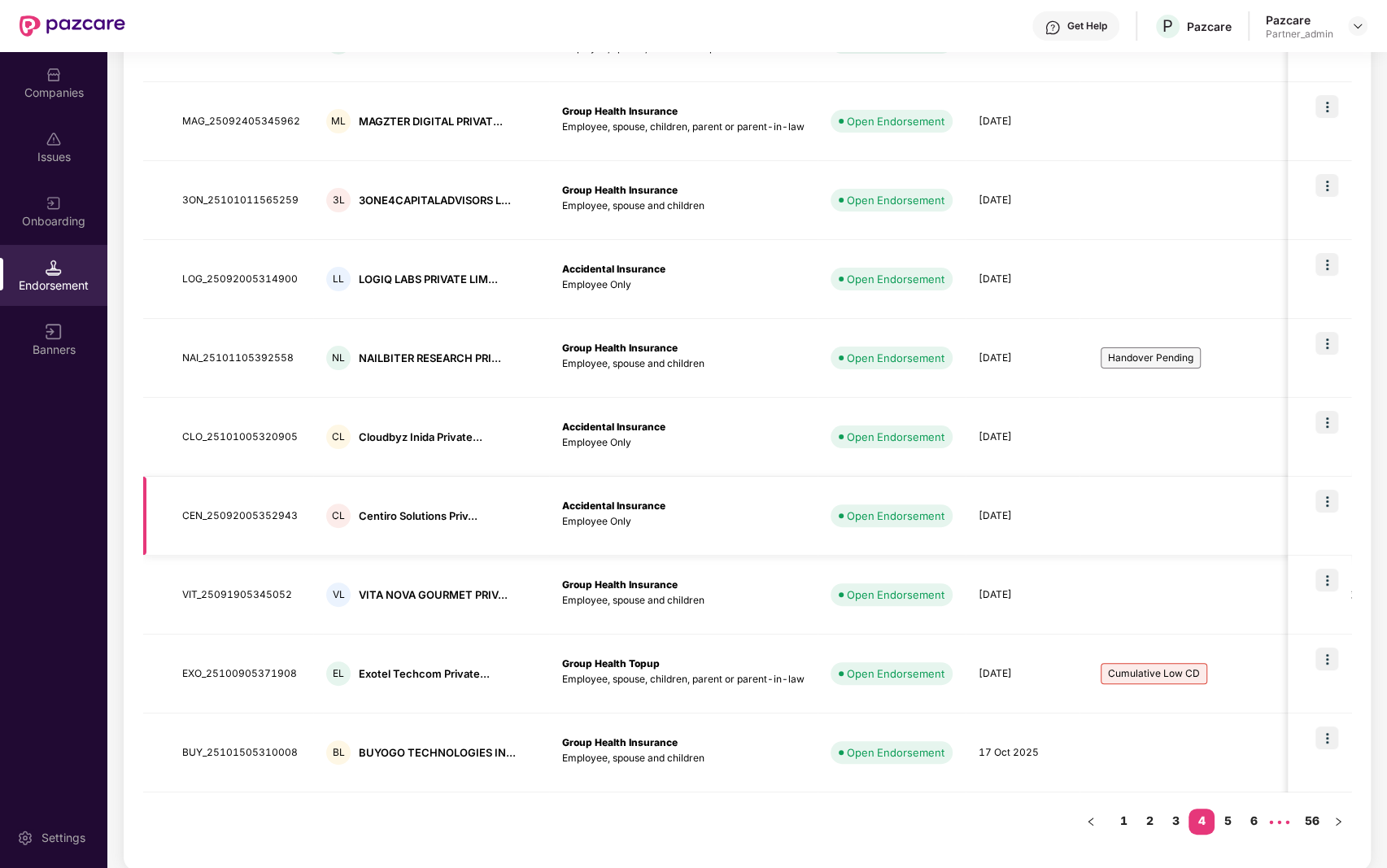
scroll to position [0, 0]
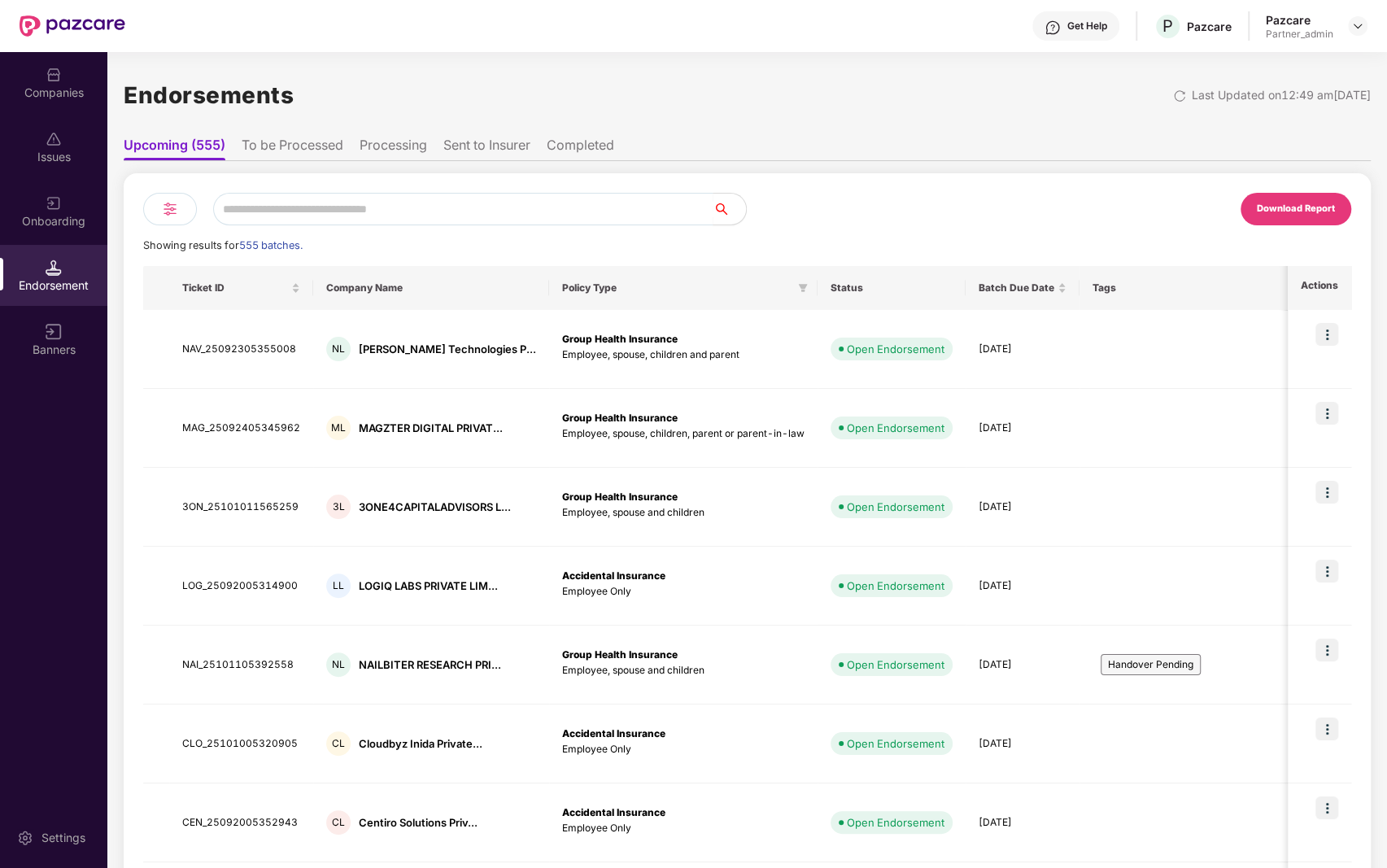
click at [276, 142] on li "To be Processed" at bounding box center [292, 148] width 102 height 24
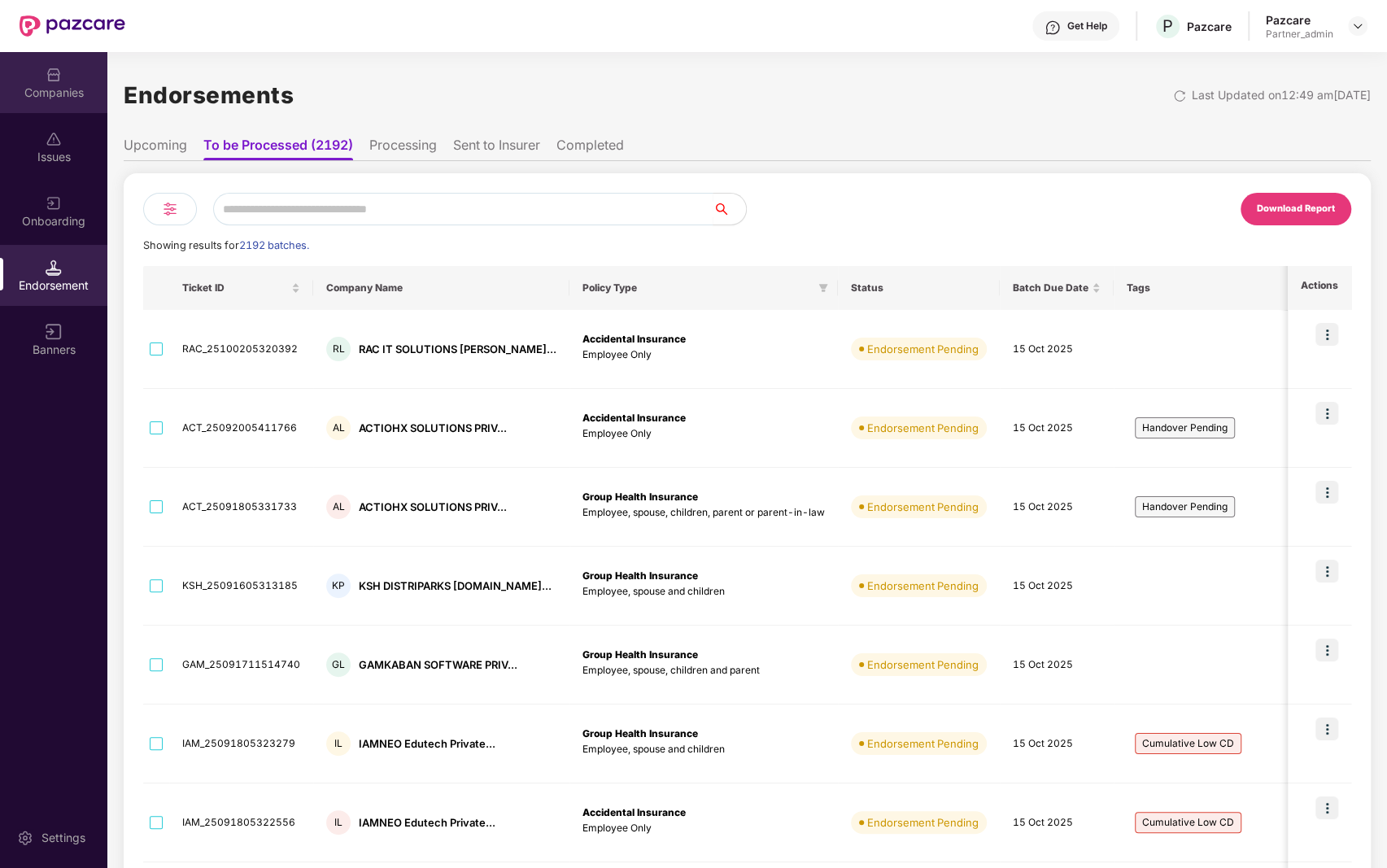
click at [43, 104] on div "Companies" at bounding box center [53, 83] width 108 height 61
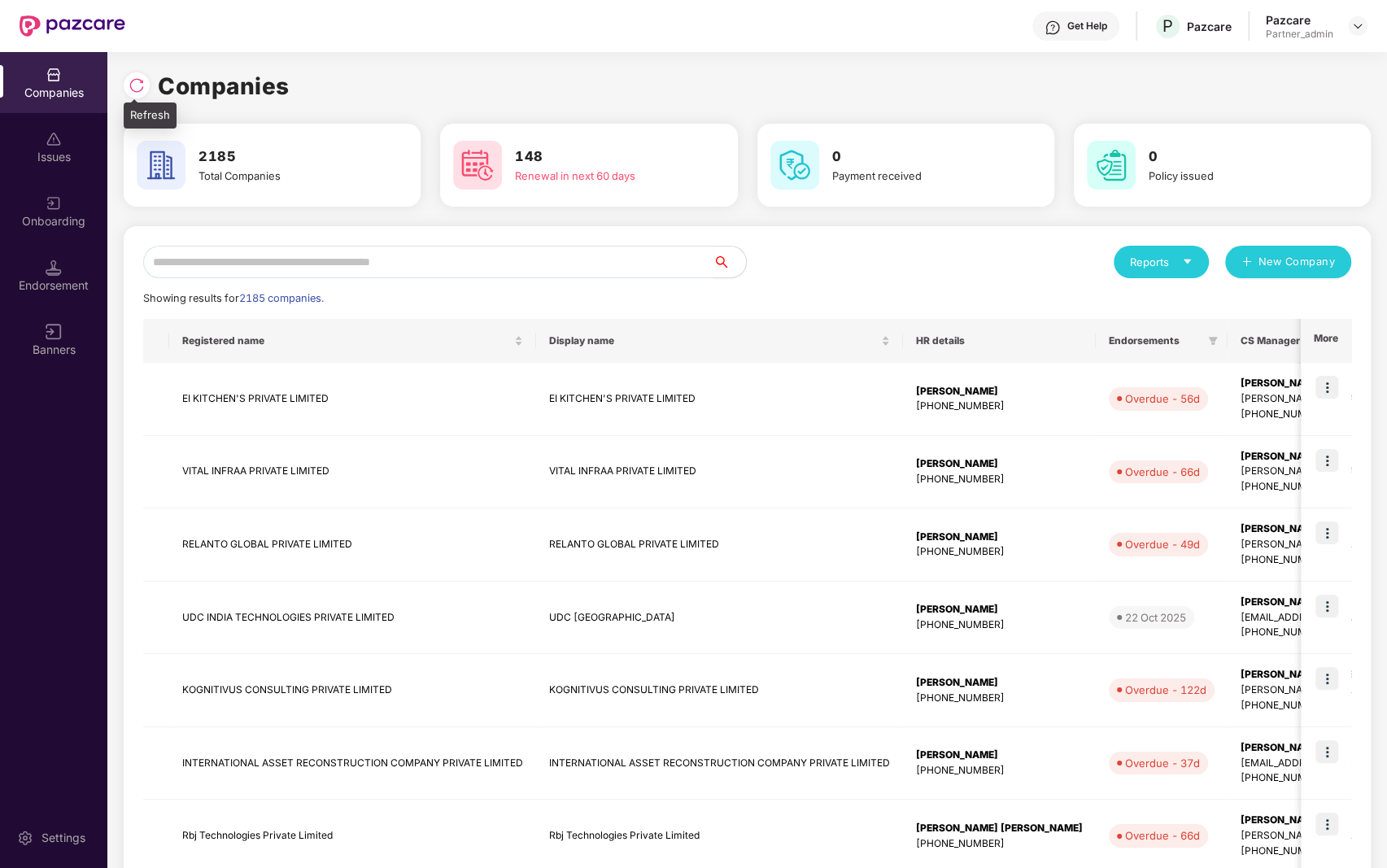
click at [137, 81] on img at bounding box center [136, 85] width 16 height 16
